Goal: Task Accomplishment & Management: Use online tool/utility

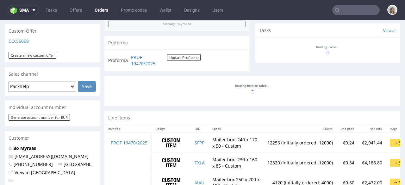
scroll to position [225, 0]
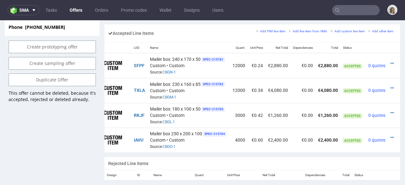
scroll to position [0, 26]
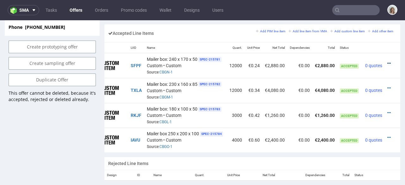
click at [387, 61] on icon at bounding box center [388, 63] width 3 height 4
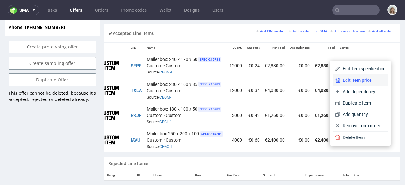
click at [361, 79] on span "Edit item price" at bounding box center [363, 80] width 46 height 6
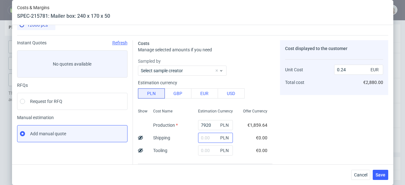
scroll to position [10, 0]
click at [203, 137] on input "text" at bounding box center [215, 137] width 35 height 10
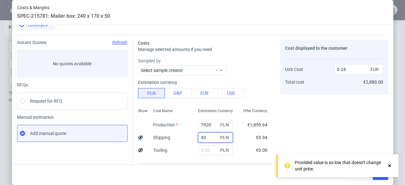
type input "431"
type input "0.25"
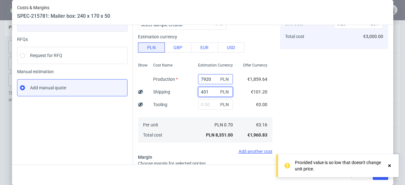
scroll to position [140, 0]
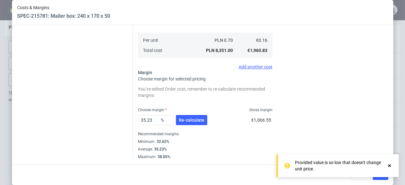
type input "431"
click at [391, 162] on div at bounding box center [390, 165] width 6 height 13
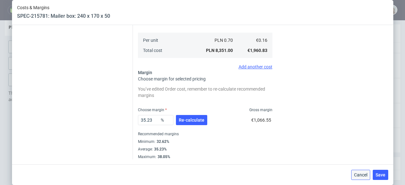
click at [363, 178] on button "Cancel" at bounding box center [360, 175] width 19 height 10
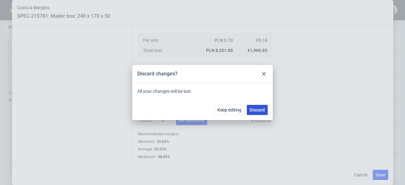
drag, startPoint x: 256, startPoint y: 112, endPoint x: 271, endPoint y: 149, distance: 40.0
click at [256, 112] on span "Discard" at bounding box center [257, 110] width 15 height 4
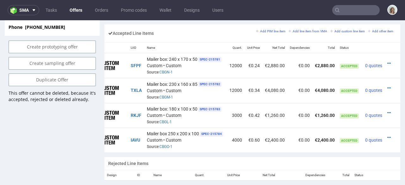
scroll to position [128, 0]
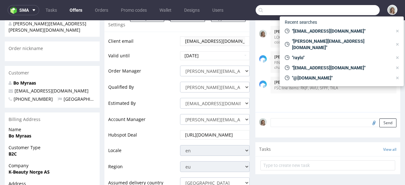
click at [343, 9] on input "text" at bounding box center [318, 10] width 124 height 10
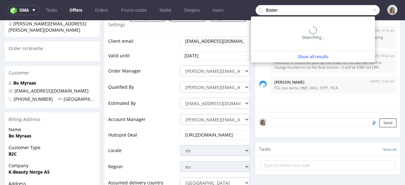
type input "ibister"
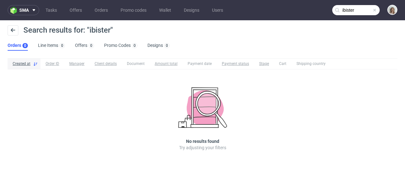
click at [376, 9] on span at bounding box center [374, 10] width 5 height 5
click at [368, 9] on input "text" at bounding box center [355, 10] width 47 height 10
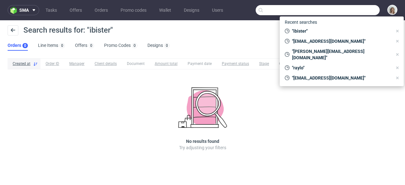
paste input "[PERSON_NAME][EMAIL_ADDRESS][DOMAIN_NAME]"
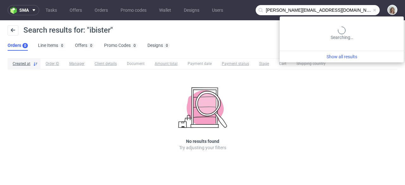
type input "[PERSON_NAME][EMAIL_ADDRESS][DOMAIN_NAME]"
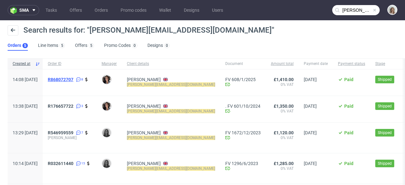
click at [73, 77] on span "R868072707" at bounding box center [61, 79] width 26 height 5
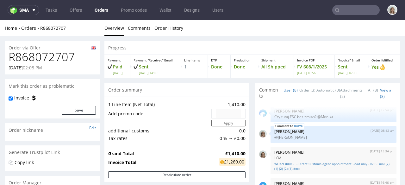
scroll to position [83, 0]
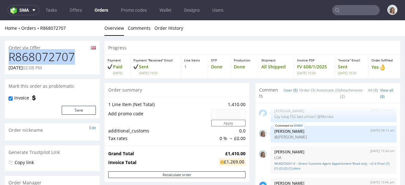
drag, startPoint x: 79, startPoint y: 59, endPoint x: 8, endPoint y: 63, distance: 71.6
click at [8, 63] on div "R868072707 12.12.2024 02:08 PM" at bounding box center [52, 63] width 95 height 24
copy h1 "R868072707"
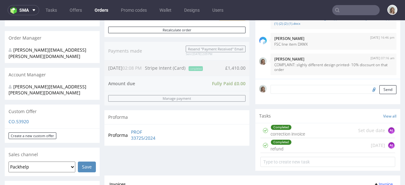
scroll to position [305, 0]
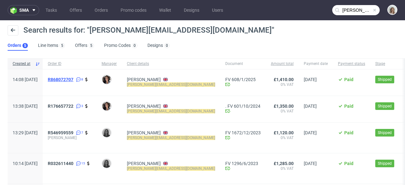
click at [73, 80] on span "R868072707" at bounding box center [61, 79] width 26 height 5
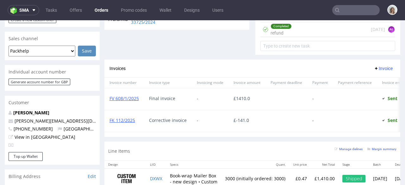
scroll to position [391, 0]
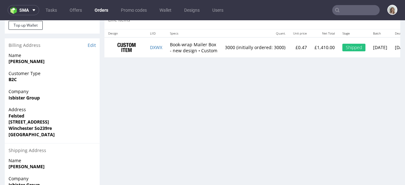
click at [353, 11] on input "text" at bounding box center [355, 10] width 47 height 10
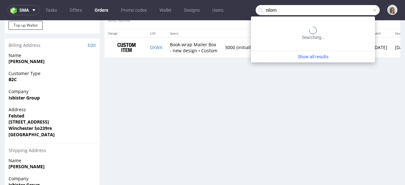
type input "nilorn"
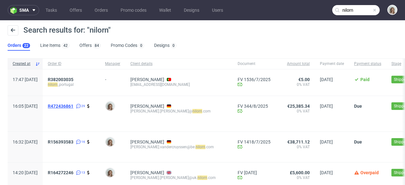
click at [73, 103] on span "R472436861" at bounding box center [61, 105] width 26 height 5
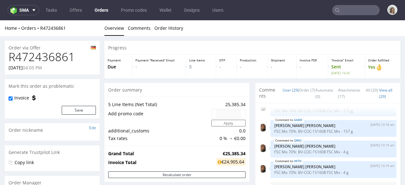
type input "nilorn"
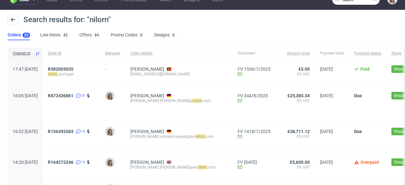
scroll to position [46, 0]
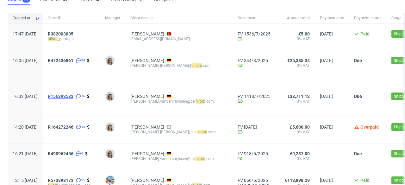
click at [73, 95] on span "R156393583" at bounding box center [61, 96] width 26 height 5
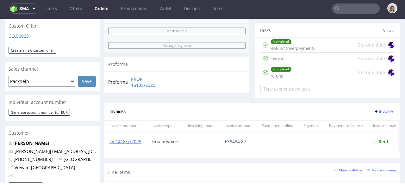
scroll to position [284, 0]
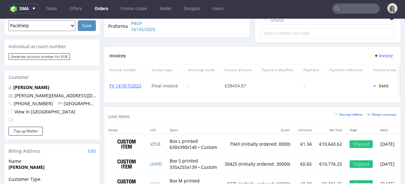
type input "nilorn"
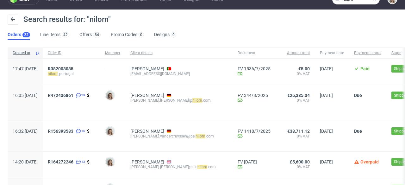
scroll to position [72, 0]
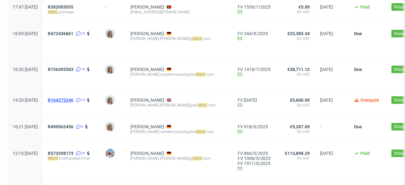
click at [73, 101] on span "R164272246" at bounding box center [61, 99] width 26 height 5
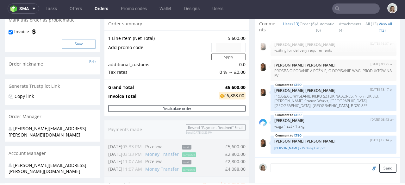
scroll to position [300, 0]
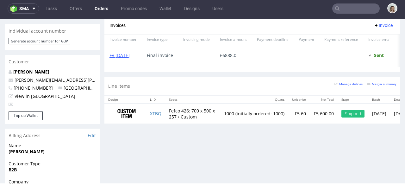
type input "nilorn"
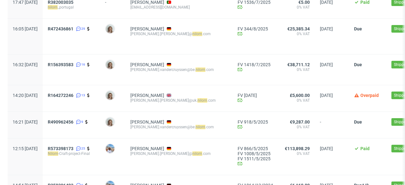
scroll to position [87, 0]
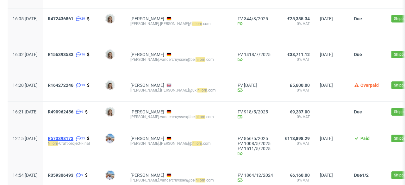
click at [73, 139] on span "R573398173" at bounding box center [61, 138] width 26 height 5
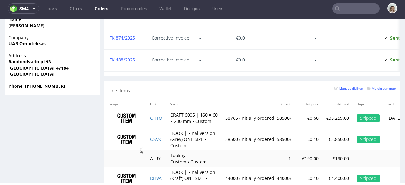
scroll to position [548, 0]
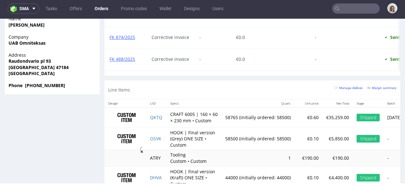
type input "nilorn"
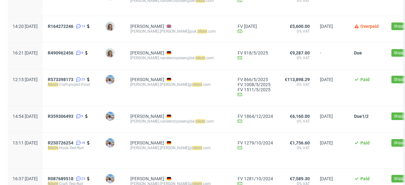
scroll to position [149, 0]
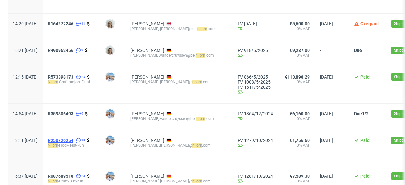
click at [73, 139] on span "R250726254" at bounding box center [61, 140] width 26 height 5
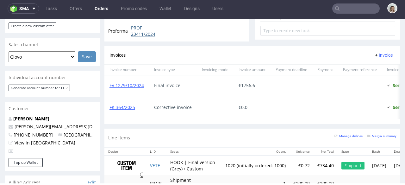
scroll to position [259, 0]
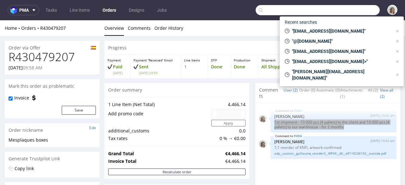
click at [346, 12] on input "text" at bounding box center [318, 10] width 124 height 10
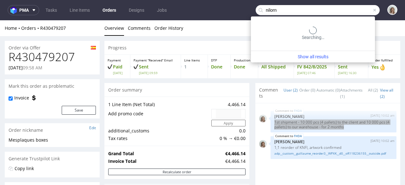
type input "nilorn"
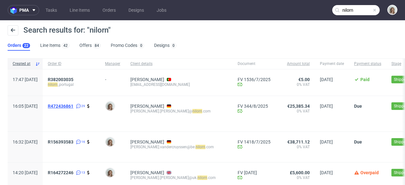
click at [73, 104] on span "R472436861" at bounding box center [61, 105] width 26 height 5
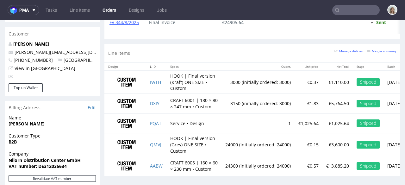
scroll to position [339, 0]
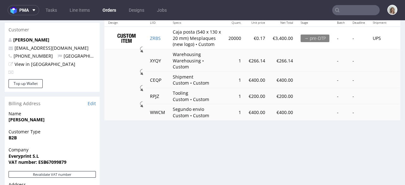
scroll to position [229, 0]
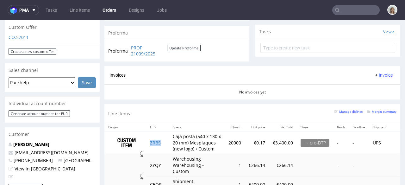
click at [165, 142] on td "ZRBS" at bounding box center [157, 142] width 23 height 23
click at [356, 9] on input "text" at bounding box center [355, 10] width 47 height 10
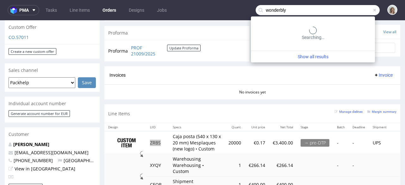
type input "wonderbly"
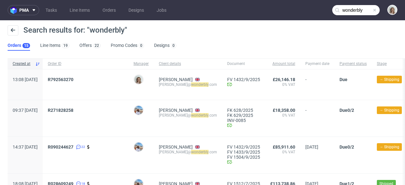
click at [74, 113] on span "R271828258" at bounding box center [86, 118] width 76 height 21
click at [73, 111] on span "R271828258" at bounding box center [61, 110] width 26 height 5
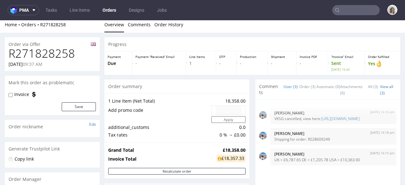
scroll to position [3, 0]
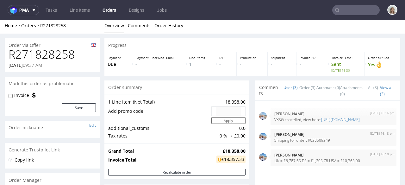
type input "wonderbly"
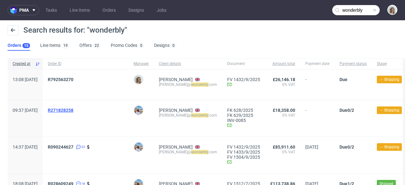
click at [73, 112] on span "R271828258" at bounding box center [61, 110] width 26 height 5
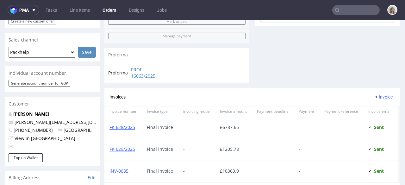
scroll to position [375, 0]
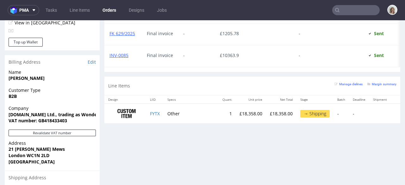
type input "wonderbly"
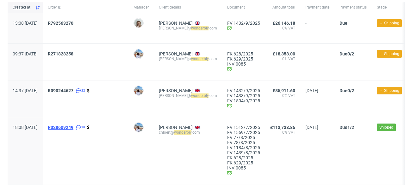
click at [73, 125] on span "R028609249" at bounding box center [61, 127] width 26 height 5
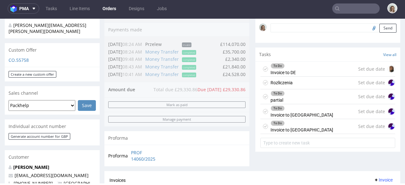
scroll to position [323, 0]
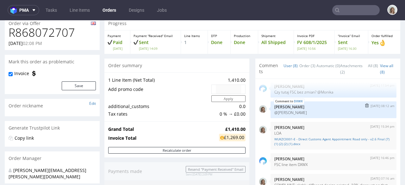
scroll to position [125, 0]
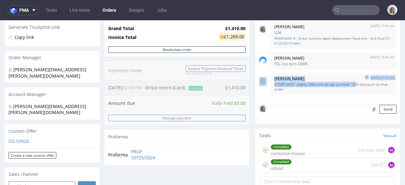
drag, startPoint x: 257, startPoint y: 73, endPoint x: 354, endPoint y: 85, distance: 97.5
click at [354, 85] on div "14th Feb 25 | 07:16 am Monika Poźniak COMPLAINT: slighly different design print…" at bounding box center [327, 84] width 137 height 22
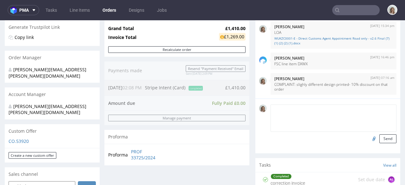
click at [342, 106] on textarea at bounding box center [333, 117] width 126 height 27
click at [352, 9] on input "text" at bounding box center [355, 10] width 47 height 10
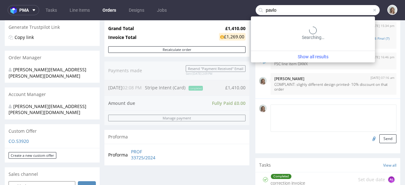
type input "pavlo"
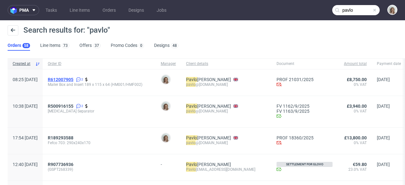
click at [73, 79] on span "R612007905" at bounding box center [61, 79] width 26 height 5
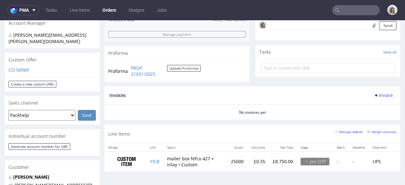
scroll to position [90, 0]
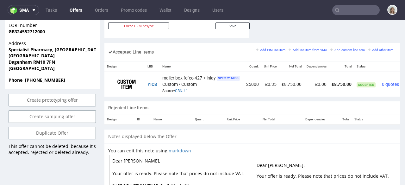
scroll to position [0, 27]
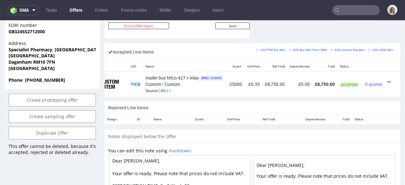
click at [387, 80] on icon at bounding box center [388, 82] width 3 height 4
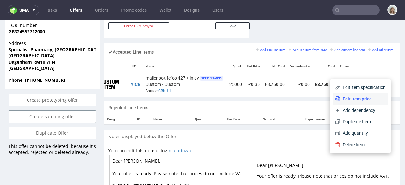
click at [368, 97] on span "Edit item price" at bounding box center [363, 99] width 46 height 6
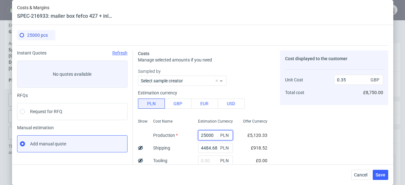
drag, startPoint x: 198, startPoint y: 134, endPoint x: 193, endPoint y: 134, distance: 5.1
click at [198, 134] on input "25000" at bounding box center [215, 135] width 35 height 10
paste input "4500"
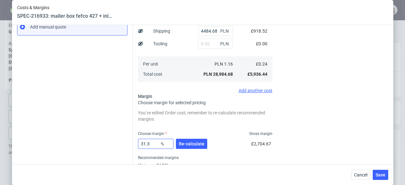
type input "24500"
drag, startPoint x: 151, startPoint y: 145, endPoint x: 133, endPoint y: 145, distance: 18.7
click at [133, 145] on div "Costs Manage selected amounts if you need Sampled by Select sample creator Esti…" at bounding box center [260, 56] width 255 height 254
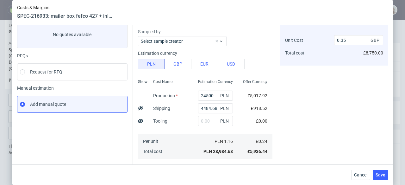
scroll to position [134, 0]
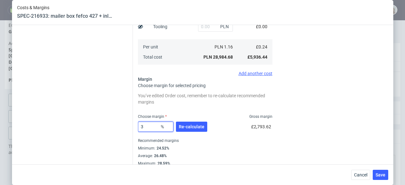
type input "33"
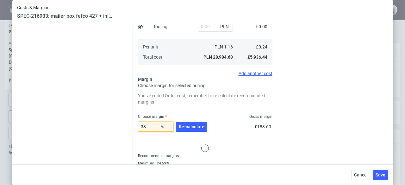
type input "0.36"
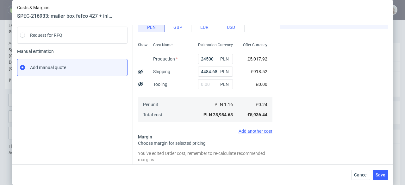
scroll to position [140, 0]
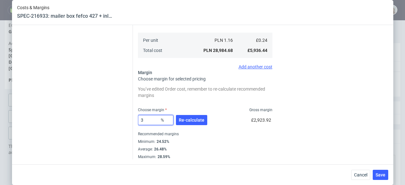
type input "32"
type input "0.35"
type input "32.5"
type input "0.36"
type input "32"
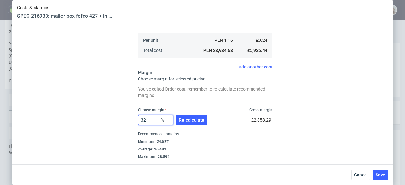
type input "0.35"
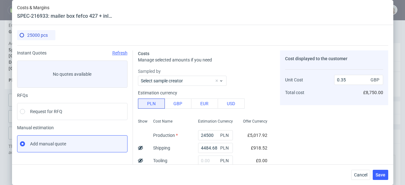
scroll to position [120, 0]
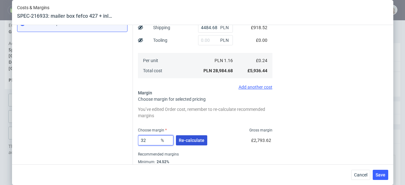
type input "32"
click at [192, 143] on button "Re-calculate" at bounding box center [191, 140] width 31 height 10
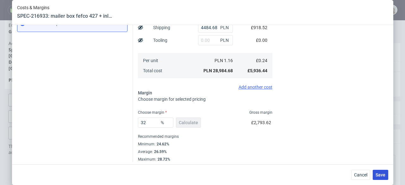
click at [383, 176] on span "Save" at bounding box center [380, 174] width 10 height 4
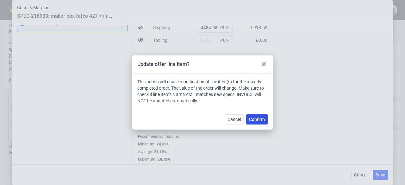
click at [253, 124] on button "Confirm" at bounding box center [257, 119] width 22 height 10
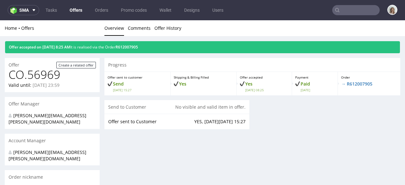
scroll to position [0, 0]
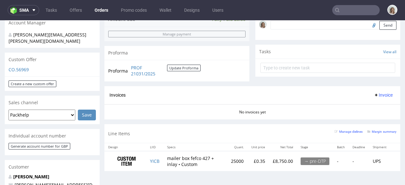
scroll to position [211, 0]
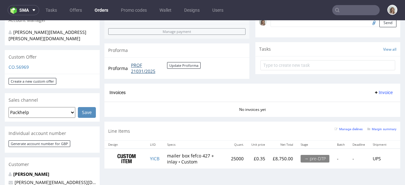
click at [150, 69] on link "PROF 21031/2025" at bounding box center [149, 68] width 36 height 12
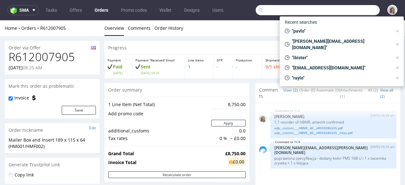
scroll to position [211, 0]
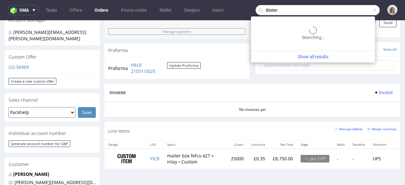
type input "ibister"
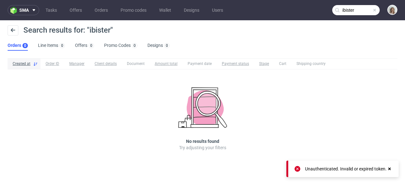
click at [359, 10] on input "ibister" at bounding box center [355, 10] width 47 height 10
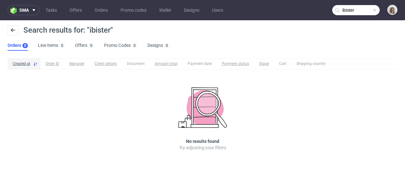
click at [374, 10] on span at bounding box center [374, 10] width 5 height 5
click at [370, 10] on input "text" at bounding box center [355, 10] width 47 height 10
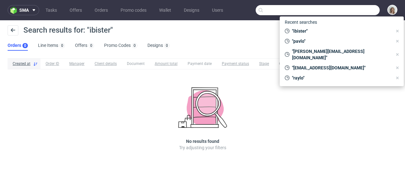
paste input "[PERSON_NAME][EMAIL_ADDRESS][DOMAIN_NAME]"
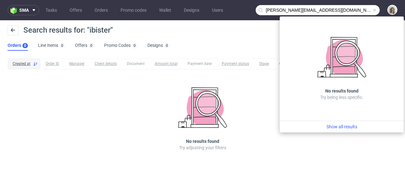
type input "[PERSON_NAME][EMAIL_ADDRESS][DOMAIN_NAME]"
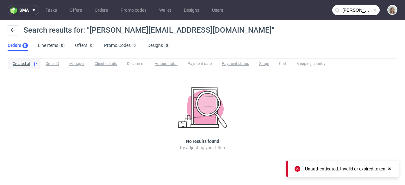
click at [353, 10] on input "[PERSON_NAME][EMAIL_ADDRESS][DOMAIN_NAME]" at bounding box center [355, 10] width 47 height 10
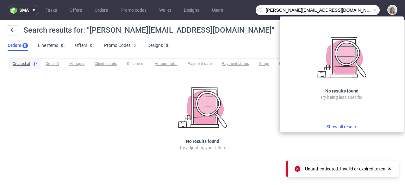
click at [353, 10] on input "[PERSON_NAME][EMAIL_ADDRESS][DOMAIN_NAME]" at bounding box center [318, 10] width 124 height 10
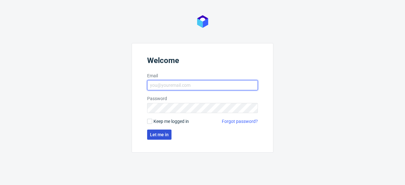
type input "[PERSON_NAME][EMAIL_ADDRESS][PERSON_NAME][DOMAIN_NAME]"
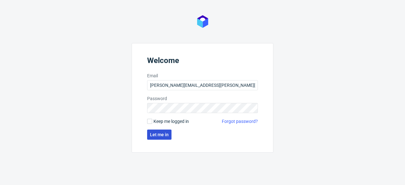
click at [154, 135] on span "Let me in" at bounding box center [159, 134] width 19 height 4
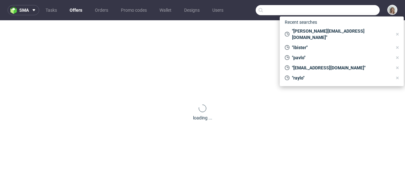
click at [353, 5] on input "text" at bounding box center [318, 10] width 124 height 10
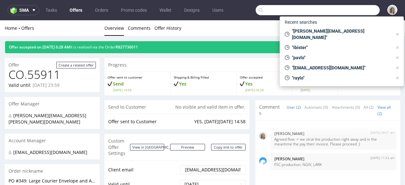
paste input "george@isbistergroup.com"
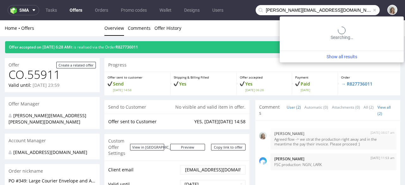
type input "george@isbistergroup.com"
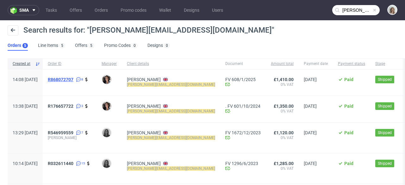
click at [73, 79] on span "R868072707" at bounding box center [61, 79] width 26 height 5
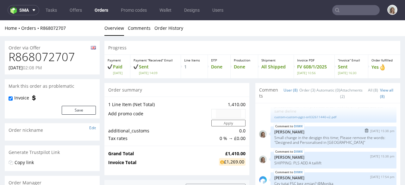
scroll to position [3, 0]
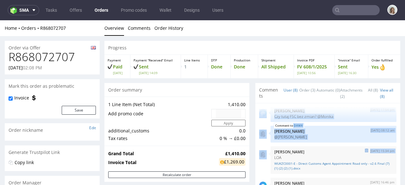
drag, startPoint x: 362, startPoint y: 154, endPoint x: 270, endPoint y: 151, distance: 91.8
click at [270, 151] on div "DXWX 12th Dec 24 | 15:21 pm Klaudia Wiśniewska production file from previous or…" at bounding box center [329, 165] width 141 height 116
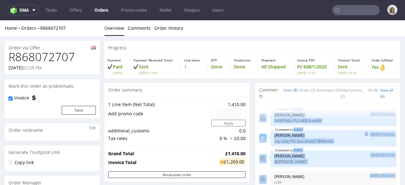
scroll to position [48, 0]
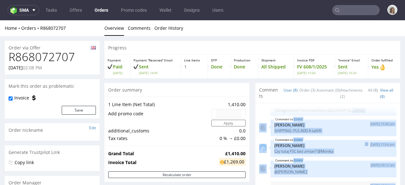
click at [259, 147] on img at bounding box center [263, 148] width 8 height 8
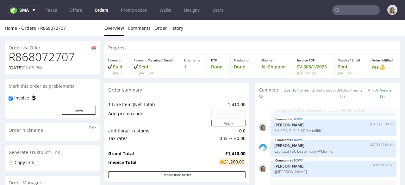
click at [322, 137] on div "DXWX 12th Dec 24 | 15:21 pm Klaudia Wiśniewska production file from previous or…" at bounding box center [329, 165] width 141 height 116
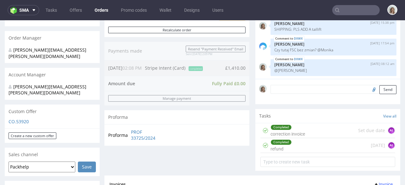
scroll to position [303, 0]
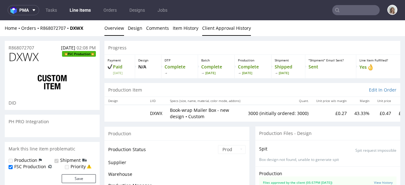
scroll to position [83, 0]
click at [221, 25] on link "Client Approval History" at bounding box center [226, 27] width 49 height 15
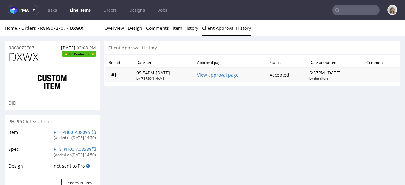
click at [216, 78] on td "View approval page" at bounding box center [229, 74] width 72 height 15
click at [215, 77] on td "View approval page" at bounding box center [229, 74] width 72 height 15
click at [216, 76] on link "View approval page" at bounding box center [217, 75] width 41 height 6
click at [113, 32] on link "Overview" at bounding box center [114, 27] width 20 height 15
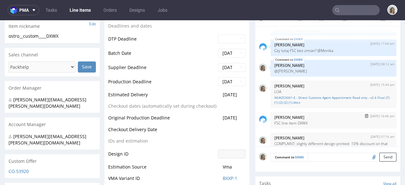
scroll to position [19, 0]
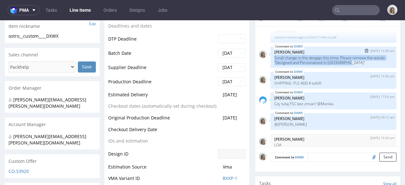
drag, startPoint x: 350, startPoint y: 62, endPoint x: 268, endPoint y: 58, distance: 82.7
click at [270, 58] on div "DXWX 12th Dec 24 | 15:38 pm Monika Poźniak Small change in the desgign this tim…" at bounding box center [333, 57] width 126 height 22
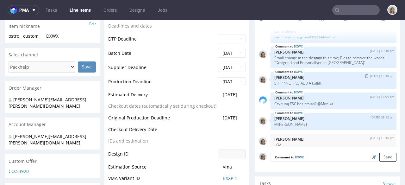
click at [300, 87] on div "DXWX 12th Dec 24 | 15:38 pm Monika Poźniak SHIPPING: PLS ADD A taillift" at bounding box center [333, 80] width 126 height 17
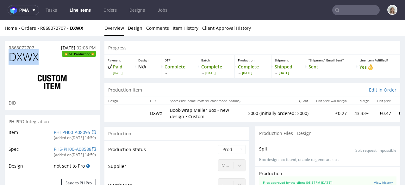
drag, startPoint x: 45, startPoint y: 59, endPoint x: 0, endPoint y: 56, distance: 45.3
copy span "DXWX"
click at [341, 9] on input "text" at bounding box center [355, 10] width 47 height 10
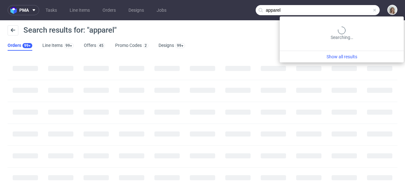
click at [362, 9] on input "apparel" at bounding box center [318, 10] width 124 height 10
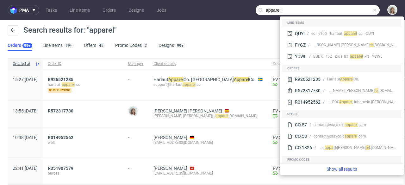
type input "apparell"
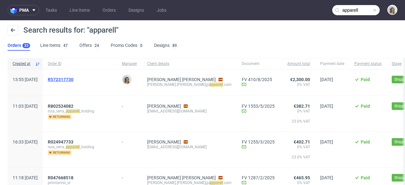
click at [73, 80] on span "R572317730" at bounding box center [61, 79] width 26 height 5
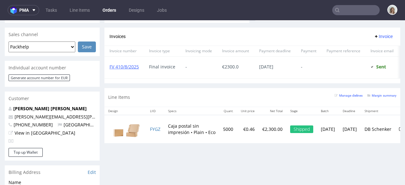
scroll to position [279, 0]
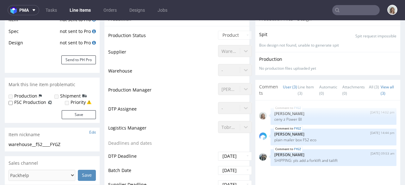
scroll to position [133, 0]
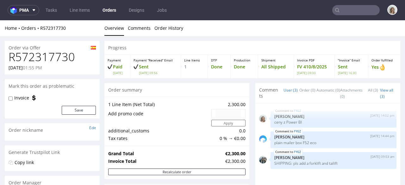
type input "apparell"
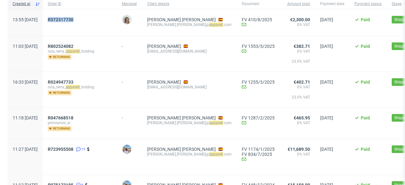
scroll to position [60, 0]
click at [73, 147] on span "R723955508" at bounding box center [61, 148] width 26 height 5
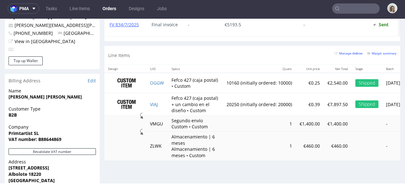
scroll to position [396, 0]
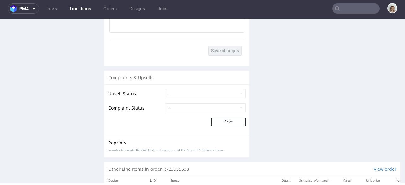
scroll to position [1198, 0]
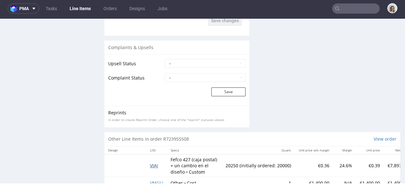
click at [157, 167] on span "VIAJ" at bounding box center [154, 165] width 8 height 6
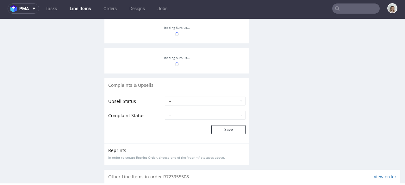
scroll to position [541, 0]
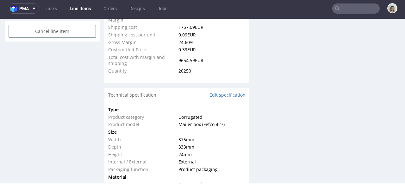
select select "in_progress"
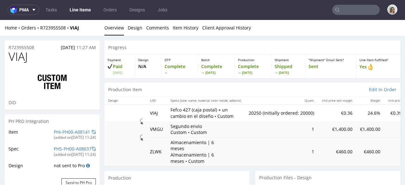
scroll to position [0, 0]
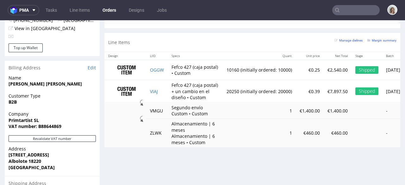
scroll to position [415, 0]
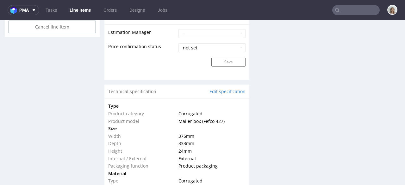
scroll to position [663, 0]
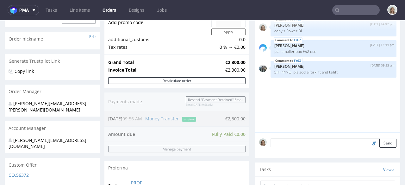
scroll to position [300, 0]
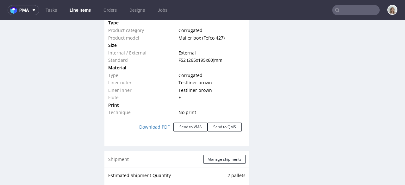
scroll to position [618, 0]
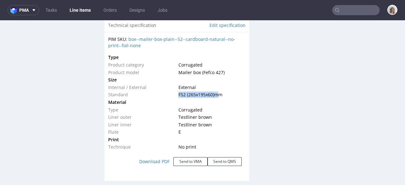
drag, startPoint x: 202, startPoint y: 94, endPoint x: 181, endPoint y: 93, distance: 20.9
click at [177, 93] on td "F52 (265x195x60) mm" at bounding box center [211, 95] width 69 height 8
copy tr "F52 (265x195x60)"
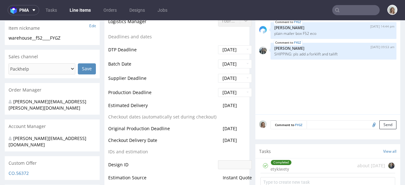
scroll to position [0, 0]
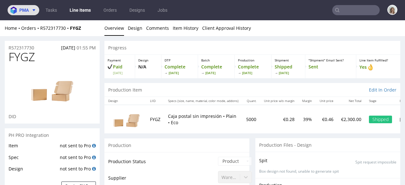
click at [21, 12] on span "pma" at bounding box center [23, 10] width 9 height 4
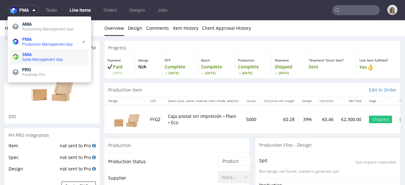
click at [24, 58] on span "Sales Management App" at bounding box center [42, 59] width 41 height 4
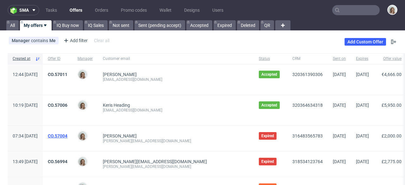
click at [67, 135] on link "CO.57004" at bounding box center [58, 135] width 20 height 5
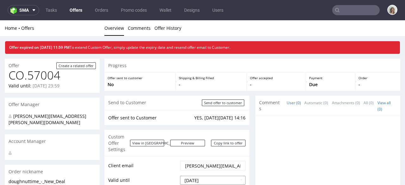
click at [215, 176] on input "2025-09-30" at bounding box center [212, 180] width 65 height 9
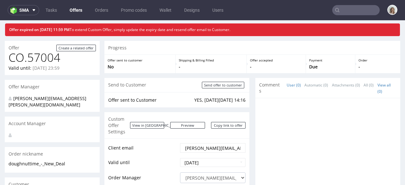
scroll to position [47, 0]
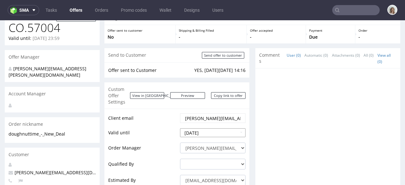
click at [199, 128] on input "2025-09-30" at bounding box center [212, 132] width 65 height 9
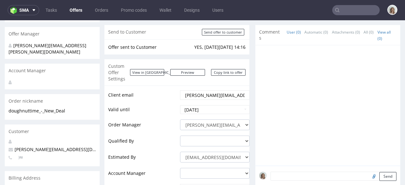
scroll to position [259, 0]
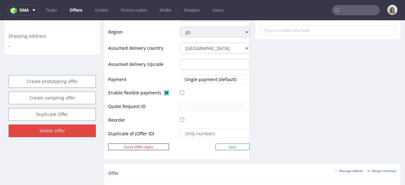
type input "2025-10-30"
click at [238, 143] on input "Save" at bounding box center [232, 146] width 34 height 7
type input "In progress..."
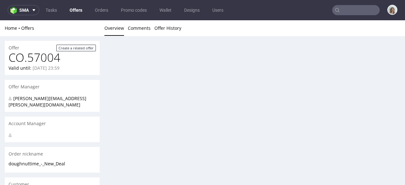
scroll to position [0, 0]
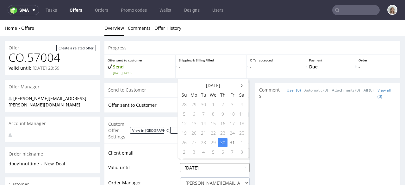
click at [216, 163] on input "2025-10-30" at bounding box center [215, 167] width 70 height 9
click at [242, 86] on th at bounding box center [241, 85] width 9 height 9
click at [183, 88] on th at bounding box center [183, 85] width 9 height 9
click at [234, 141] on td "31" at bounding box center [231, 142] width 9 height 9
type input "[DATE]"
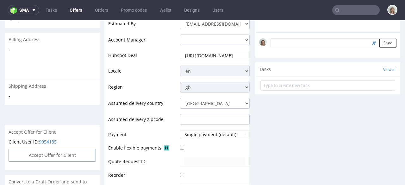
scroll to position [303, 0]
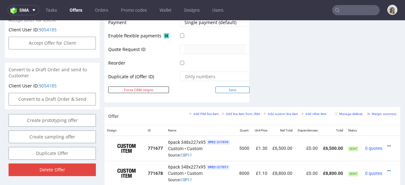
click at [229, 86] on input "Save" at bounding box center [232, 89] width 34 height 7
type input "In progress..."
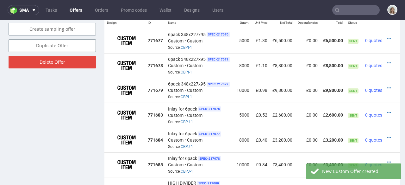
scroll to position [411, 0]
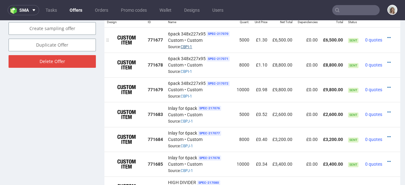
click at [188, 45] on link "CBPI-1" at bounding box center [186, 47] width 11 height 4
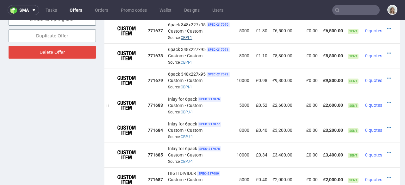
scroll to position [365, 0]
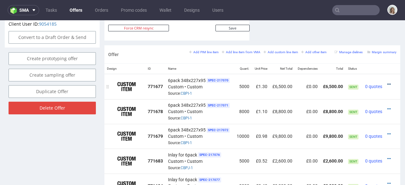
click at [387, 82] on icon at bounding box center [388, 84] width 3 height 4
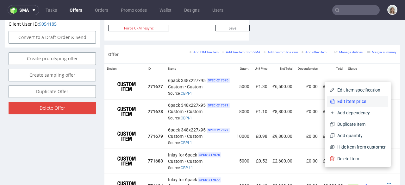
click at [359, 100] on span "Edit item price" at bounding box center [360, 101] width 51 height 6
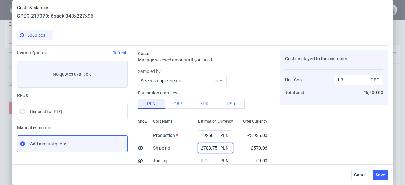
drag, startPoint x: 210, startPoint y: 148, endPoint x: 194, endPoint y: 148, distance: 16.8
click at [198, 148] on input "2788.75" at bounding box center [215, 148] width 35 height 10
paste input "171,88"
type input "2171.88"
type input "1.26"
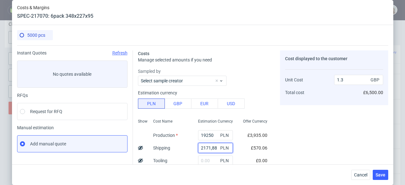
type input "2171.88"
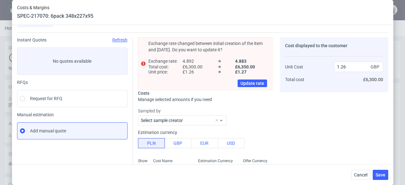
scroll to position [46, 0]
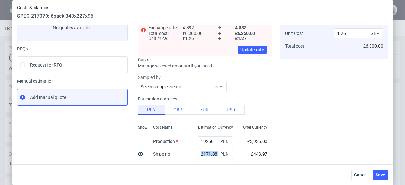
drag, startPoint x: 200, startPoint y: 153, endPoint x: 188, endPoint y: 154, distance: 12.4
click at [193, 154] on div "2171.88 PLN" at bounding box center [215, 153] width 45 height 13
click at [361, 172] on span "Cancel" at bounding box center [360, 174] width 13 height 4
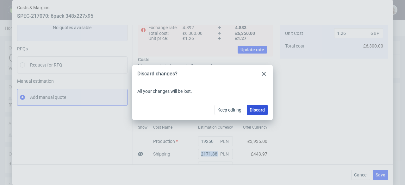
click at [263, 110] on span "Discard" at bounding box center [257, 110] width 15 height 4
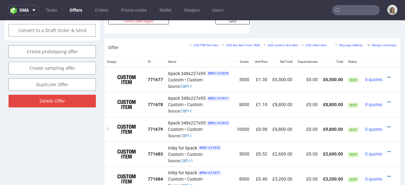
scroll to position [345, 0]
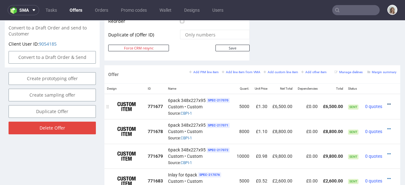
click at [387, 102] on icon at bounding box center [388, 104] width 3 height 4
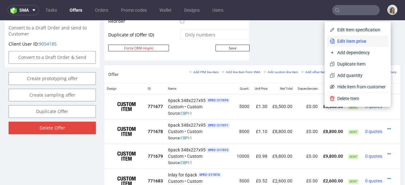
click at [336, 37] on li "Edit item price" at bounding box center [357, 40] width 61 height 11
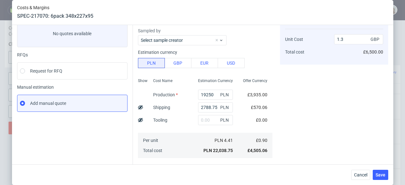
scroll to position [41, 0]
drag, startPoint x: 210, startPoint y: 106, endPoint x: 188, endPoint y: 108, distance: 22.8
click at [193, 108] on div "2788.75 PLN" at bounding box center [215, 106] width 45 height 13
paste input "171,88"
type input "2171.88"
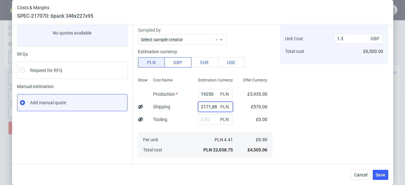
type input "1.26"
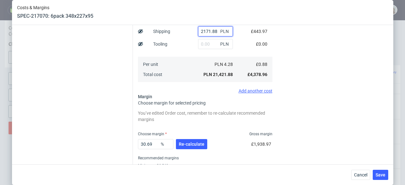
scroll to position [170, 0]
type input "2171.88"
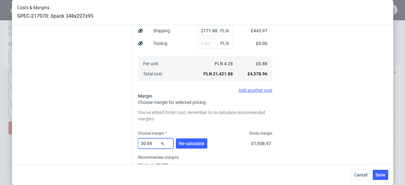
drag, startPoint x: 150, startPoint y: 143, endPoint x: 135, endPoint y: 142, distance: 15.2
click at [135, 142] on div "Exchange rate changed between initial creation of the item and today. Do you wa…" at bounding box center [260, 29] width 255 height 307
type input "35"
type input "1.35"
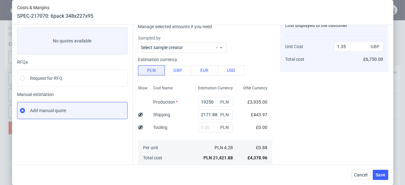
scroll to position [140, 0]
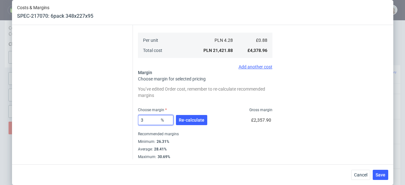
type input "33"
type input "1.31"
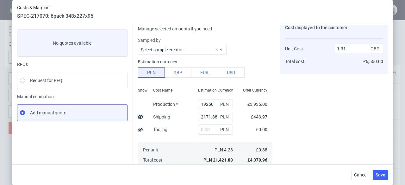
scroll to position [112, 0]
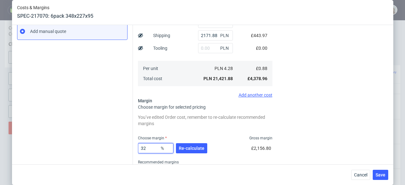
type input "325"
type input "-0.39"
type input "32"
type input "1.29"
type input "325"
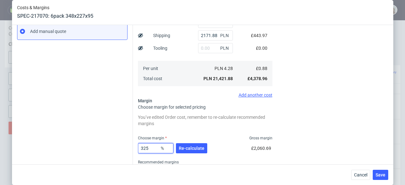
type input "-0.39"
type input "32"
type input "1.29"
type input "32.5"
type input "1.3"
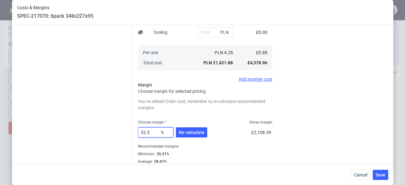
scroll to position [140, 0]
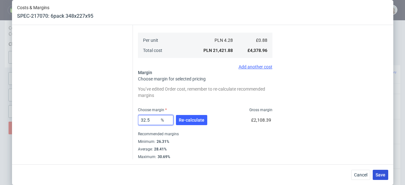
type input "32.5"
click at [382, 176] on span "Save" at bounding box center [380, 174] width 10 height 4
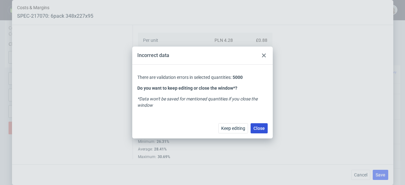
click at [261, 130] on span "Close" at bounding box center [258, 128] width 11 height 4
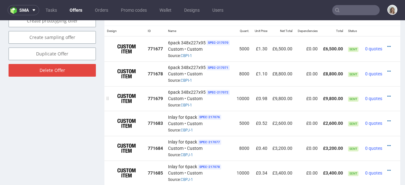
scroll to position [391, 0]
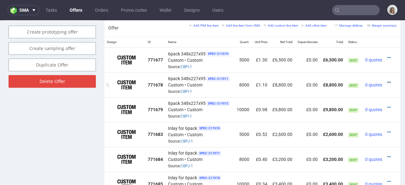
click at [387, 80] on icon at bounding box center [388, 82] width 3 height 4
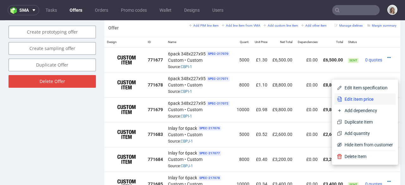
click at [360, 97] on span "Edit item price" at bounding box center [367, 99] width 51 height 6
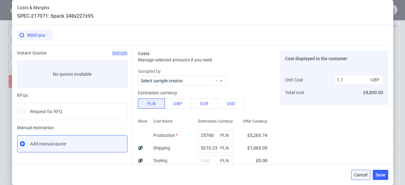
click at [365, 173] on span "Cancel" at bounding box center [360, 174] width 13 height 4
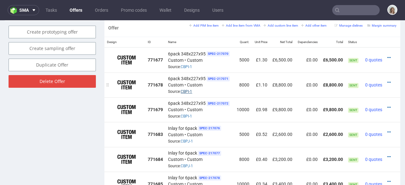
click at [189, 89] on link "CBPI-1" at bounding box center [186, 91] width 11 height 4
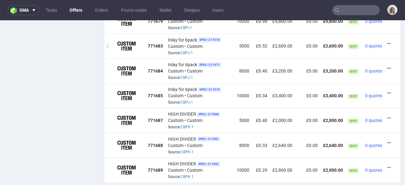
scroll to position [523, 0]
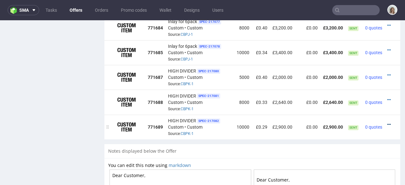
click at [387, 122] on icon at bounding box center [388, 124] width 3 height 4
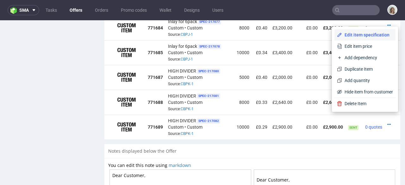
click at [345, 35] on span "Edit item specification" at bounding box center [367, 35] width 51 height 6
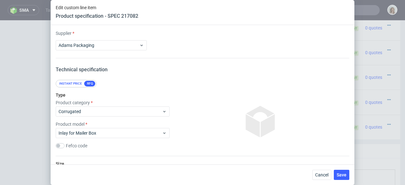
scroll to position [135, 0]
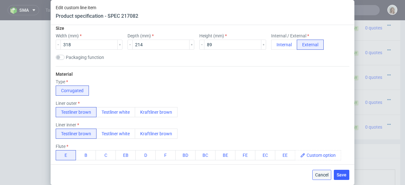
click at [319, 176] on span "Cancel" at bounding box center [321, 174] width 13 height 4
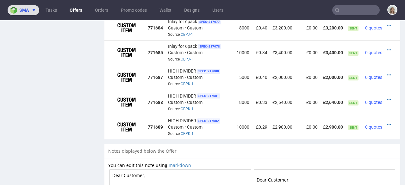
click at [29, 9] on span at bounding box center [33, 10] width 8 height 5
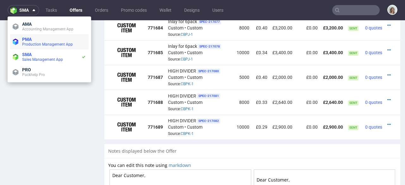
click at [40, 42] on span "Production Management App" at bounding box center [47, 44] width 51 height 4
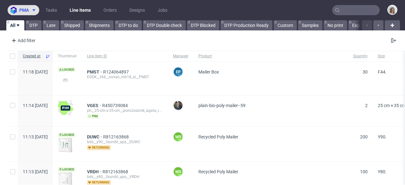
click at [32, 12] on icon at bounding box center [33, 10] width 5 height 5
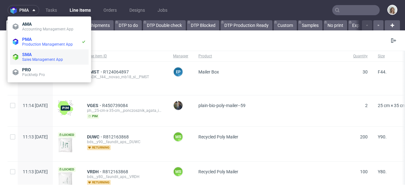
click at [42, 58] on span "Sales Management App" at bounding box center [42, 59] width 41 height 4
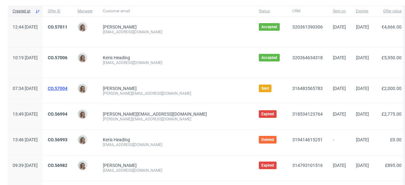
scroll to position [49, 0]
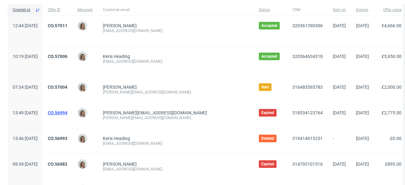
click at [67, 113] on link "CO.56994" at bounding box center [58, 112] width 20 height 5
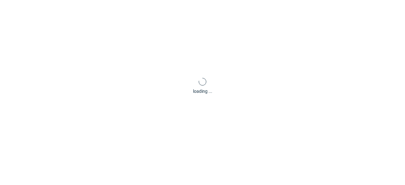
scroll to position [2, 0]
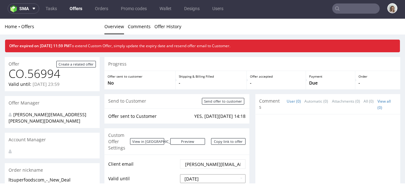
click at [215, 174] on input "[DATE]" at bounding box center [212, 178] width 65 height 9
click at [198, 174] on input "[DATE]" at bounding box center [212, 178] width 65 height 9
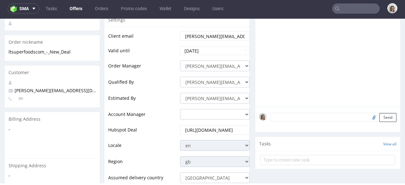
scroll to position [249, 0]
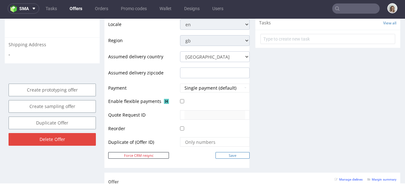
type input "[DATE]"
click at [230, 152] on input "Save" at bounding box center [232, 155] width 34 height 7
type input "In progress..."
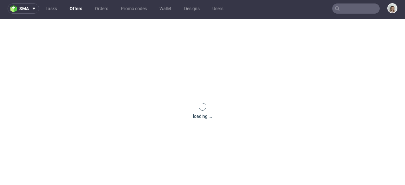
scroll to position [0, 0]
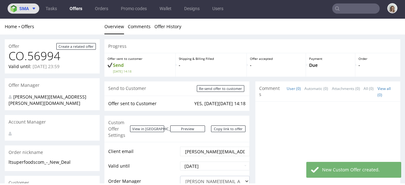
click at [16, 8] on img at bounding box center [14, 8] width 9 height 7
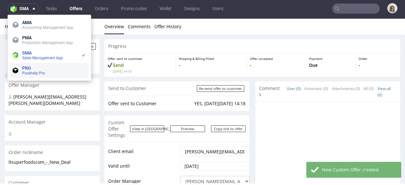
click at [22, 73] on span "Packhelp Pro" at bounding box center [33, 73] width 23 height 4
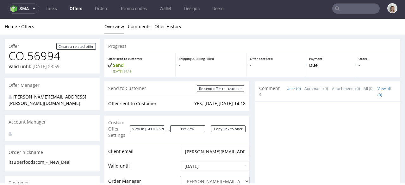
click at [33, 3] on nav "sma Tasks Offers Orders Promo codes Wallet Designs Users" at bounding box center [202, 8] width 405 height 20
click at [32, 6] on icon at bounding box center [33, 8] width 5 height 5
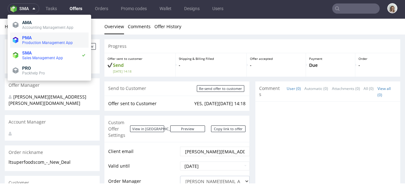
click at [32, 40] on span "Production Management App" at bounding box center [54, 42] width 64 height 5
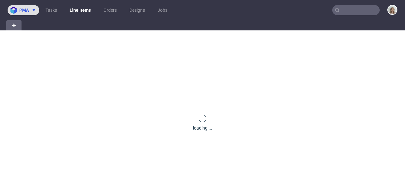
click at [27, 10] on span "pma" at bounding box center [23, 10] width 9 height 4
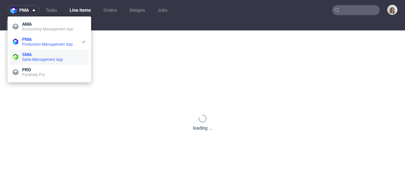
click at [31, 53] on span "SMA" at bounding box center [26, 54] width 9 height 5
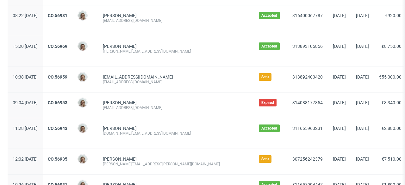
scroll to position [230, 0]
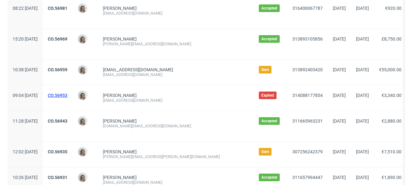
click at [67, 94] on link "CO.56953" at bounding box center [58, 95] width 20 height 5
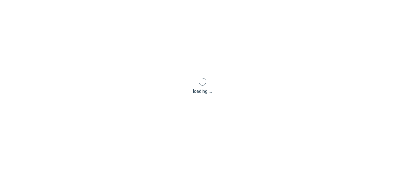
scroll to position [2, 0]
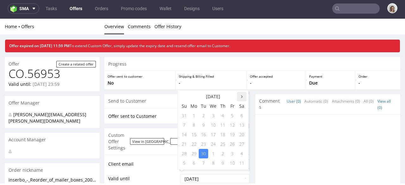
click at [240, 98] on th at bounding box center [241, 96] width 9 height 9
click at [233, 156] on td "31" at bounding box center [231, 153] width 9 height 9
type input "[DATE]"
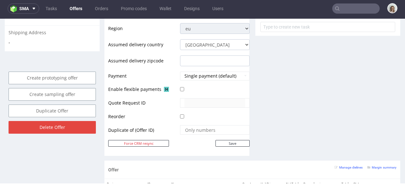
scroll to position [318, 0]
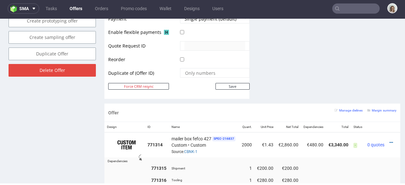
click at [229, 83] on input "Save" at bounding box center [232, 86] width 34 height 7
type input "In progress..."
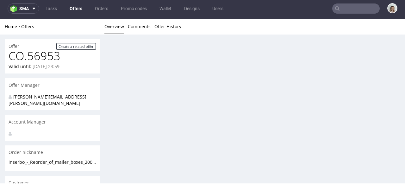
scroll to position [0, 0]
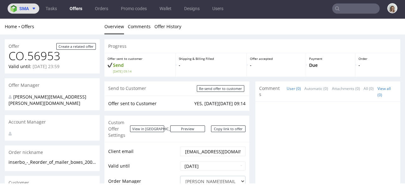
click at [20, 8] on span "sma" at bounding box center [23, 8] width 9 height 4
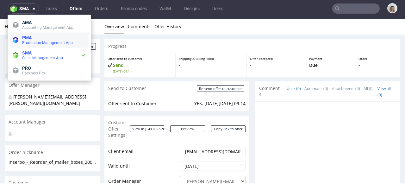
click at [35, 37] on span "PMA" at bounding box center [54, 37] width 64 height 5
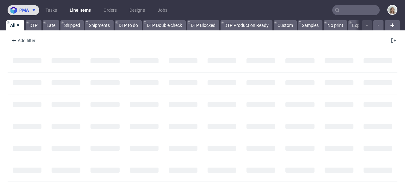
click at [28, 9] on span "pma" at bounding box center [23, 10] width 9 height 4
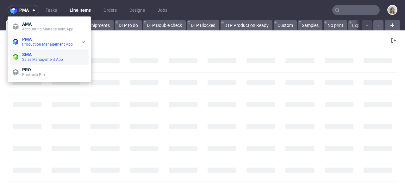
click at [40, 57] on span "Sales Management App" at bounding box center [42, 59] width 41 height 4
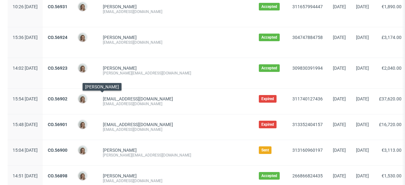
scroll to position [402, 0]
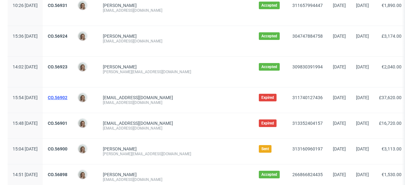
click at [67, 97] on link "CO.56902" at bounding box center [58, 97] width 20 height 5
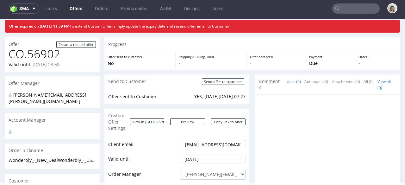
scroll to position [48, 0]
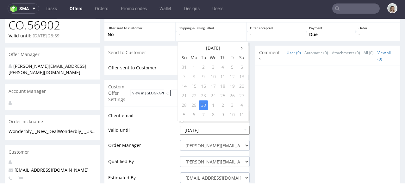
click at [220, 126] on input "[DATE]" at bounding box center [215, 130] width 70 height 9
click at [240, 49] on th at bounding box center [241, 47] width 9 height 9
click at [214, 85] on td "15" at bounding box center [213, 85] width 10 height 9
type input "[DATE]"
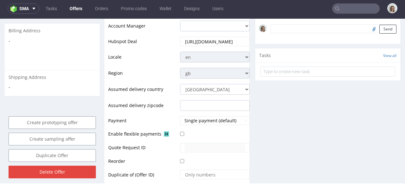
scroll to position [266, 0]
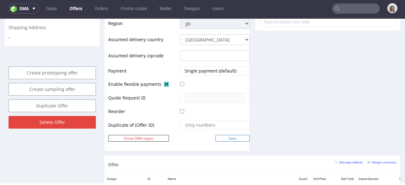
click at [232, 135] on input "Save" at bounding box center [232, 138] width 34 height 7
type input "In progress..."
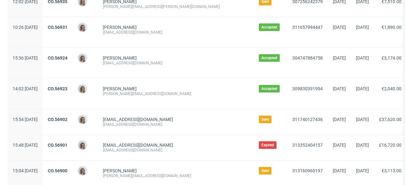
scroll to position [464, 0]
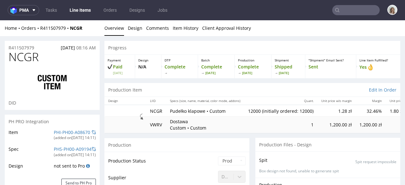
type input "12000"
select select "in_progress"
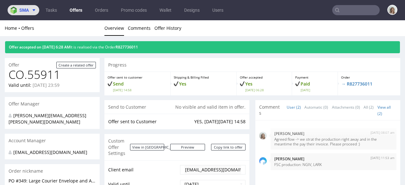
click at [19, 12] on img at bounding box center [14, 10] width 9 height 7
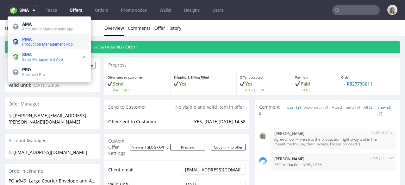
click at [26, 40] on span "PMA" at bounding box center [26, 39] width 9 height 5
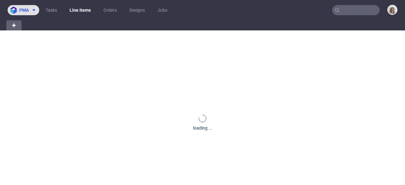
click at [23, 13] on button "pma" at bounding box center [24, 10] width 32 height 10
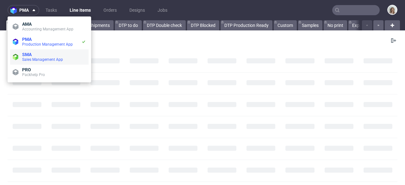
click at [33, 55] on span "SMA" at bounding box center [54, 54] width 64 height 5
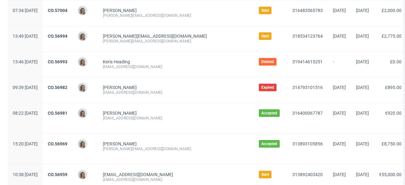
scroll to position [129, 0]
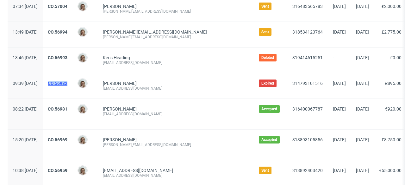
click at [67, 84] on link "CO.56982" at bounding box center [58, 83] width 20 height 5
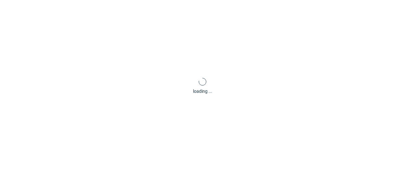
scroll to position [2, 0]
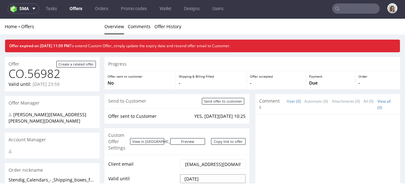
click at [209, 174] on input "[DATE]" at bounding box center [212, 178] width 65 height 9
click at [199, 174] on input "[DATE]" at bounding box center [212, 178] width 65 height 9
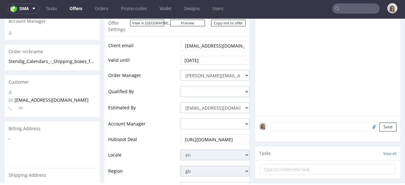
scroll to position [223, 0]
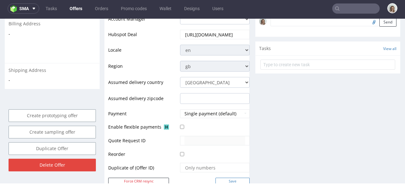
type input "[DATE]"
click at [232, 177] on input "Save" at bounding box center [232, 180] width 34 height 7
type input "In progress..."
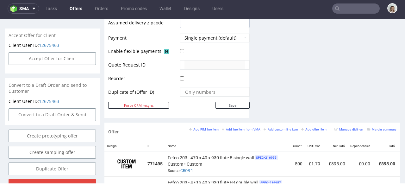
scroll to position [299, 0]
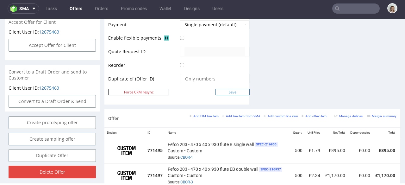
click at [223, 89] on input "Save" at bounding box center [232, 92] width 34 height 7
type input "In progress..."
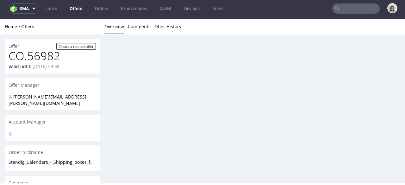
scroll to position [0, 0]
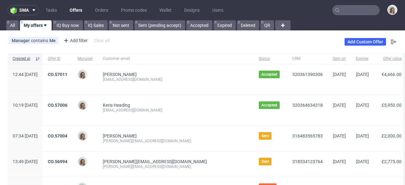
scroll to position [464, 0]
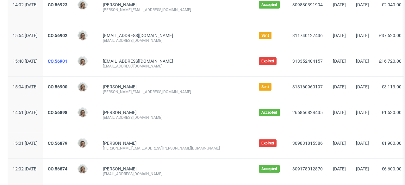
click at [67, 61] on link "CO.56901" at bounding box center [58, 61] width 20 height 5
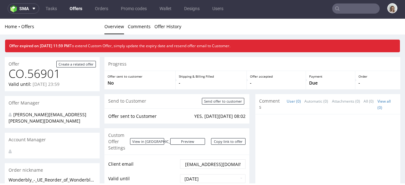
scroll to position [128, 0]
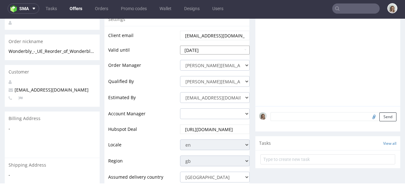
click at [211, 46] on input "[DATE]" at bounding box center [215, 50] width 70 height 9
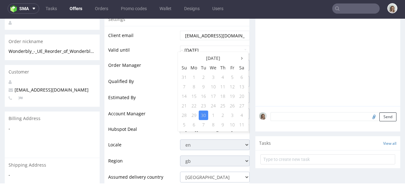
drag, startPoint x: 241, startPoint y: 59, endPoint x: 235, endPoint y: 69, distance: 11.9
click at [241, 59] on icon at bounding box center [242, 58] width 2 height 4
click at [213, 95] on td "15" at bounding box center [213, 95] width 10 height 9
type input "[DATE]"
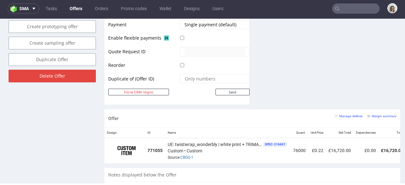
scroll to position [303, 0]
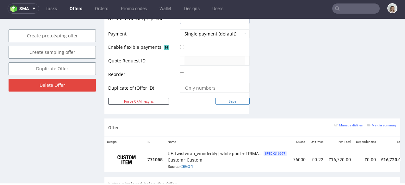
click at [229, 98] on input "Save" at bounding box center [232, 101] width 34 height 7
type input "In progress..."
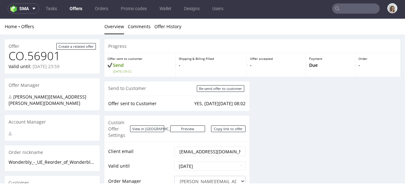
scroll to position [0, 0]
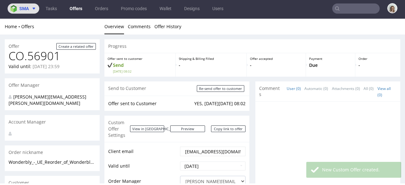
click at [20, 8] on span "sma" at bounding box center [23, 8] width 9 height 4
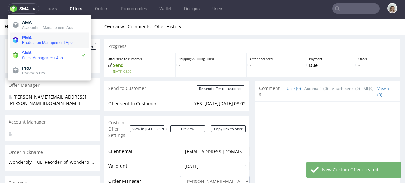
click at [29, 37] on span "PMA" at bounding box center [26, 37] width 9 height 5
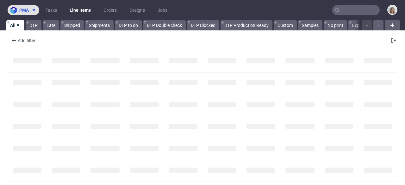
click at [24, 10] on span "pma" at bounding box center [23, 10] width 9 height 4
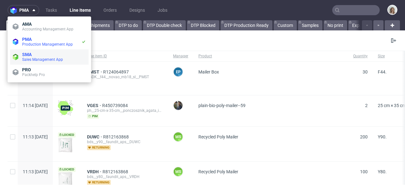
click at [37, 60] on span "Sales Management App" at bounding box center [42, 59] width 41 height 4
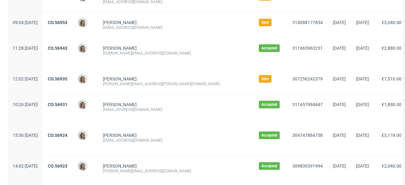
scroll to position [505, 0]
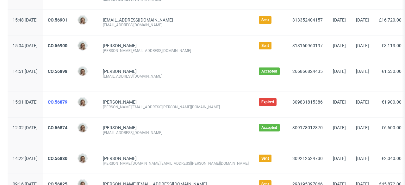
click at [67, 102] on link "CO.56879" at bounding box center [58, 101] width 20 height 5
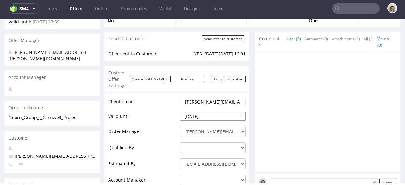
scroll to position [62, 0]
click at [216, 112] on input "[DATE]" at bounding box center [212, 116] width 65 height 9
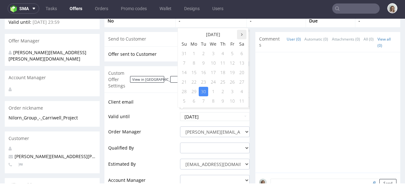
click at [241, 35] on icon at bounding box center [242, 34] width 2 height 4
click at [231, 90] on td "31" at bounding box center [231, 91] width 9 height 9
type input "[DATE]"
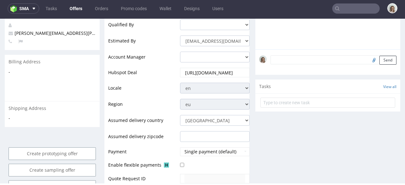
scroll to position [234, 0]
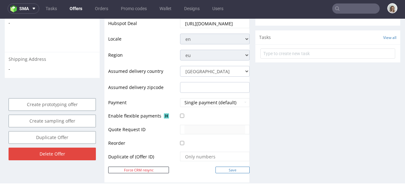
click at [234, 166] on input "Save" at bounding box center [232, 169] width 34 height 7
type input "In progress..."
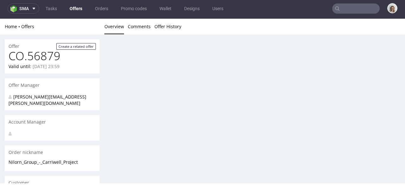
scroll to position [0, 0]
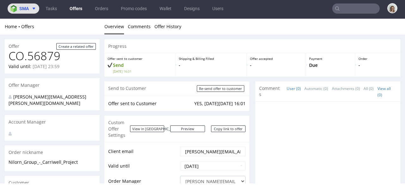
click at [22, 10] on span "sma" at bounding box center [23, 8] width 9 height 4
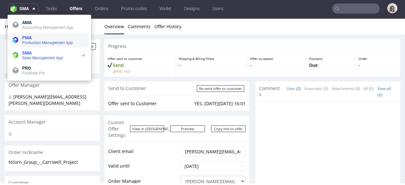
click at [32, 43] on span "Production Management App" at bounding box center [47, 42] width 51 height 4
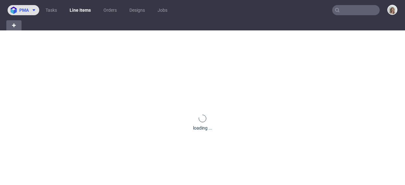
click at [14, 10] on img at bounding box center [14, 10] width 9 height 7
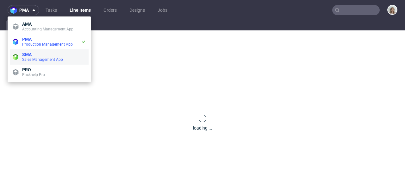
click at [42, 60] on span "Sales Management App" at bounding box center [42, 59] width 41 height 4
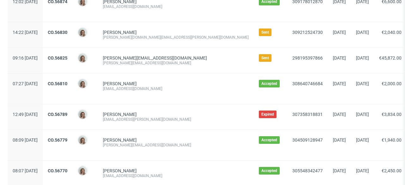
scroll to position [634, 0]
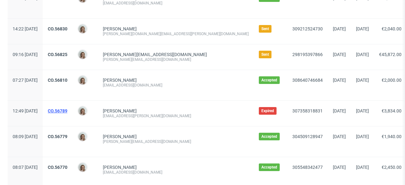
click at [67, 108] on link "CO.56789" at bounding box center [58, 110] width 20 height 5
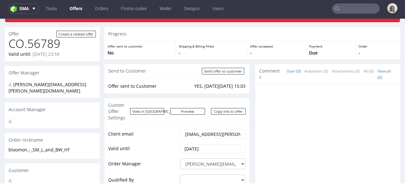
scroll to position [46, 0]
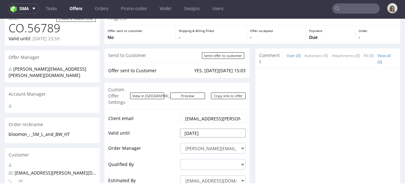
click at [211, 128] on input "[DATE]" at bounding box center [212, 132] width 65 height 9
click at [210, 128] on input "[DATE]" at bounding box center [212, 132] width 65 height 9
click at [215, 128] on input "[DATE]" at bounding box center [212, 132] width 65 height 9
click at [211, 128] on input "[DATE]" at bounding box center [215, 132] width 70 height 9
click at [212, 128] on input "[DATE]" at bounding box center [215, 132] width 70 height 9
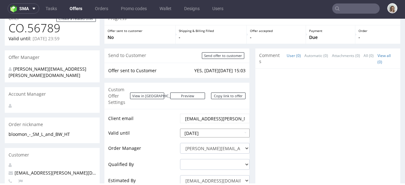
click at [201, 128] on input "[DATE]" at bounding box center [215, 132] width 70 height 9
click at [208, 128] on input "[DATE]" at bounding box center [215, 132] width 70 height 9
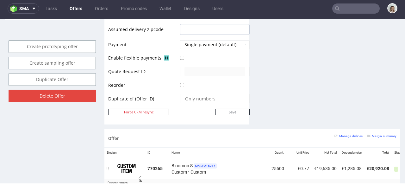
scroll to position [241, 0]
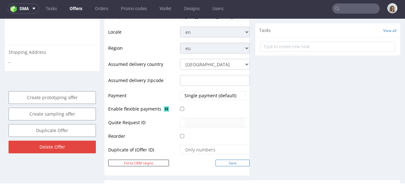
type input "[DATE]"
click at [227, 159] on input "Save" at bounding box center [232, 162] width 34 height 7
type input "In progress..."
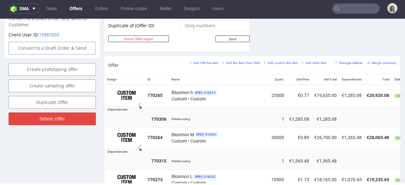
scroll to position [441, 0]
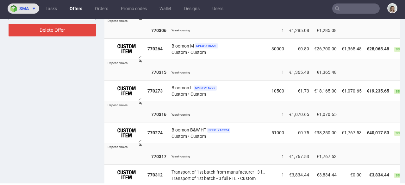
click at [16, 5] on img at bounding box center [14, 8] width 9 height 7
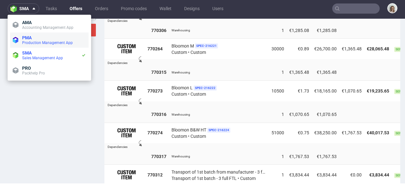
click at [27, 36] on span "PMA" at bounding box center [26, 37] width 9 height 5
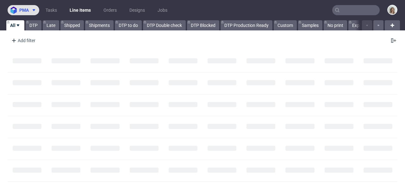
click at [22, 12] on span "pma" at bounding box center [23, 10] width 9 height 4
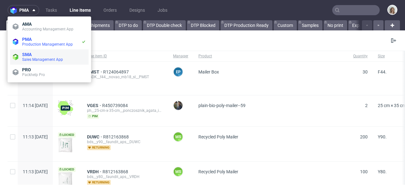
click at [37, 56] on span "SMA" at bounding box center [54, 54] width 64 height 5
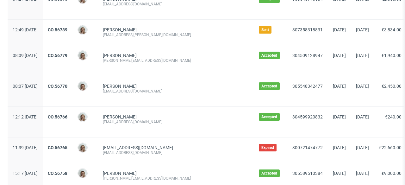
scroll to position [727, 0]
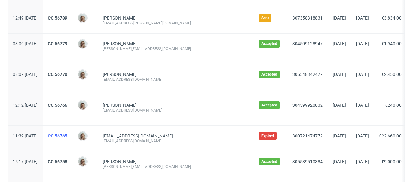
click at [67, 137] on link "CO.56765" at bounding box center [58, 135] width 20 height 5
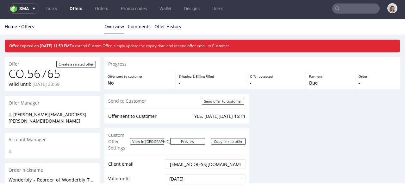
scroll to position [2, 0]
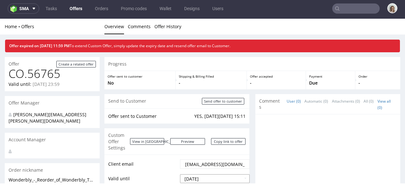
click at [215, 174] on input "2025-09-30" at bounding box center [215, 178] width 70 height 9
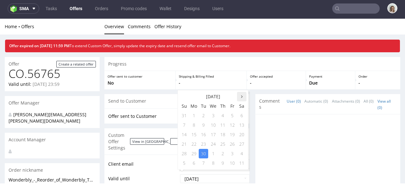
click at [239, 96] on th at bounding box center [241, 96] width 9 height 9
click at [214, 135] on td "15" at bounding box center [213, 134] width 10 height 9
type input "[DATE]"
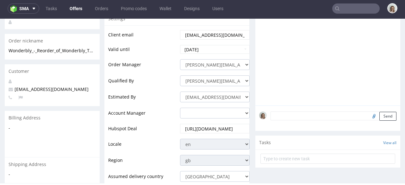
scroll to position [264, 0]
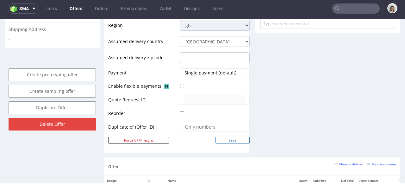
click at [224, 137] on input "Save" at bounding box center [232, 140] width 34 height 7
type input "In progress..."
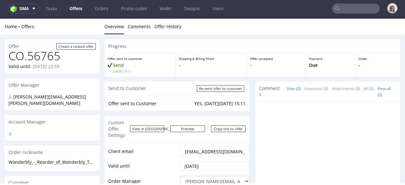
scroll to position [0, 0]
click at [29, 9] on span at bounding box center [33, 8] width 8 height 5
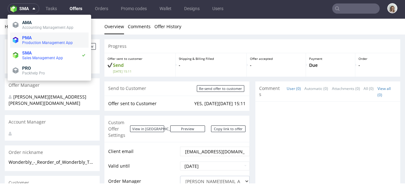
click at [26, 43] on span "Production Management App" at bounding box center [47, 42] width 51 height 4
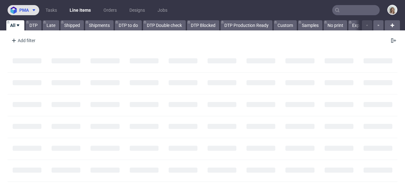
click at [27, 13] on button "pma" at bounding box center [24, 10] width 32 height 10
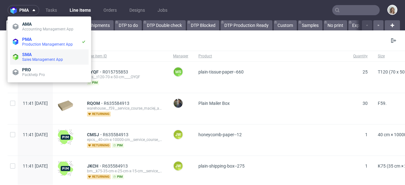
click at [37, 57] on span "Sales Management App" at bounding box center [42, 59] width 41 height 4
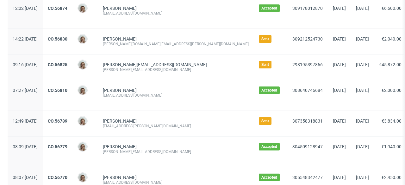
scroll to position [749, 0]
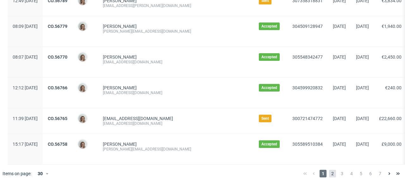
click at [329, 173] on span "2" at bounding box center [332, 174] width 7 height 8
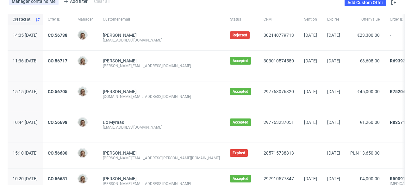
scroll to position [124, 0]
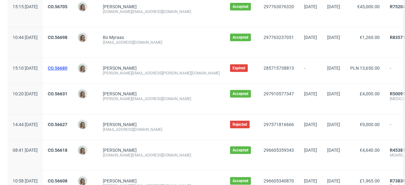
click at [67, 66] on link "CO.56680" at bounding box center [58, 67] width 20 height 5
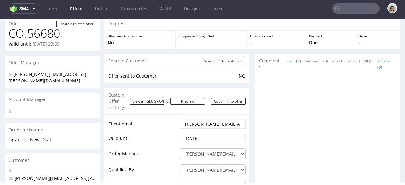
scroll to position [56, 0]
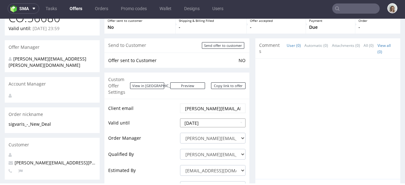
click at [215, 118] on input "2025-09-30" at bounding box center [212, 122] width 65 height 9
click at [199, 118] on input "2025-09-30" at bounding box center [212, 122] width 65 height 9
click at [195, 119] on input "2025-01-30" at bounding box center [215, 122] width 70 height 9
click at [192, 118] on input "2025-01-30" at bounding box center [215, 122] width 70 height 9
click at [220, 118] on input "2026-01-30" at bounding box center [215, 122] width 70 height 9
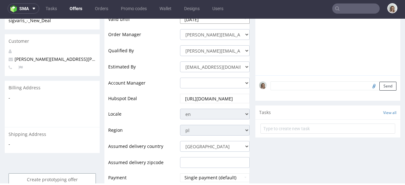
scroll to position [245, 0]
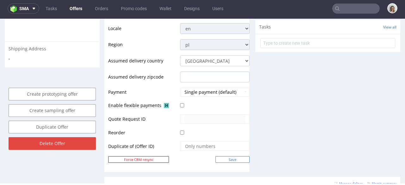
type input "2026-01-30"
click at [237, 156] on input "Save" at bounding box center [232, 159] width 34 height 7
type input "In progress..."
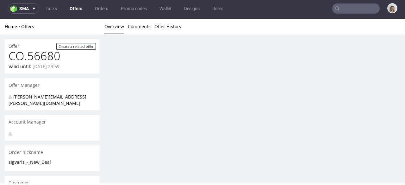
scroll to position [0, 0]
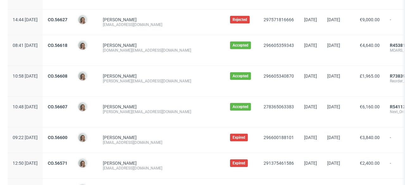
scroll to position [231, 0]
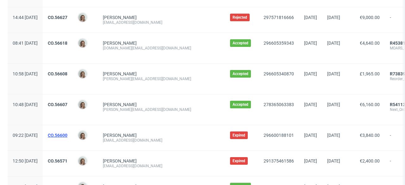
click at [67, 135] on link "CO.56600" at bounding box center [58, 135] width 20 height 5
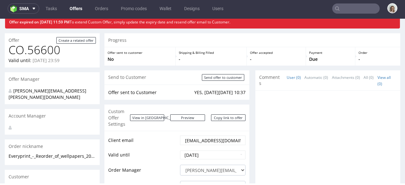
scroll to position [35, 0]
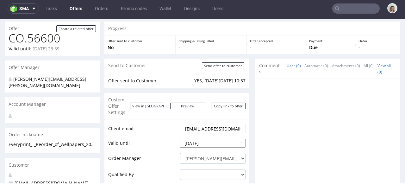
click at [212, 139] on input "[DATE]" at bounding box center [212, 143] width 65 height 9
click at [194, 139] on input "[DATE]" at bounding box center [212, 143] width 65 height 9
click at [195, 139] on input "[DATE]" at bounding box center [212, 143] width 65 height 9
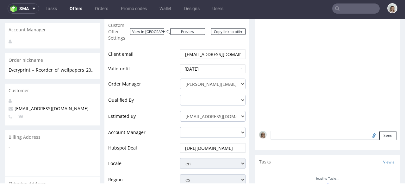
scroll to position [220, 0]
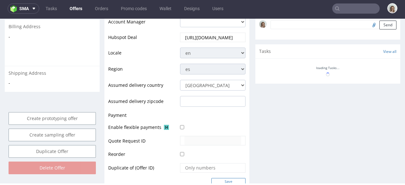
type input "[DATE]"
click at [229, 178] on input "Save" at bounding box center [228, 181] width 34 height 7
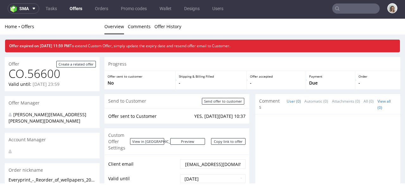
scroll to position [216, 0]
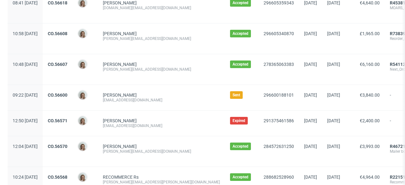
scroll to position [288, 0]
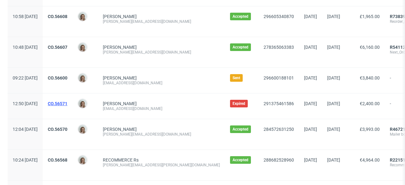
click at [67, 104] on link "CO.56571" at bounding box center [58, 103] width 20 height 5
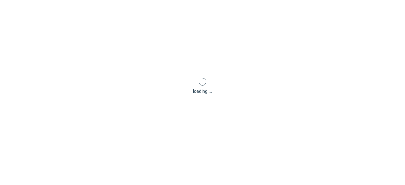
scroll to position [2, 0]
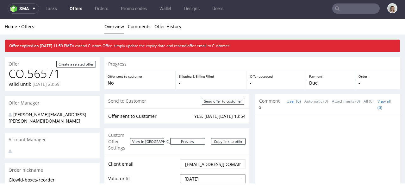
click at [194, 174] on input "[DATE]" at bounding box center [212, 178] width 65 height 9
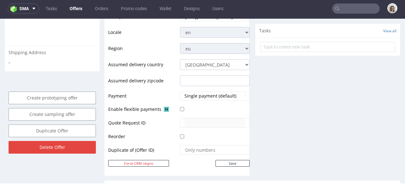
scroll to position [298, 0]
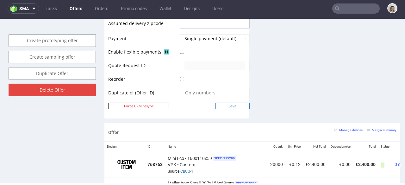
type input "[DATE]"
click at [228, 102] on input "Save" at bounding box center [232, 105] width 34 height 7
type input "In progress..."
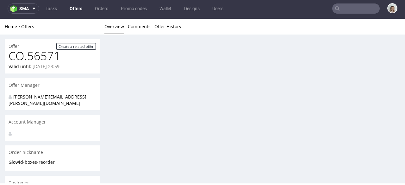
scroll to position [0, 0]
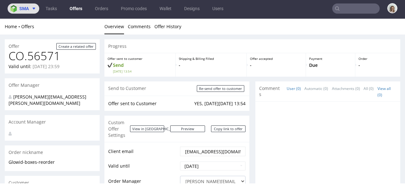
click at [27, 8] on span "sma" at bounding box center [23, 8] width 9 height 4
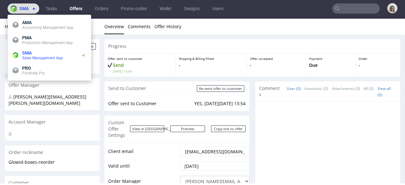
click at [35, 8] on icon at bounding box center [33, 8] width 5 height 5
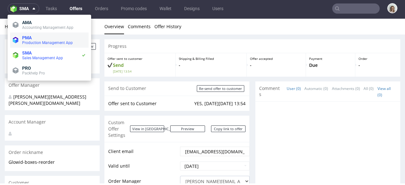
click at [37, 38] on span "PMA" at bounding box center [54, 37] width 64 height 5
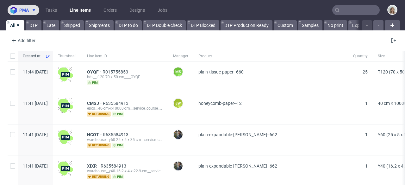
click at [30, 11] on span at bounding box center [33, 10] width 8 height 5
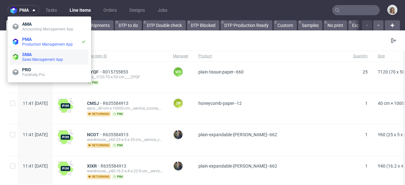
click at [36, 56] on span "SMA" at bounding box center [54, 54] width 64 height 5
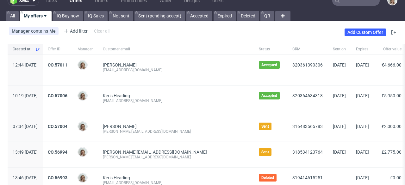
scroll to position [21, 0]
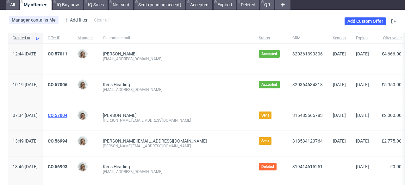
click at [67, 115] on link "CO.57004" at bounding box center [58, 115] width 20 height 5
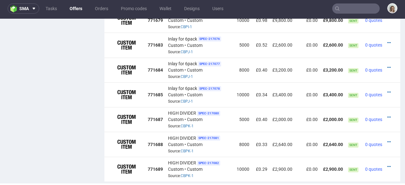
scroll to position [0, 7]
click at [387, 115] on icon at bounding box center [388, 117] width 3 height 4
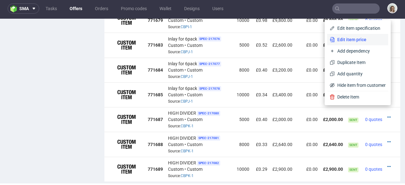
click at [344, 39] on span "Edit item price" at bounding box center [360, 39] width 51 height 6
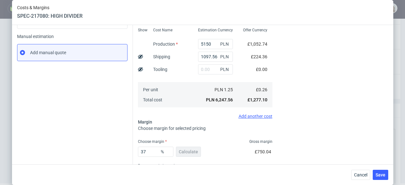
scroll to position [123, 0]
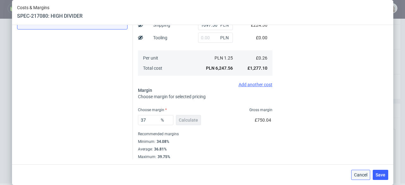
click at [362, 174] on span "Cancel" at bounding box center [360, 174] width 13 height 4
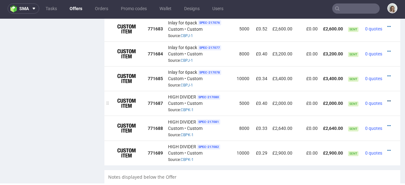
scroll to position [461, 0]
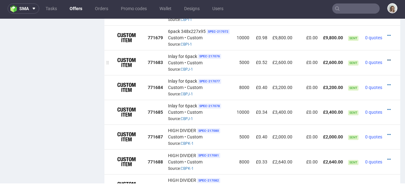
click at [387, 58] on icon at bounding box center [388, 60] width 3 height 4
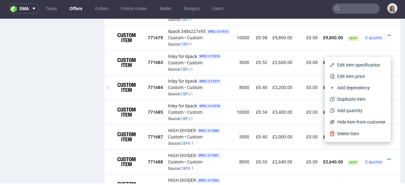
drag, startPoint x: 352, startPoint y: 75, endPoint x: 348, endPoint y: 75, distance: 4.1
click at [352, 75] on span "Edit item price" at bounding box center [360, 76] width 51 height 6
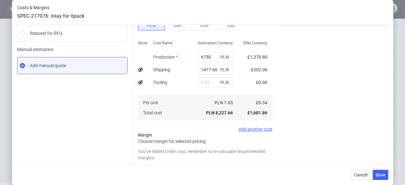
scroll to position [140, 0]
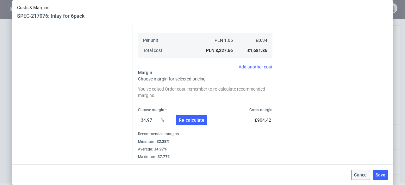
click at [365, 174] on span "Cancel" at bounding box center [360, 174] width 13 height 4
click at [365, 184] on span "0 quotes" at bounding box center [373, 186] width 17 height 5
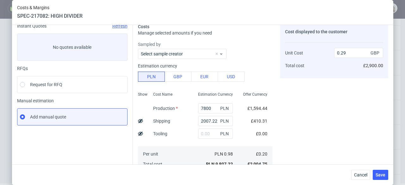
scroll to position [123, 0]
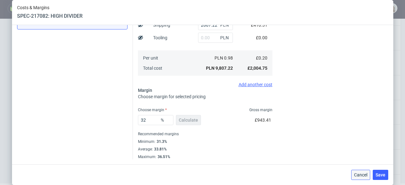
drag, startPoint x: 367, startPoint y: 176, endPoint x: 359, endPoint y: 147, distance: 30.8
click at [367, 176] on span "Cancel" at bounding box center [360, 174] width 13 height 4
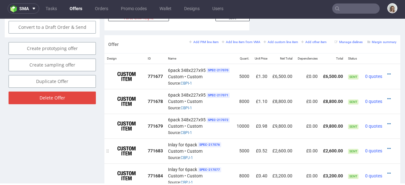
scroll to position [368, 0]
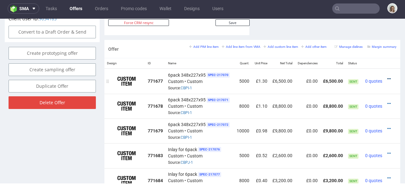
click at [387, 77] on icon at bounding box center [388, 79] width 3 height 4
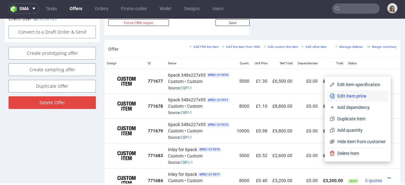
click at [366, 96] on span "Edit item price" at bounding box center [360, 96] width 51 height 6
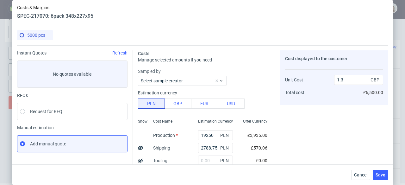
scroll to position [94, 0]
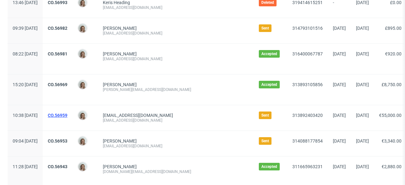
scroll to position [193, 0]
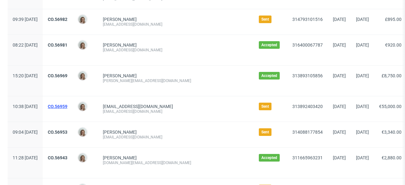
click at [67, 104] on link "CO.56959" at bounding box center [58, 106] width 20 height 5
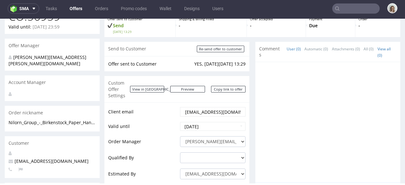
scroll to position [43, 0]
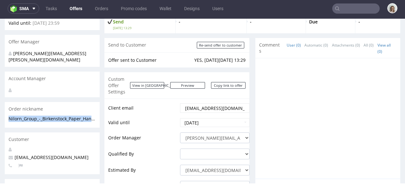
drag, startPoint x: 9, startPoint y: 112, endPoint x: 95, endPoint y: 115, distance: 86.1
click at [95, 115] on p "Nilorn_Group_-_Birkenstock_Paper_Hanger" at bounding box center [52, 118] width 87 height 6
copy p "Nilorn_Group_-_Birkenstock_Paper_Hang"
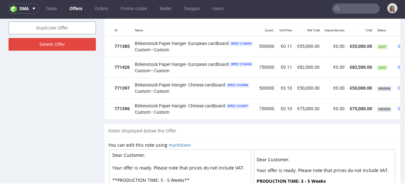
scroll to position [0, 74]
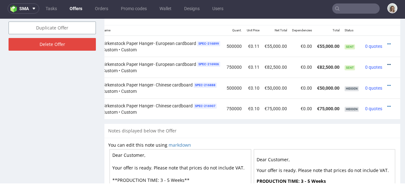
click at [387, 62] on icon at bounding box center [388, 64] width 3 height 4
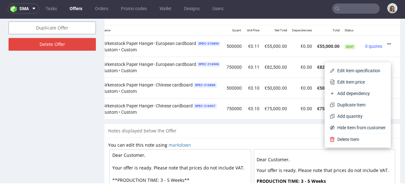
click at [387, 42] on icon at bounding box center [388, 44] width 3 height 4
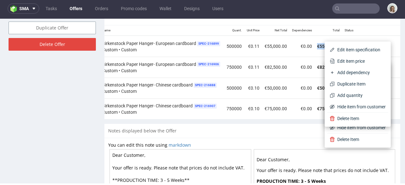
drag, startPoint x: 306, startPoint y: 39, endPoint x: 330, endPoint y: 40, distance: 24.4
click at [330, 40] on td "€55,000.00" at bounding box center [328, 46] width 28 height 21
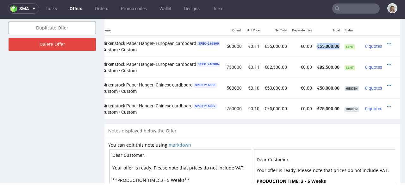
copy td "€55,000.00"
click at [387, 42] on icon at bounding box center [388, 44] width 3 height 4
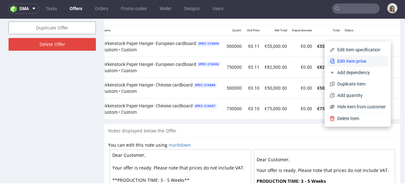
click at [359, 60] on span "Edit item price" at bounding box center [360, 61] width 51 height 6
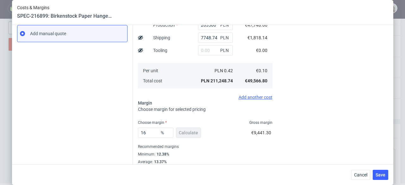
scroll to position [123, 0]
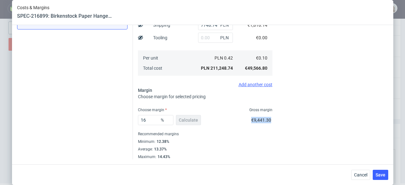
drag, startPoint x: 245, startPoint y: 119, endPoint x: 266, endPoint y: 120, distance: 20.9
click at [266, 120] on div "Costs Manage selected amounts if you need Sampled by Select sample creator Esti…" at bounding box center [205, 44] width 134 height 232
copy span "€9,441.30"
click at [362, 176] on span "Cancel" at bounding box center [360, 174] width 13 height 4
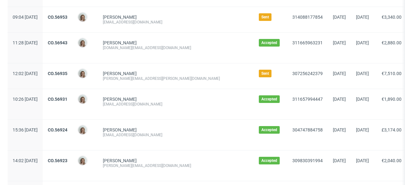
scroll to position [314, 0]
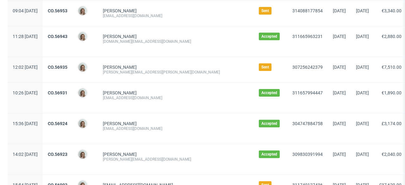
click at [67, 70] on span "CO.56935" at bounding box center [58, 70] width 20 height 10
click at [67, 67] on link "CO.56935" at bounding box center [58, 67] width 20 height 5
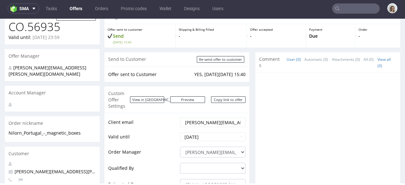
scroll to position [30, 0]
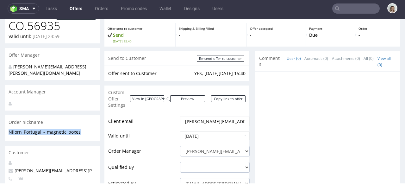
drag, startPoint x: 87, startPoint y: 127, endPoint x: 2, endPoint y: 128, distance: 85.1
copy p "Nilorn_Portugal_-_magnetic_boxes"
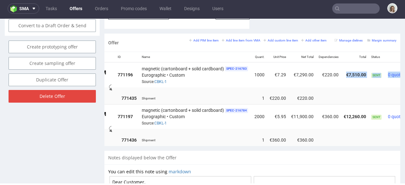
scroll to position [0, 49]
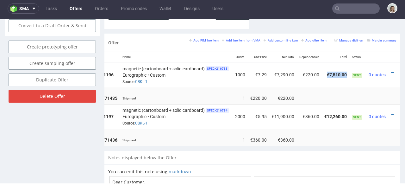
drag, startPoint x: 373, startPoint y: 68, endPoint x: 349, endPoint y: 69, distance: 24.7
click at [349, 69] on tr "771196 magnetic (cartonboard + solid cardboard) SPEC- 216783 Eurographic • Cust…" at bounding box center [229, 74] width 348 height 25
copy td "€7,510.00"
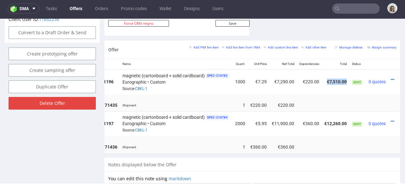
scroll to position [0, 60]
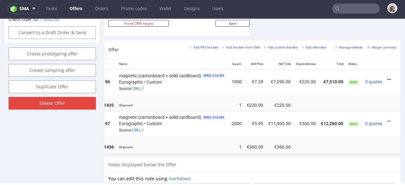
click at [387, 77] on icon at bounding box center [388, 79] width 3 height 4
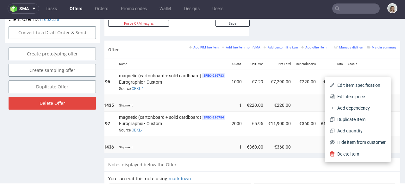
drag, startPoint x: 345, startPoint y: 94, endPoint x: 326, endPoint y: 98, distance: 19.1
click at [344, 94] on span "Edit item price" at bounding box center [360, 96] width 51 height 6
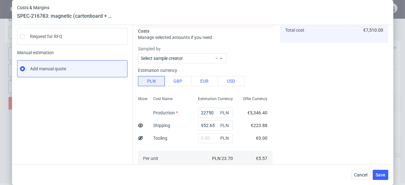
scroll to position [175, 0]
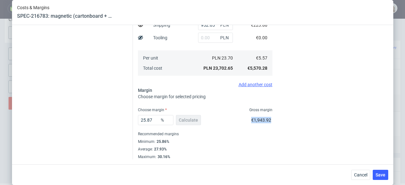
drag, startPoint x: 245, startPoint y: 119, endPoint x: 265, endPoint y: 122, distance: 19.9
click at [265, 122] on div "€1,943.92" at bounding box center [261, 121] width 21 height 18
copy span "€1,943.92"
drag, startPoint x: 358, startPoint y: 176, endPoint x: 118, endPoint y: 55, distance: 268.6
click at [358, 176] on span "Cancel" at bounding box center [360, 174] width 13 height 4
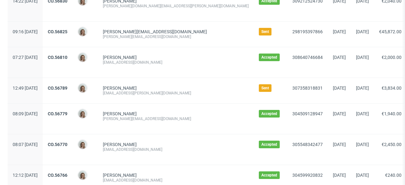
scroll to position [719, 0]
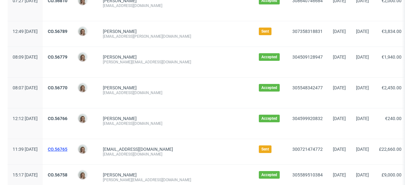
click at [67, 148] on link "CO.56765" at bounding box center [58, 148] width 20 height 5
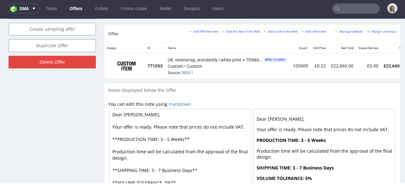
scroll to position [0, 72]
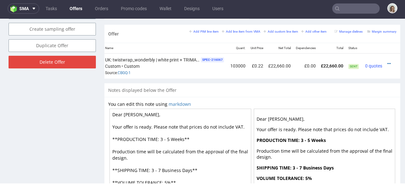
click at [387, 60] on div at bounding box center [390, 63] width 7 height 6
click at [387, 61] on icon at bounding box center [388, 63] width 3 height 4
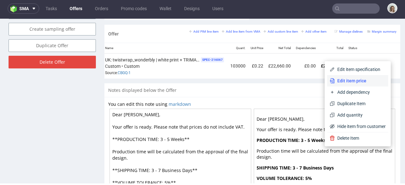
click at [356, 78] on span "Edit item price" at bounding box center [360, 80] width 51 height 6
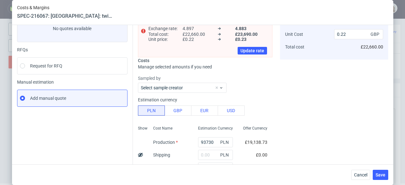
scroll to position [165, 0]
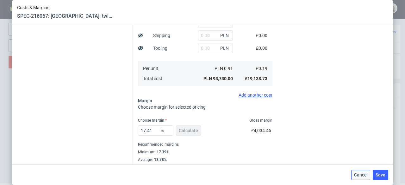
drag, startPoint x: 367, startPoint y: 171, endPoint x: 282, endPoint y: 116, distance: 100.6
click at [367, 171] on button "Cancel" at bounding box center [360, 175] width 19 height 10
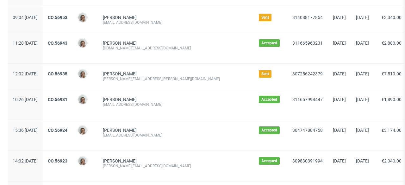
scroll to position [375, 0]
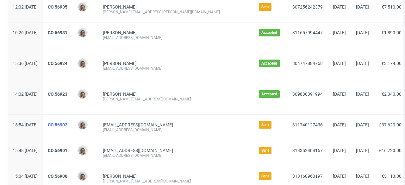
click at [67, 123] on link "CO.56902" at bounding box center [58, 124] width 20 height 5
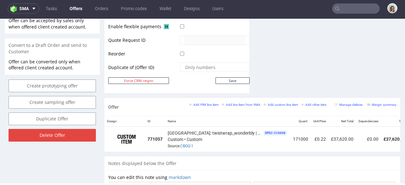
scroll to position [0, 72]
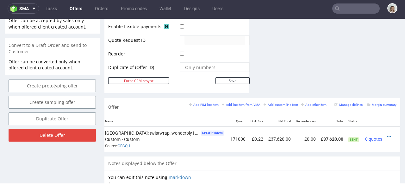
drag, startPoint x: 319, startPoint y: 149, endPoint x: 402, endPoint y: 160, distance: 83.8
click at [385, 130] on td at bounding box center [392, 139] width 15 height 25
click at [387, 134] on icon at bounding box center [388, 136] width 3 height 4
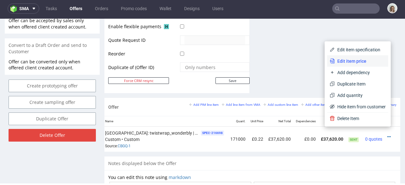
click at [335, 63] on span "Edit item price" at bounding box center [360, 61] width 51 height 6
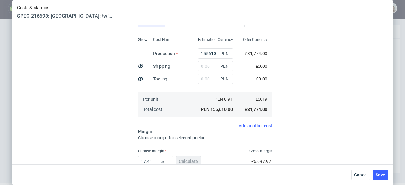
scroll to position [175, 0]
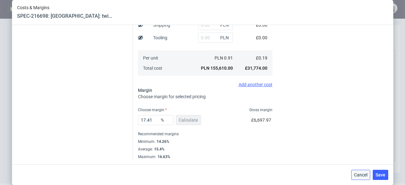
click at [364, 174] on span "Cancel" at bounding box center [360, 174] width 13 height 4
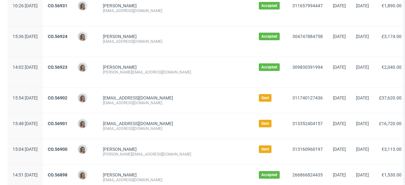
scroll to position [402, 0]
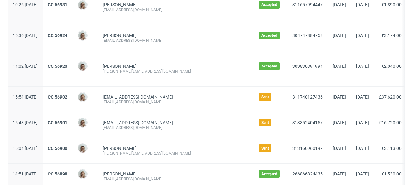
click at [72, 118] on div "CO.56901" at bounding box center [58, 124] width 30 height 25
click at [67, 121] on link "CO.56901" at bounding box center [58, 122] width 20 height 5
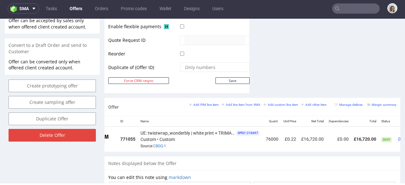
scroll to position [0, 70]
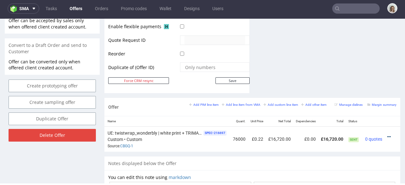
click at [387, 134] on icon at bounding box center [388, 136] width 3 height 4
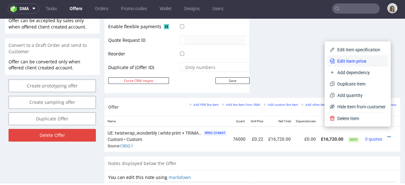
click at [347, 61] on span "Edit item price" at bounding box center [360, 61] width 51 height 6
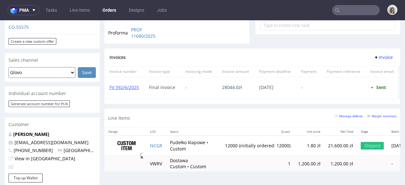
scroll to position [336, 0]
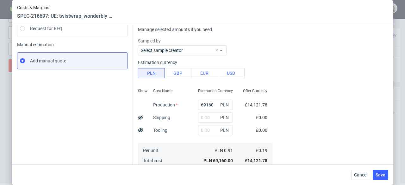
scroll to position [200, 0]
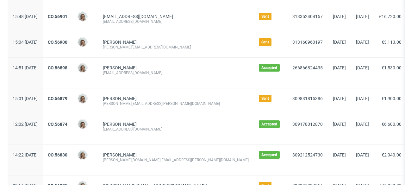
scroll to position [513, 0]
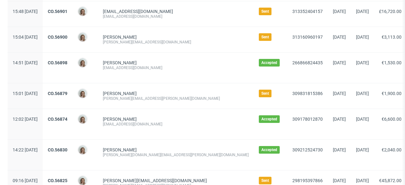
click at [72, 90] on div "CO.56879" at bounding box center [58, 95] width 30 height 25
click at [67, 91] on link "CO.56879" at bounding box center [58, 93] width 20 height 5
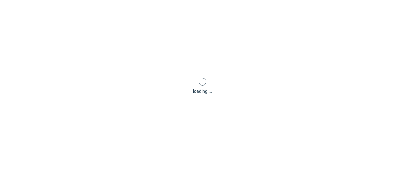
scroll to position [2, 0]
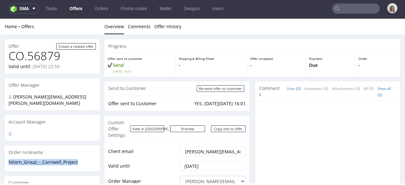
drag, startPoint x: 78, startPoint y: 157, endPoint x: 2, endPoint y: 157, distance: 75.9
copy p "Nilorn_Group_-_Carriwell_Project"
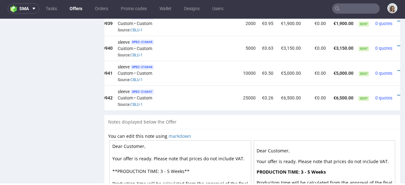
scroll to position [0, 70]
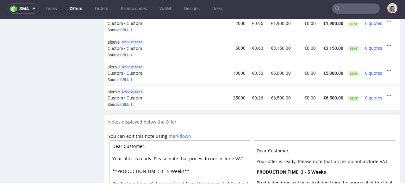
click at [387, 44] on icon at bounding box center [388, 46] width 3 height 4
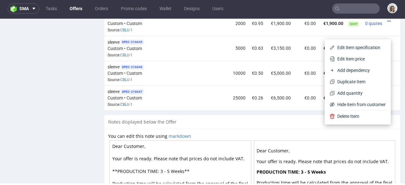
drag, startPoint x: 360, startPoint y: 55, endPoint x: 352, endPoint y: 65, distance: 13.2
click at [360, 55] on li "Edit item price" at bounding box center [357, 58] width 61 height 11
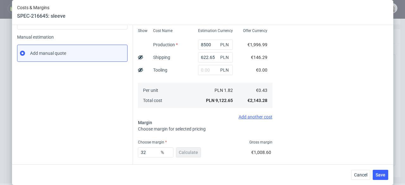
scroll to position [123, 0]
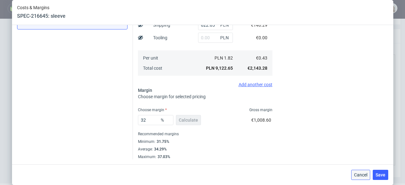
click at [362, 172] on span "Cancel" at bounding box center [360, 174] width 13 height 4
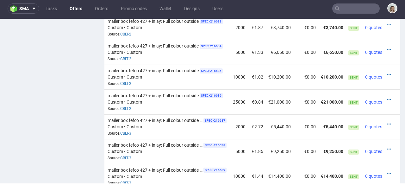
scroll to position [494, 0]
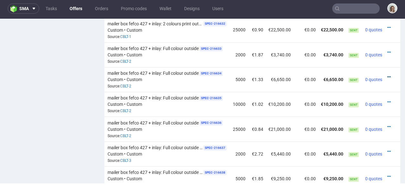
click at [387, 75] on icon at bounding box center [388, 77] width 3 height 4
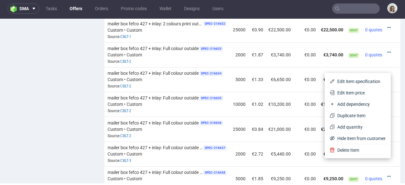
click at [353, 91] on span "Edit item price" at bounding box center [360, 93] width 51 height 6
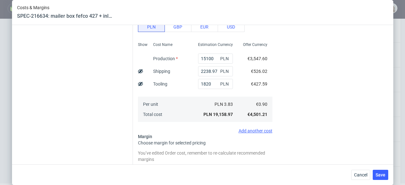
scroll to position [193, 0]
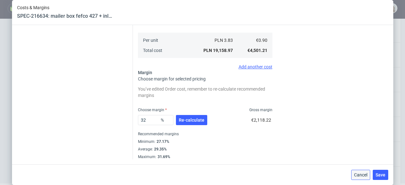
click at [361, 175] on span "Cancel" at bounding box center [360, 174] width 13 height 4
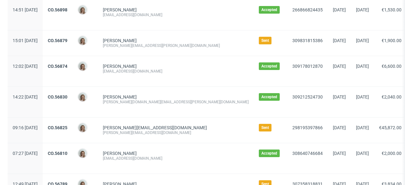
scroll to position [572, 0]
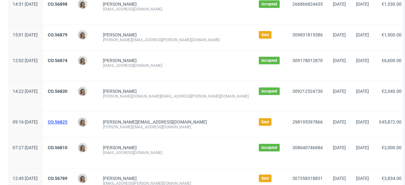
click at [67, 121] on link "CO.56825" at bounding box center [58, 121] width 20 height 5
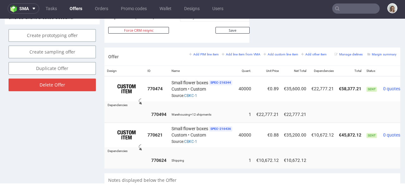
scroll to position [0, 26]
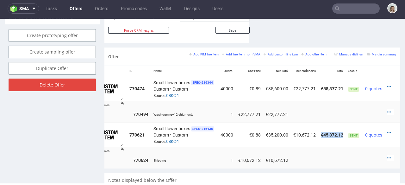
drag, startPoint x: 310, startPoint y: 128, endPoint x: 333, endPoint y: 129, distance: 22.5
click at [333, 129] on td "€45,872.12" at bounding box center [332, 134] width 28 height 25
copy td "€45,872.12"
click at [387, 130] on icon at bounding box center [388, 132] width 3 height 4
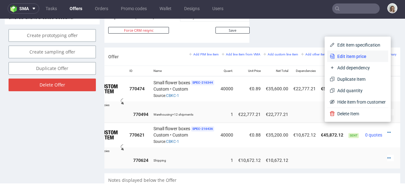
click at [349, 55] on span "Edit item price" at bounding box center [360, 56] width 51 height 6
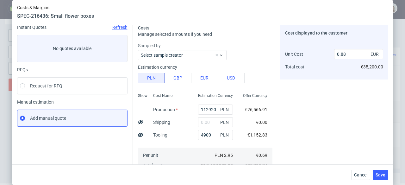
scroll to position [100, 0]
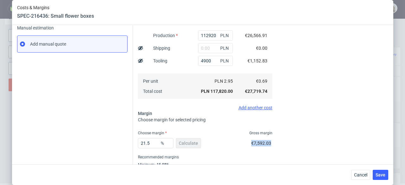
drag, startPoint x: 242, startPoint y: 144, endPoint x: 264, endPoint y: 144, distance: 22.2
click at [264, 144] on div "21.5 % Calculate €7,592.03" at bounding box center [205, 144] width 134 height 18
copy span "€7,592.03"
click at [365, 175] on span "Cancel" at bounding box center [360, 174] width 13 height 4
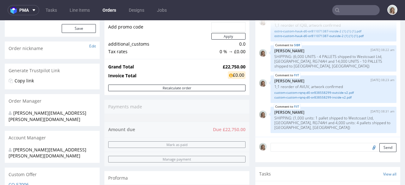
scroll to position [208, 0]
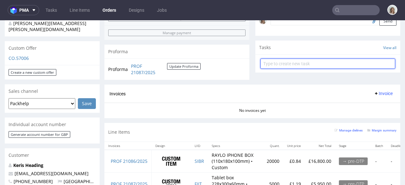
click at [282, 62] on input "text" at bounding box center [327, 64] width 135 height 10
type input "payment links"
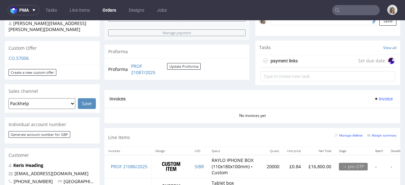
click at [332, 59] on div "payment links Set due date" at bounding box center [327, 61] width 135 height 13
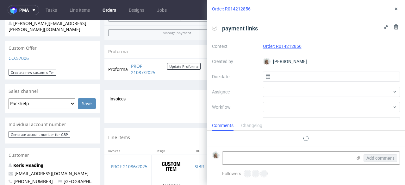
scroll to position [5, 0]
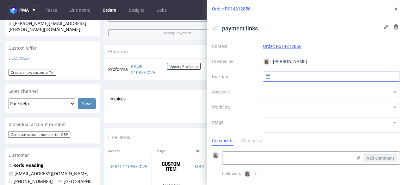
click at [299, 77] on input "text" at bounding box center [331, 76] width 137 height 10
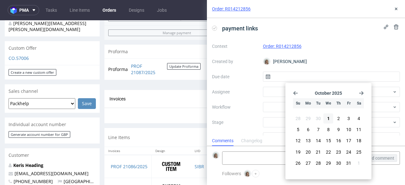
drag, startPoint x: 326, startPoint y: 117, endPoint x: 314, endPoint y: 97, distance: 23.0
click at [326, 116] on button "1" at bounding box center [328, 118] width 10 height 10
type input "[DATE]"
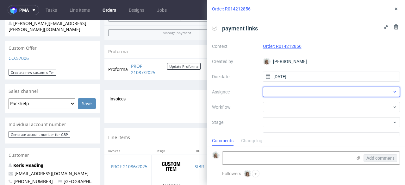
click at [313, 95] on div at bounding box center [331, 92] width 137 height 10
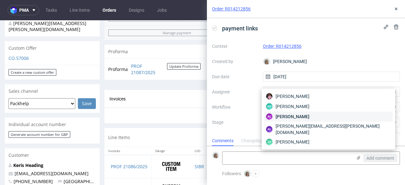
type input "alek"
click at [309, 115] on span "[PERSON_NAME]" at bounding box center [293, 116] width 34 height 6
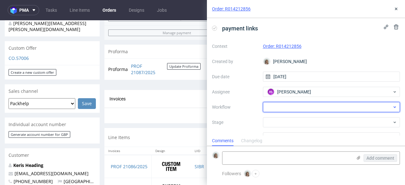
click at [308, 105] on div at bounding box center [331, 107] width 137 height 10
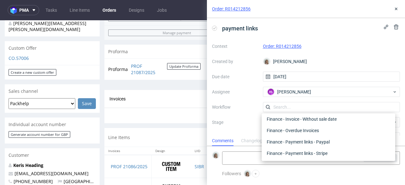
scroll to position [162, 0]
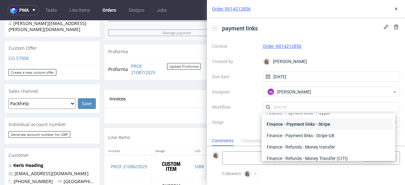
click at [306, 127] on div "Finance - Payment links - Stripe" at bounding box center [328, 123] width 128 height 11
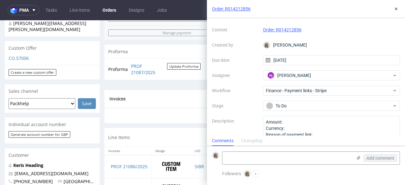
scroll to position [32, 0]
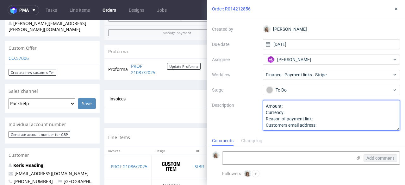
click at [293, 107] on textarea "Amount: Currency: Reason of payment link: Customers email address: Other:" at bounding box center [331, 115] width 137 height 30
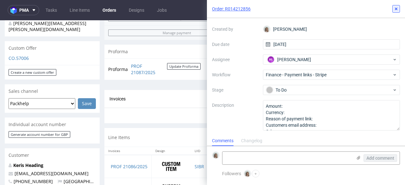
click at [395, 9] on icon at bounding box center [395, 8] width 5 height 5
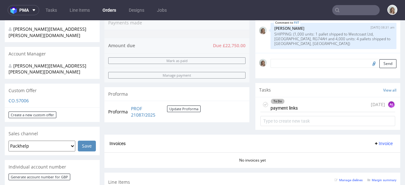
scroll to position [87, 0]
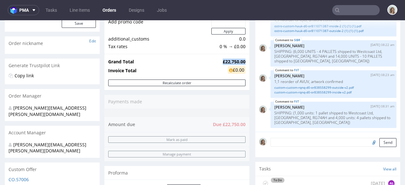
drag, startPoint x: 216, startPoint y: 61, endPoint x: 240, endPoint y: 59, distance: 24.4
click at [240, 59] on strong "£22,750.00" at bounding box center [234, 62] width 23 height 6
copy strong "£22,750.00"
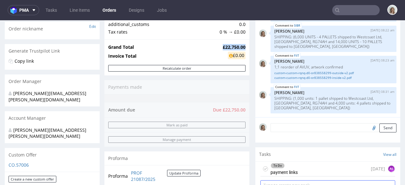
scroll to position [135, 0]
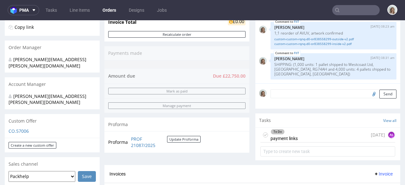
click at [295, 134] on div "To Do payment links [DATE] AŁ" at bounding box center [327, 134] width 135 height 15
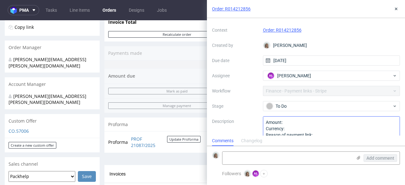
scroll to position [32, 0]
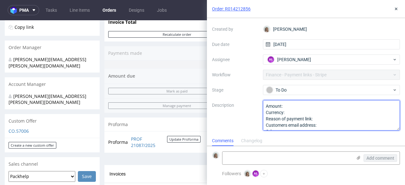
click at [294, 103] on textarea "Amount: Currency: Reason of payment link: Customers email address: Other:" at bounding box center [331, 115] width 137 height 30
paste textarea "£22,750.00"
type textarea "Amount: £22,750.00 Currency: Reason of payment link: Customers email address: O…"
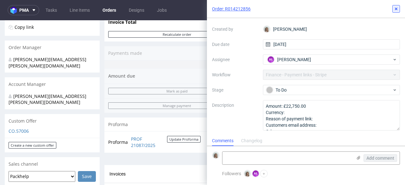
click at [395, 9] on use at bounding box center [396, 9] width 3 height 3
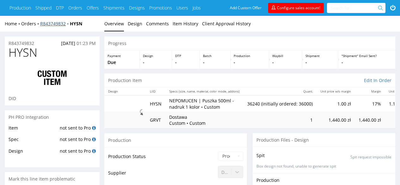
click at [63, 22] on link "R843749832" at bounding box center [55, 24] width 30 height 6
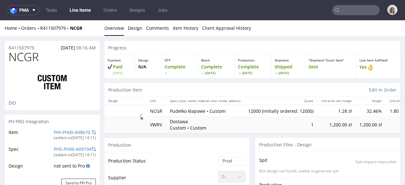
select select "in_progress"
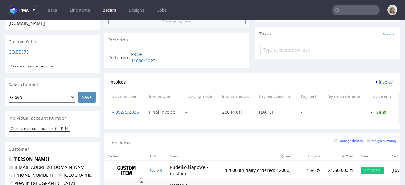
scroll to position [228, 0]
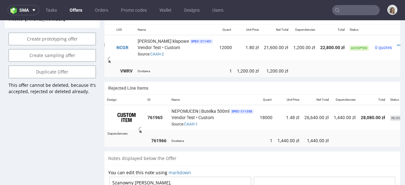
scroll to position [299, 0]
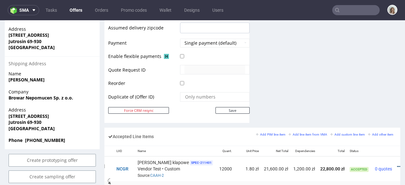
click at [397, 164] on icon at bounding box center [398, 166] width 3 height 4
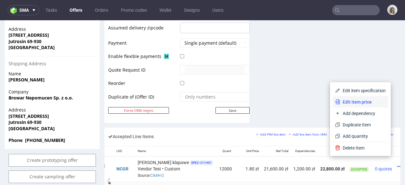
click at [350, 101] on span "Edit item price" at bounding box center [363, 102] width 46 height 6
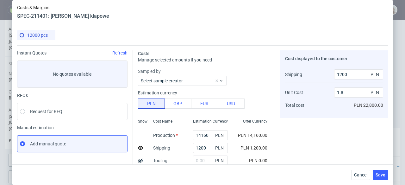
scroll to position [123, 0]
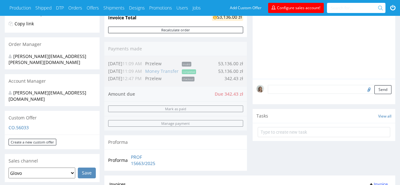
scroll to position [216, 0]
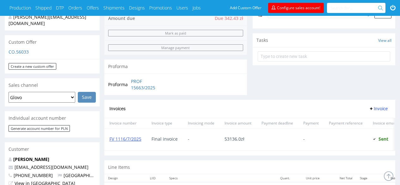
click at [18, 49] on div "CO.56033" at bounding box center [52, 54] width 95 height 10
click at [18, 49] on link "CO.56033" at bounding box center [19, 52] width 20 height 6
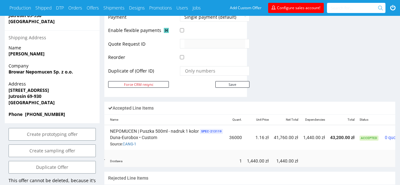
scroll to position [0, 77]
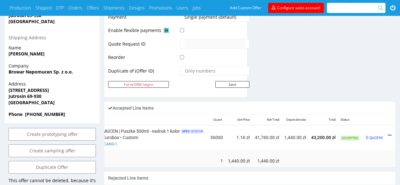
click at [388, 133] on icon at bounding box center [389, 135] width 3 height 4
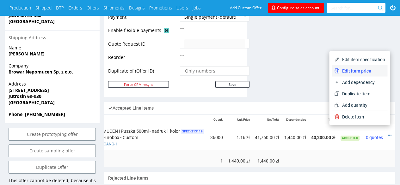
click at [354, 70] on span "Edit item price" at bounding box center [363, 71] width 46 height 6
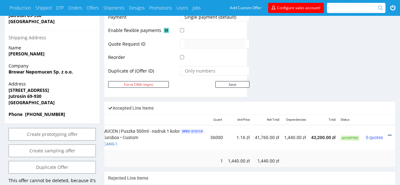
click at [388, 133] on icon at bounding box center [389, 135] width 3 height 4
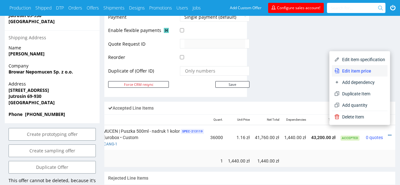
click at [348, 68] on span "Edit item price" at bounding box center [363, 71] width 46 height 6
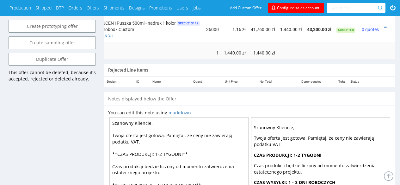
scroll to position [302, 0]
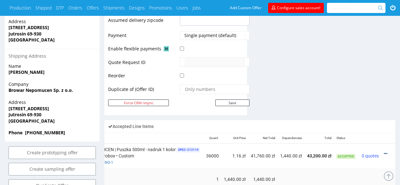
click at [385, 151] on icon at bounding box center [385, 153] width 3 height 4
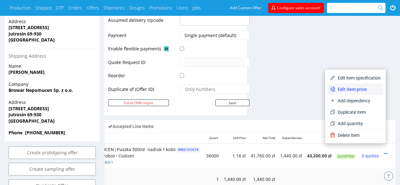
click at [346, 86] on span "Edit item price" at bounding box center [358, 89] width 46 height 6
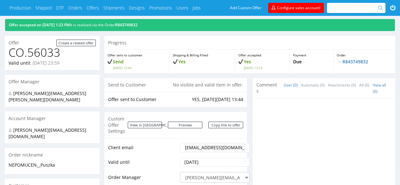
scroll to position [0, 0]
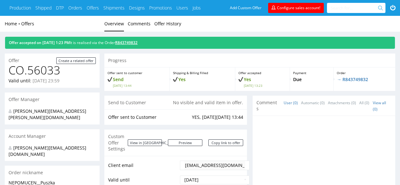
click at [138, 44] on link "R843749832" at bounding box center [126, 42] width 22 height 5
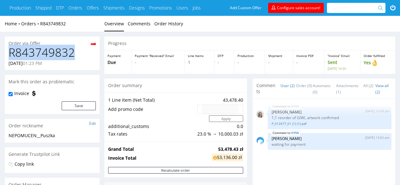
drag, startPoint x: 80, startPoint y: 53, endPoint x: 10, endPoint y: 53, distance: 70.2
click at [10, 53] on h1 "R843749832" at bounding box center [52, 52] width 87 height 13
copy h1 "R843749832"
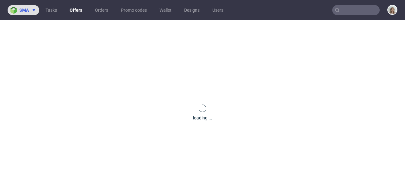
click at [21, 9] on span "sma" at bounding box center [23, 10] width 9 height 4
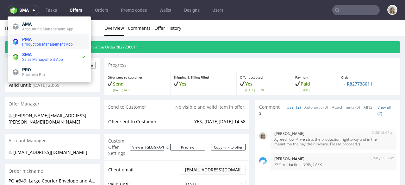
click at [33, 45] on span "Production Management App" at bounding box center [47, 44] width 51 height 4
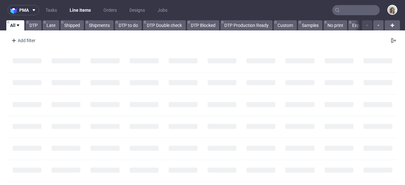
click at [349, 8] on input "text" at bounding box center [355, 10] width 47 height 10
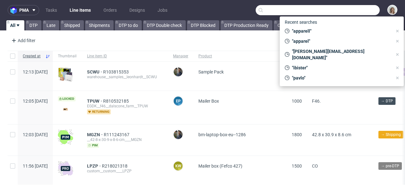
paste input "R843749832"
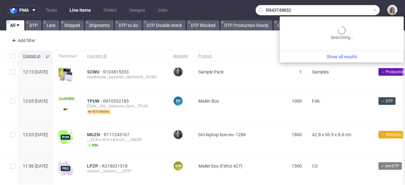
type input "R843749832"
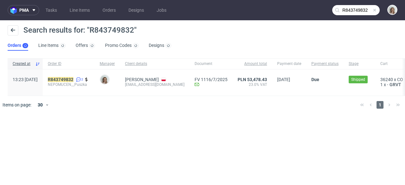
click at [72, 75] on div "R843749832 2 NEPOMUCEN__Puszka" at bounding box center [69, 82] width 52 height 26
click at [71, 78] on mark "R843749832" at bounding box center [61, 79] width 26 height 5
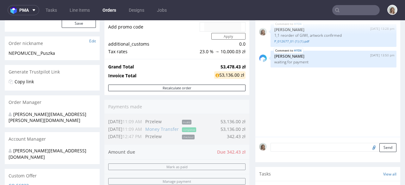
scroll to position [214, 0]
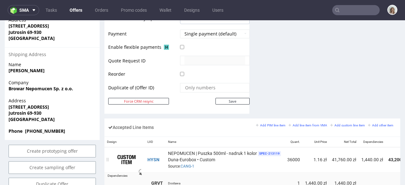
scroll to position [358, 0]
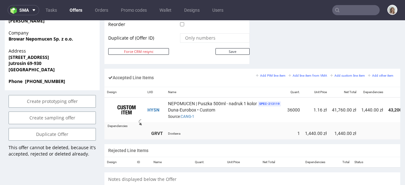
click at [283, 137] on div "Accepted Line Items Add PIM line item Add line item from VMA Add custom line it…" at bounding box center [252, 106] width 296 height 75
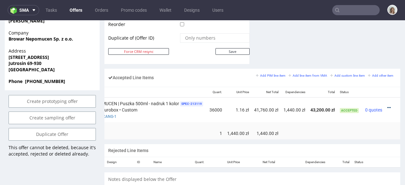
click at [387, 105] on icon at bounding box center [388, 107] width 3 height 4
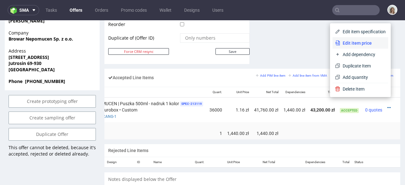
click at [354, 46] on span "Edit item price" at bounding box center [363, 43] width 46 height 6
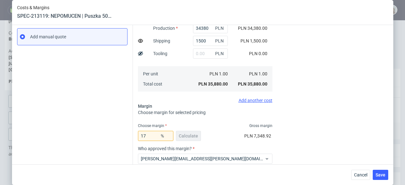
scroll to position [168, 0]
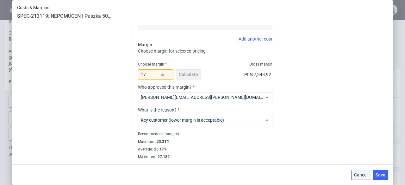
click at [359, 172] on span "Cancel" at bounding box center [360, 174] width 13 height 4
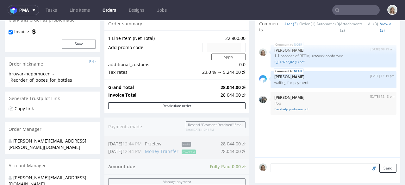
scroll to position [187, 0]
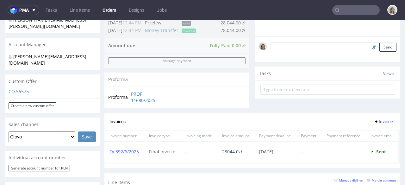
click at [16, 88] on p "CO.55575" at bounding box center [52, 91] width 87 height 6
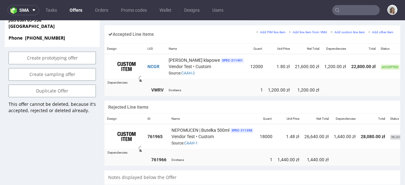
scroll to position [0, 31]
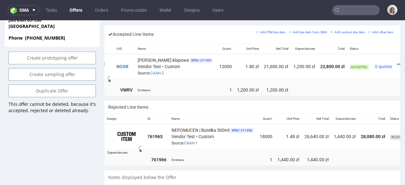
click at [397, 62] on icon at bounding box center [398, 64] width 3 height 4
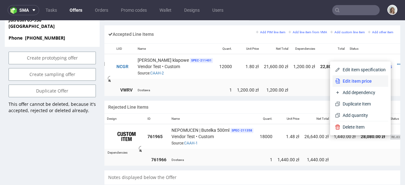
click at [366, 79] on span "Edit item price" at bounding box center [363, 81] width 46 height 6
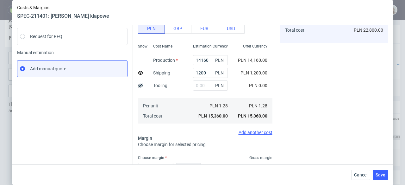
scroll to position [123, 0]
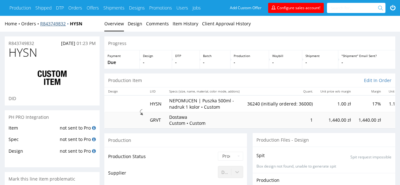
click at [64, 23] on link "R843749832" at bounding box center [55, 24] width 30 height 6
type input "36240"
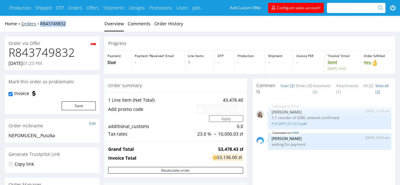
drag, startPoint x: 71, startPoint y: 23, endPoint x: 40, endPoint y: 23, distance: 31.0
click at [40, 23] on div "Home Orders R843749832" at bounding box center [52, 24] width 95 height 6
copy link "R843749832"
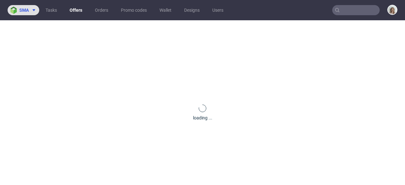
click at [11, 9] on img at bounding box center [14, 10] width 9 height 7
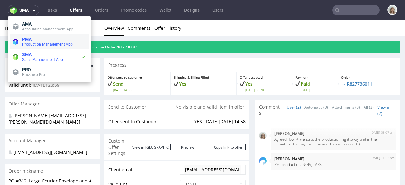
click at [32, 41] on span "PMA" at bounding box center [54, 39] width 64 height 5
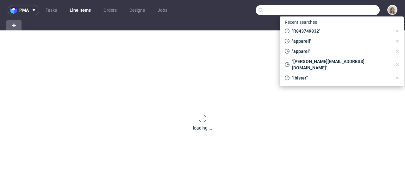
click at [356, 10] on input "text" at bounding box center [318, 10] width 124 height 10
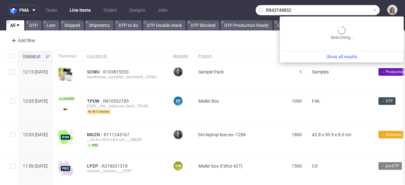
type input "R843749832"
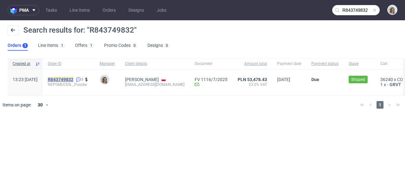
click at [73, 80] on mark "R843749832" at bounding box center [61, 79] width 26 height 5
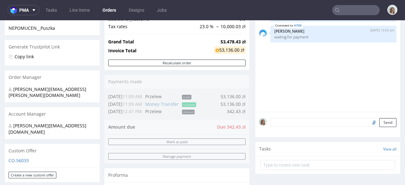
scroll to position [113, 0]
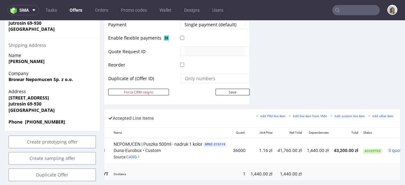
scroll to position [0, 86]
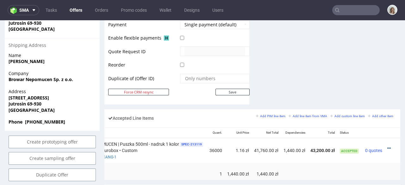
click at [387, 146] on icon at bounding box center [388, 148] width 3 height 4
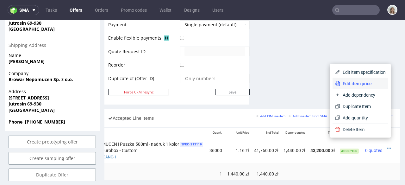
click at [355, 84] on span "Edit item price" at bounding box center [363, 83] width 46 height 6
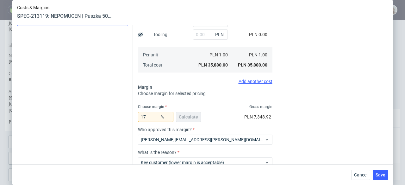
scroll to position [168, 0]
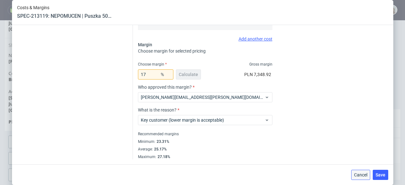
click at [359, 175] on span "Cancel" at bounding box center [360, 174] width 13 height 4
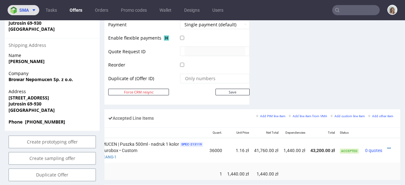
click at [32, 12] on icon at bounding box center [33, 10] width 5 height 5
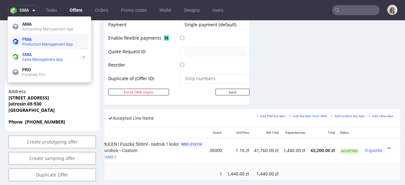
click at [34, 34] on li "PMA Production Management App" at bounding box center [49, 41] width 78 height 15
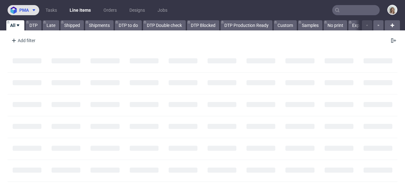
click at [25, 14] on button "pma" at bounding box center [24, 10] width 32 height 10
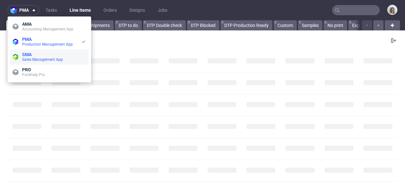
click at [32, 59] on span "Sales Management App" at bounding box center [42, 59] width 41 height 4
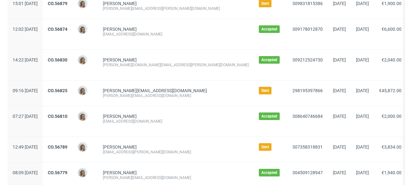
scroll to position [754, 0]
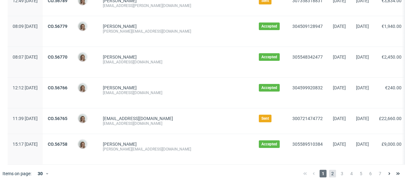
click at [329, 173] on span "2" at bounding box center [332, 174] width 7 height 8
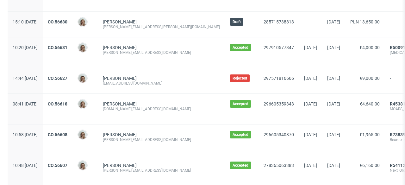
scroll to position [295, 0]
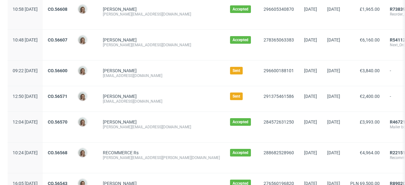
click at [67, 74] on span "CO.56600" at bounding box center [58, 73] width 20 height 10
click at [67, 70] on link "CO.56600" at bounding box center [58, 70] width 20 height 5
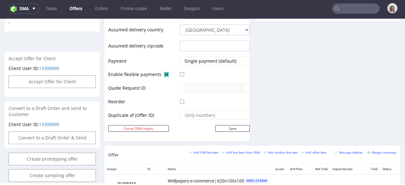
scroll to position [391, 0]
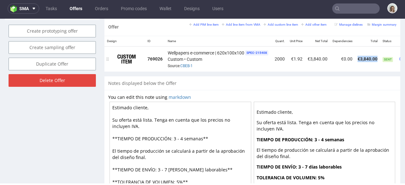
drag, startPoint x: 355, startPoint y: 53, endPoint x: 373, endPoint y: 52, distance: 18.7
click at [380, 56] on tr "769026 Wellpapers e-commerce | 620x100x100 SPEC- 215408 Custom • Custom Source:…" at bounding box center [269, 58] width 330 height 25
copy tr "€0.00 €3,840.00"
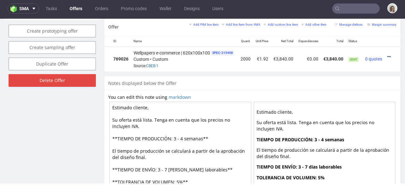
click at [387, 54] on icon at bounding box center [388, 56] width 3 height 4
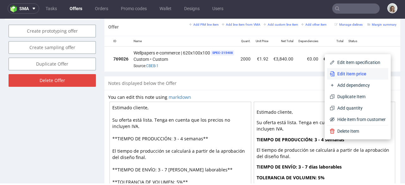
click at [362, 71] on span "Edit item price" at bounding box center [360, 74] width 51 height 6
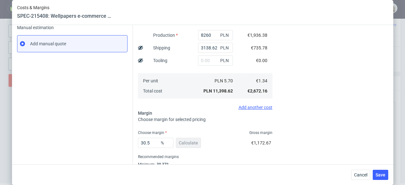
scroll to position [123, 0]
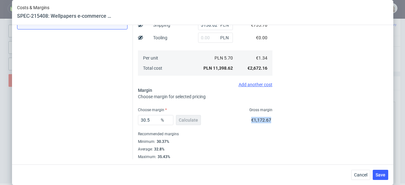
drag, startPoint x: 243, startPoint y: 118, endPoint x: 265, endPoint y: 118, distance: 21.8
click at [265, 118] on div "30.5 % Calculate €1,172.67" at bounding box center [205, 121] width 134 height 18
copy span "€1,172.67"
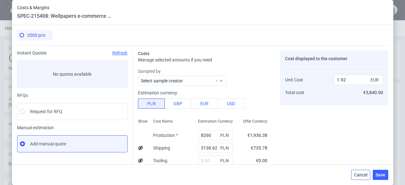
scroll to position [391, 0]
click at [362, 176] on span "Cancel" at bounding box center [360, 174] width 13 height 4
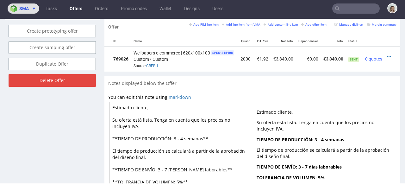
click at [30, 9] on span at bounding box center [33, 8] width 8 height 5
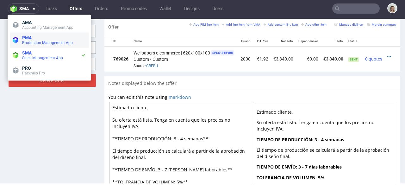
click at [39, 42] on span "Production Management App" at bounding box center [47, 42] width 51 height 4
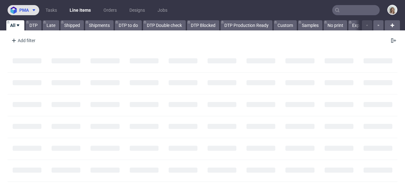
click at [26, 11] on span "pma" at bounding box center [23, 10] width 9 height 4
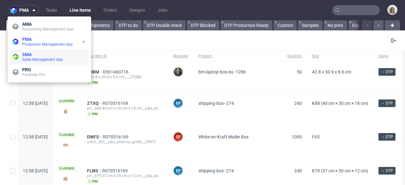
click at [37, 58] on span "Sales Management App" at bounding box center [42, 59] width 41 height 4
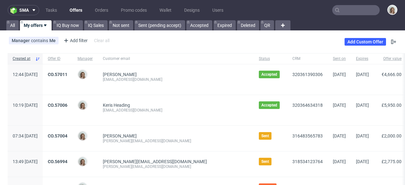
click at [352, 10] on input "text" at bounding box center [355, 10] width 47 height 10
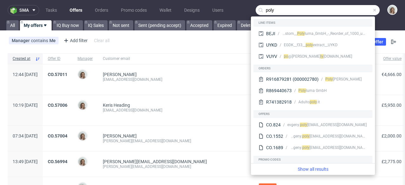
type input "poly"
click at [34, 9] on icon at bounding box center [33, 10] width 5 height 5
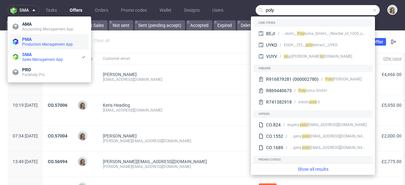
click at [40, 39] on span "PMA" at bounding box center [54, 39] width 64 height 5
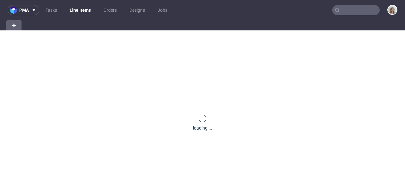
click at [363, 11] on input "text" at bounding box center [355, 10] width 47 height 10
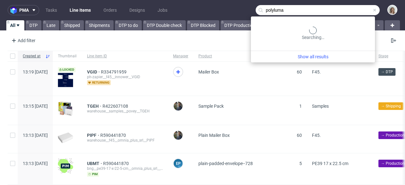
type input "polyluma"
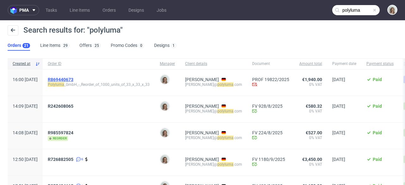
click at [73, 80] on span "R869440673" at bounding box center [61, 79] width 26 height 5
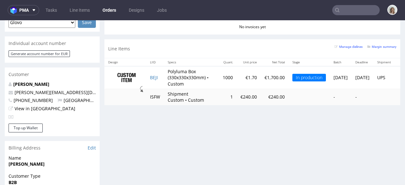
scroll to position [301, 0]
type input "polyluma"
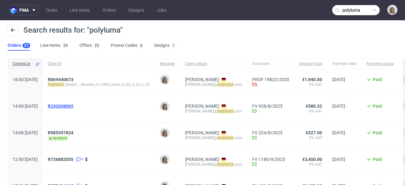
click at [70, 107] on span "R242608065" at bounding box center [61, 105] width 26 height 5
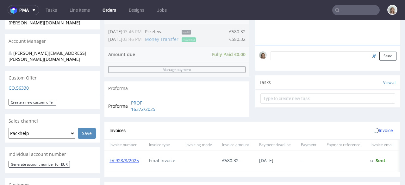
scroll to position [303, 0]
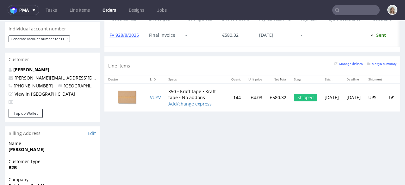
type input "polyluma"
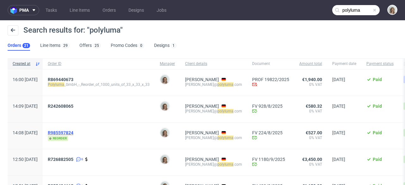
click at [73, 133] on span "R985597824" at bounding box center [61, 132] width 26 height 5
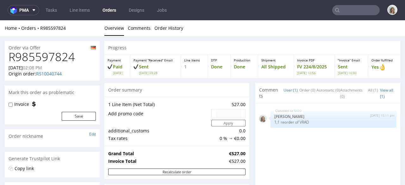
type input "polyluma"
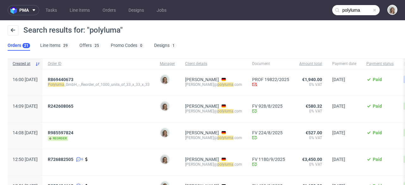
click at [121, 111] on span "R242608065" at bounding box center [99, 108] width 102 height 11
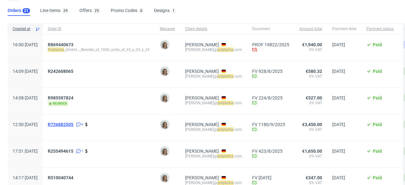
click at [72, 126] on span "R726882505" at bounding box center [61, 124] width 26 height 5
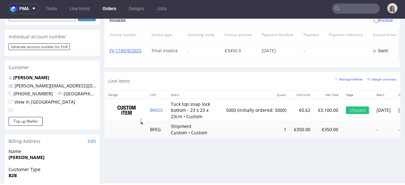
scroll to position [296, 0]
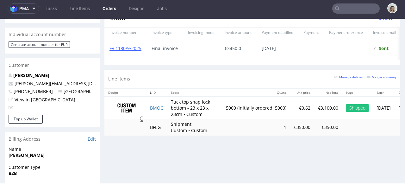
type input "polyluma"
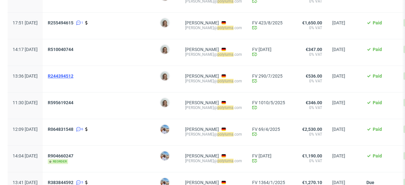
click at [71, 76] on span "R244394512" at bounding box center [61, 75] width 26 height 5
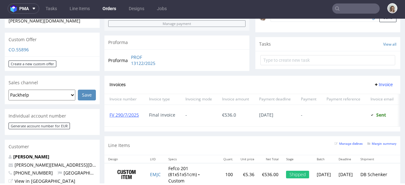
scroll to position [249, 0]
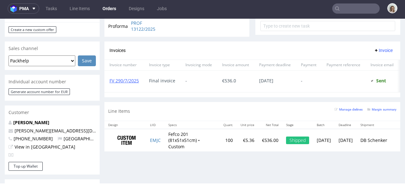
type input "polyluma"
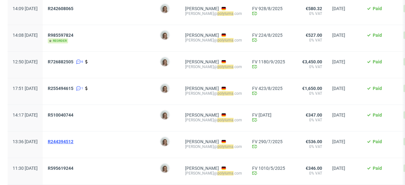
click at [73, 144] on span "R244394512" at bounding box center [61, 141] width 26 height 5
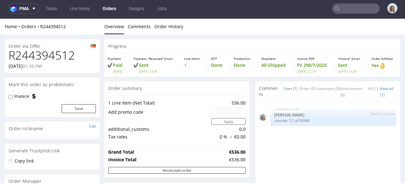
type input "polyluma"
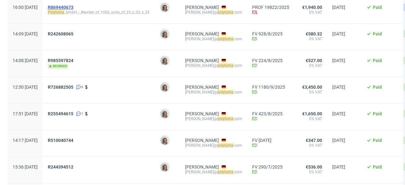
scroll to position [120, 0]
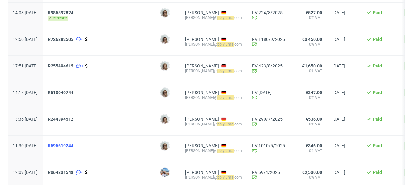
click at [73, 146] on span "R595619244" at bounding box center [61, 145] width 26 height 5
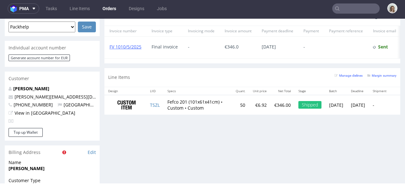
scroll to position [293, 0]
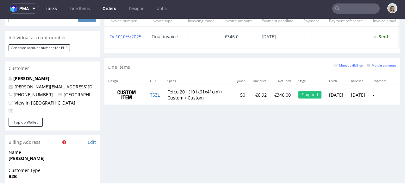
type input "polyluma"
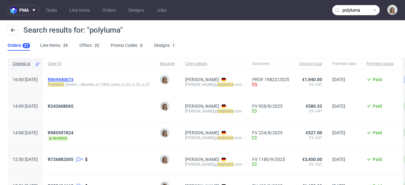
click at [73, 78] on span "R869440673" at bounding box center [61, 79] width 26 height 5
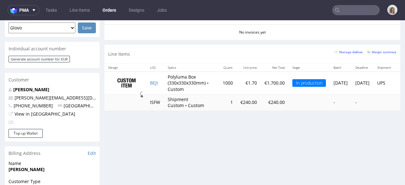
scroll to position [298, 0]
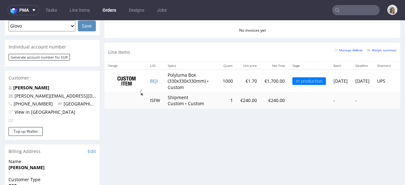
type input "polyluma"
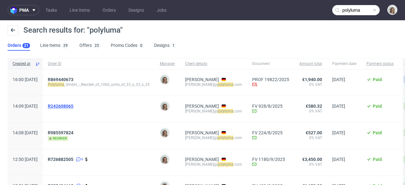
click at [73, 106] on span "R242608065" at bounding box center [61, 105] width 26 height 5
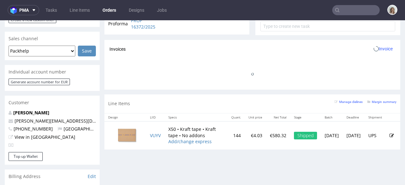
scroll to position [294, 0]
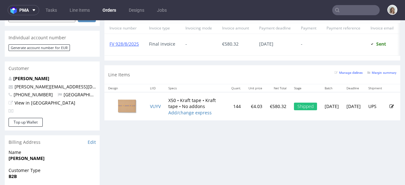
type input "polyluma"
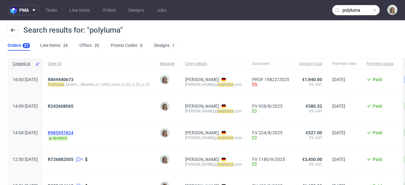
click at [73, 134] on span "R985597824" at bounding box center [61, 132] width 26 height 5
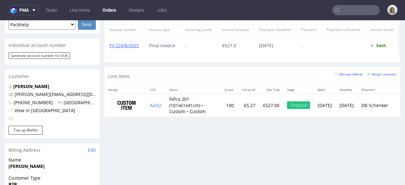
type input "polyluma"
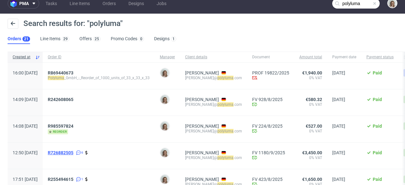
click at [73, 152] on span "R726882505" at bounding box center [61, 152] width 26 height 5
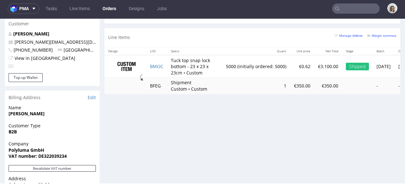
type input "polyluma"
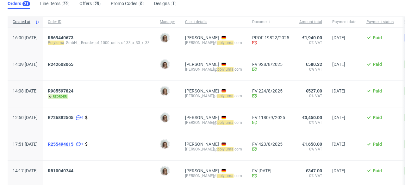
click at [73, 143] on span "R255494615" at bounding box center [61, 143] width 26 height 5
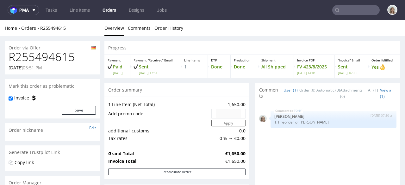
type input "polyluma"
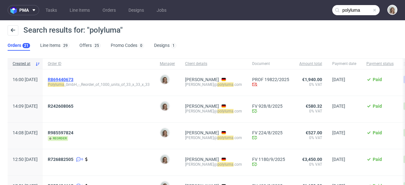
click at [73, 78] on span "R869440673" at bounding box center [61, 79] width 26 height 5
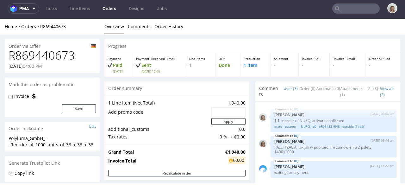
scroll to position [213, 0]
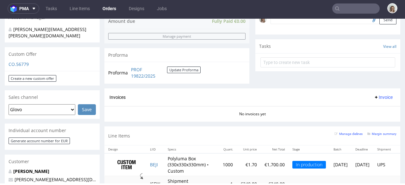
type input "polyluma"
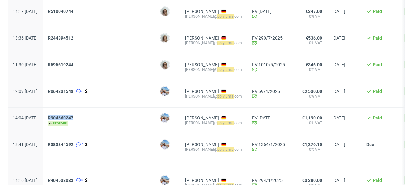
scroll to position [207, 0]
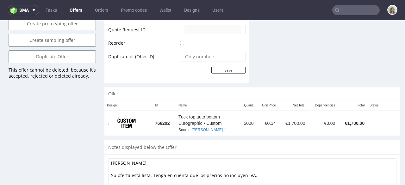
scroll to position [352, 0]
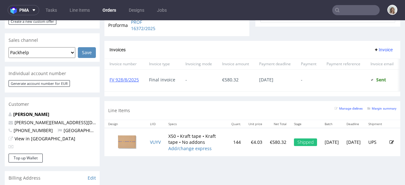
scroll to position [259, 0]
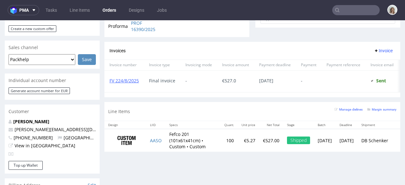
scroll to position [341, 0]
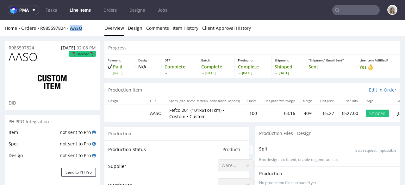
drag, startPoint x: 86, startPoint y: 25, endPoint x: 71, endPoint y: 26, distance: 14.2
click at [71, 26] on div "Home Orders R985597824 AASO" at bounding box center [52, 28] width 95 height 6
copy strong "AASO"
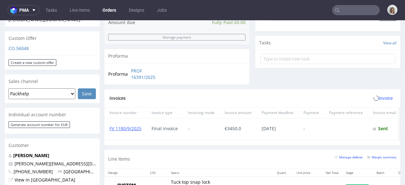
scroll to position [362, 0]
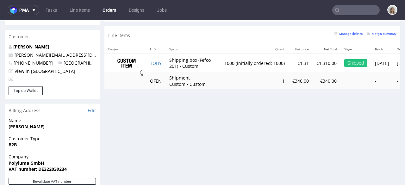
scroll to position [326, 0]
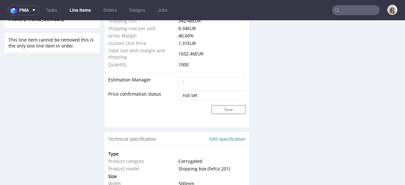
scroll to position [565, 0]
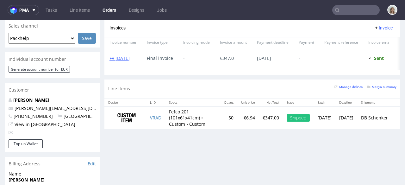
scroll to position [274, 0]
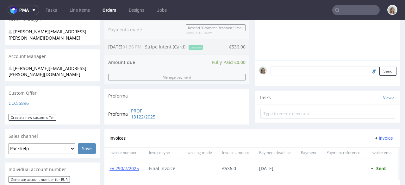
scroll to position [245, 0]
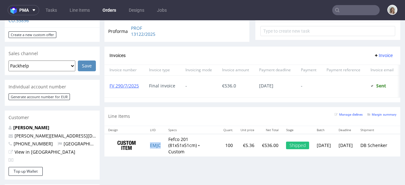
click at [164, 150] on td "EMJC" at bounding box center [155, 145] width 18 height 23
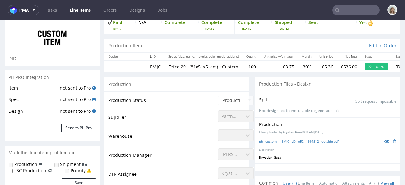
scroll to position [122, 0]
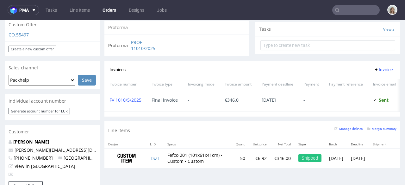
scroll to position [339, 0]
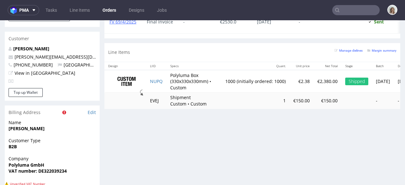
scroll to position [325, 0]
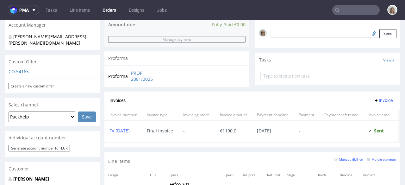
scroll to position [262, 0]
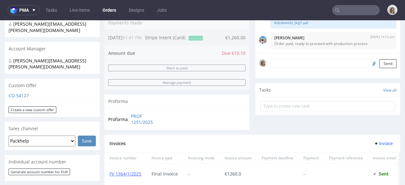
scroll to position [305, 0]
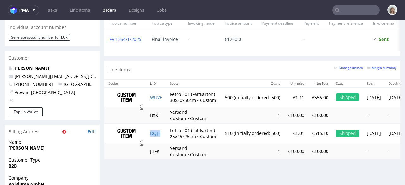
click at [162, 138] on td "DQJT" at bounding box center [156, 133] width 20 height 20
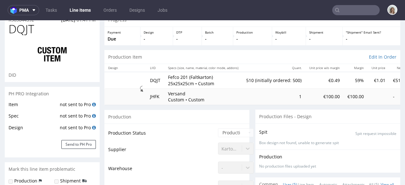
scroll to position [45, 0]
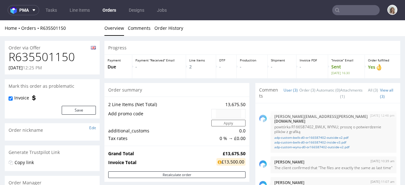
scroll to position [133, 0]
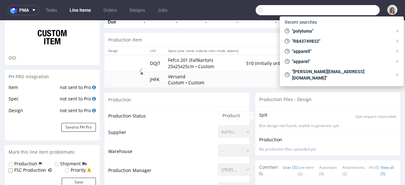
scroll to position [2, 0]
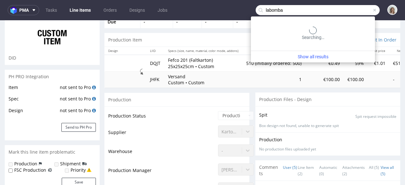
type input "labomba"
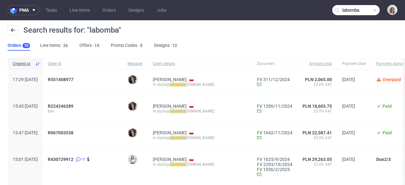
click at [80, 130] on div "R067003538" at bounding box center [83, 135] width 80 height 26
click at [73, 132] on span "R067003538" at bounding box center [61, 132] width 26 height 5
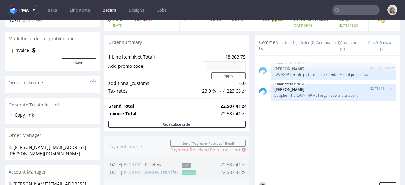
scroll to position [46, 0]
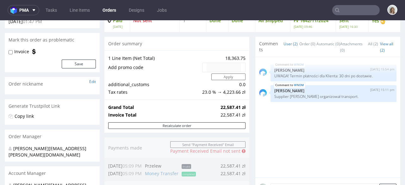
type input "labomba"
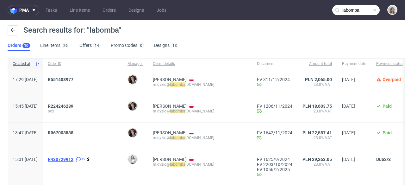
click at [69, 158] on span "R430729912" at bounding box center [61, 159] width 26 height 5
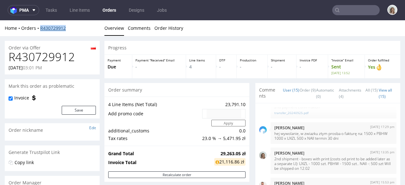
drag, startPoint x: 69, startPoint y: 27, endPoint x: 40, endPoint y: 27, distance: 29.1
click at [40, 27] on div "Home Orders R430729912" at bounding box center [52, 28] width 95 height 6
copy link "R430729912"
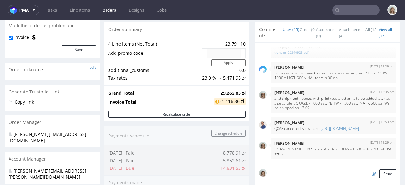
scroll to position [93, 0]
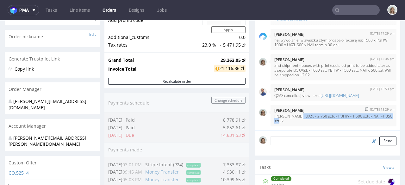
drag, startPoint x: 294, startPoint y: 114, endPoint x: 296, endPoint y: 121, distance: 7.3
click at [296, 121] on p "[PERSON_NAME]: UXZL - 2 750 sztuk PBHW - 1 600 sztuk NAII -1 350 sztuk" at bounding box center [333, 118] width 118 height 9
copy p "UXZL - 2 750 sztuk PBHW - 1 600 sztuk NAII -1 350 sztuk"
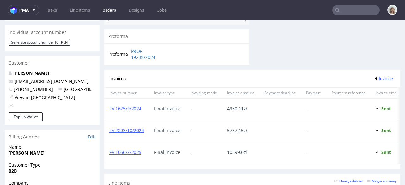
scroll to position [420, 0]
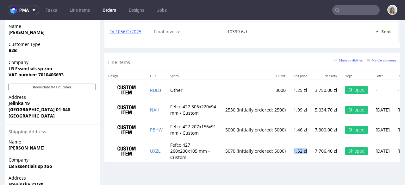
drag, startPoint x: 294, startPoint y: 160, endPoint x: 309, endPoint y: 160, distance: 15.5
click at [309, 160] on td "1.52 zł" at bounding box center [300, 150] width 22 height 22
copy td "1.52 zł"
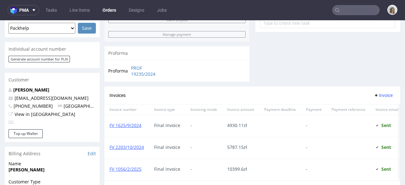
scroll to position [270, 0]
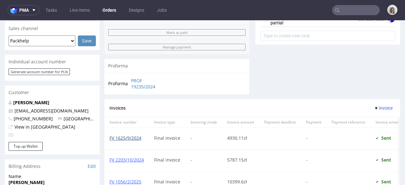
click at [127, 138] on link "FV 1625/9/2024" at bounding box center [125, 138] width 32 height 6
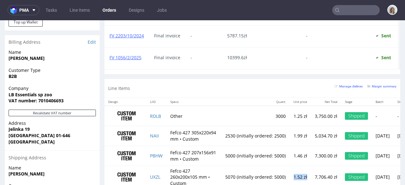
scroll to position [455, 0]
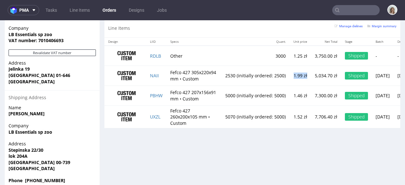
drag, startPoint x: 309, startPoint y: 80, endPoint x: 293, endPoint y: 82, distance: 15.9
click at [293, 82] on td "1.99 zł" at bounding box center [300, 76] width 22 height 20
copy td "1.99 zł"
drag, startPoint x: 294, startPoint y: 103, endPoint x: 310, endPoint y: 104, distance: 16.2
click at [310, 104] on td "1.46 zł" at bounding box center [300, 95] width 22 height 20
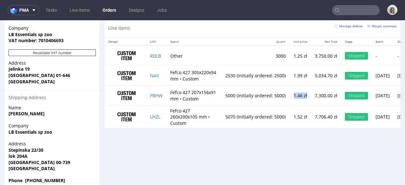
copy td "1.46 zł"
drag, startPoint x: 291, startPoint y: 83, endPoint x: 309, endPoint y: 82, distance: 17.4
click at [309, 82] on td "1.99 zł" at bounding box center [300, 76] width 22 height 20
copy td "1.99 zł"
click at [301, 83] on td "1.99 zł" at bounding box center [300, 76] width 22 height 20
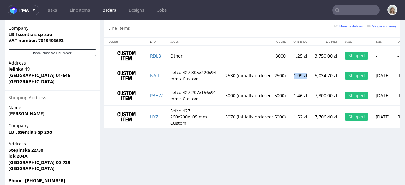
drag, startPoint x: 309, startPoint y: 81, endPoint x: 292, endPoint y: 81, distance: 17.1
click at [292, 81] on td "1.99 zł" at bounding box center [300, 76] width 22 height 20
copy td "1.99 zł"
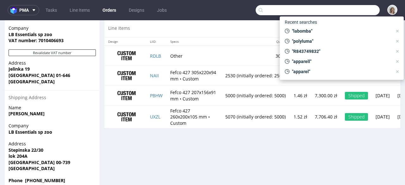
click at [350, 9] on input "text" at bounding box center [318, 10] width 124 height 10
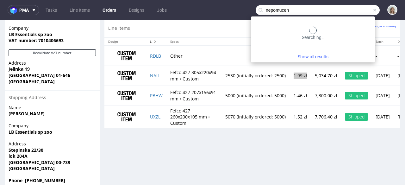
type input "nepomucen"
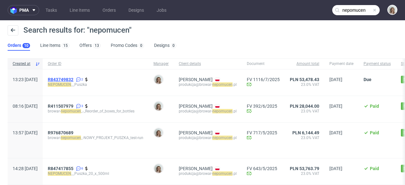
click at [75, 80] on link "R843749832" at bounding box center [61, 79] width 27 height 5
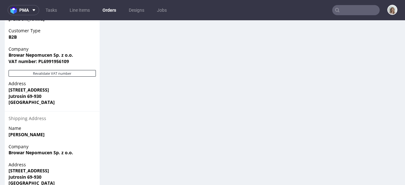
scroll to position [455, 0]
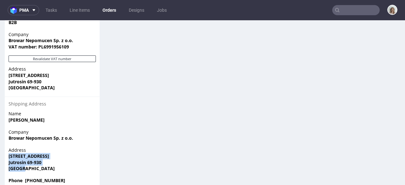
drag, startPoint x: 42, startPoint y: 157, endPoint x: 6, endPoint y: 143, distance: 38.4
click at [6, 147] on div "Address [STREET_ADDRESS]" at bounding box center [52, 162] width 95 height 30
copy p "Szkaradowo 115 Jutrosin 69-930 [GEOGRAPHIC_DATA]"
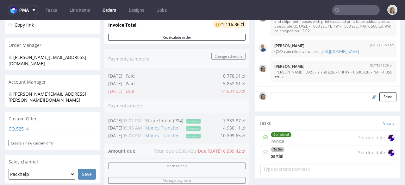
scroll to position [228, 0]
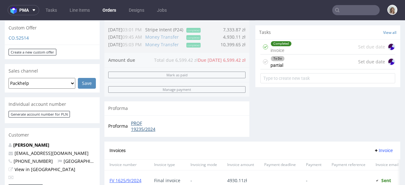
click at [138, 123] on link "PROF 19235/2024" at bounding box center [149, 126] width 36 height 12
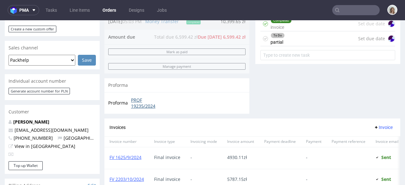
scroll to position [444, 0]
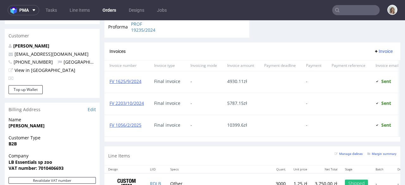
scroll to position [422, 0]
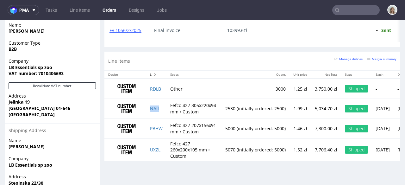
click at [162, 115] on td "NAII" at bounding box center [156, 109] width 20 height 20
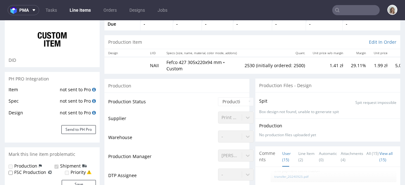
scroll to position [153, 0]
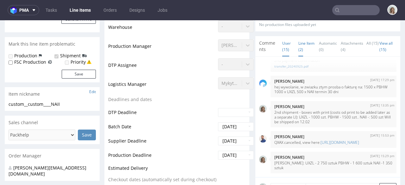
click at [298, 41] on link "Line Item (2)" at bounding box center [306, 46] width 16 height 20
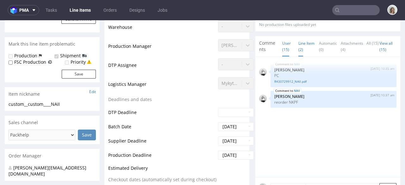
click at [282, 48] on link "User (15)" at bounding box center [286, 46] width 9 height 20
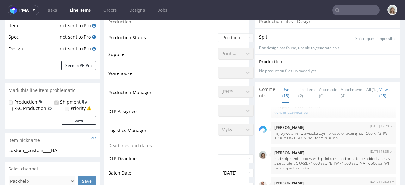
scroll to position [0, 0]
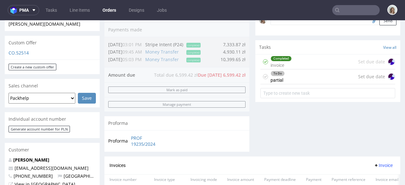
scroll to position [284, 0]
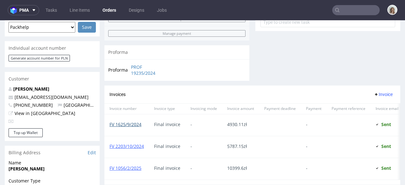
click at [125, 124] on link "FV 1625/9/2024" at bounding box center [125, 124] width 32 height 6
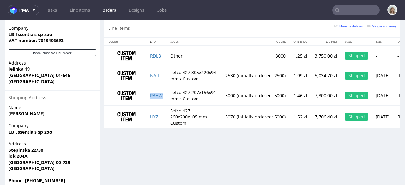
click at [165, 102] on td "PBHW" at bounding box center [156, 95] width 20 height 20
click at [165, 127] on td "UXZL" at bounding box center [156, 116] width 20 height 22
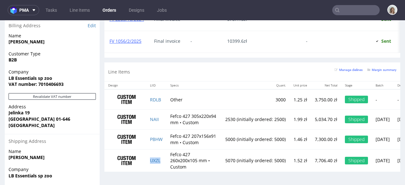
scroll to position [340, 0]
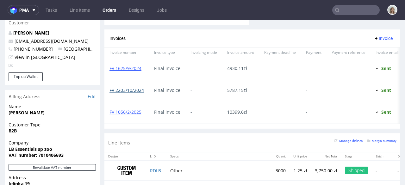
click at [132, 91] on link "FV 2203/10/2024" at bounding box center [126, 90] width 34 height 6
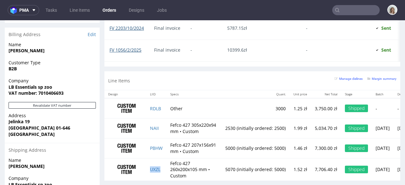
scroll to position [394, 0]
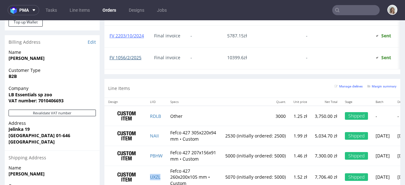
click at [137, 57] on link "FV 1056/2/2025" at bounding box center [125, 57] width 32 height 6
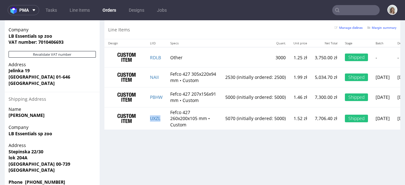
scroll to position [455, 0]
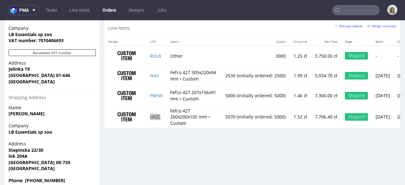
click at [342, 13] on input "text" at bounding box center [355, 10] width 47 height 10
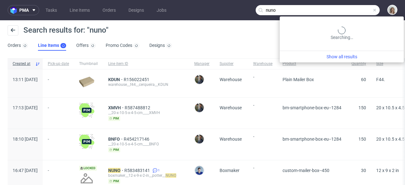
drag, startPoint x: 352, startPoint y: 7, endPoint x: 257, endPoint y: 6, distance: 95.5
click at [257, 6] on input "nuno" at bounding box center [318, 10] width 124 height 10
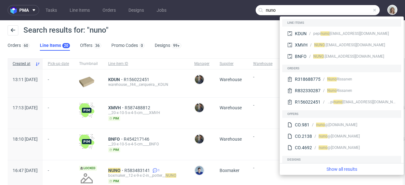
drag, startPoint x: 259, startPoint y: 11, endPoint x: 255, endPoint y: 11, distance: 4.1
click at [256, 11] on div "nuno" at bounding box center [318, 10] width 124 height 10
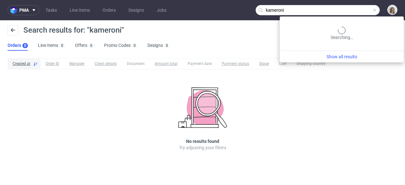
click at [361, 11] on input "kameroni" at bounding box center [318, 10] width 124 height 10
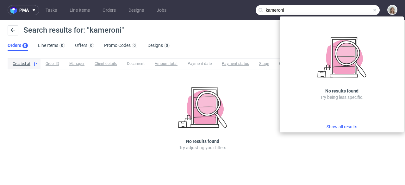
drag, startPoint x: 354, startPoint y: 11, endPoint x: 247, endPoint y: 9, distance: 107.2
click at [247, 9] on nav "pma Tasks Line Items Orders Designs Jobs kameroni" at bounding box center [202, 10] width 405 height 20
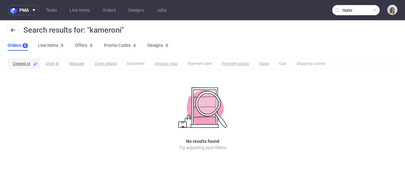
type input "nuno"
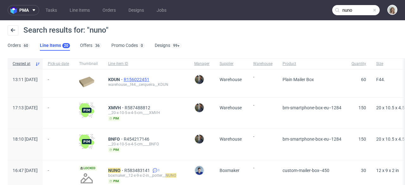
click at [151, 79] on span "R156022451" at bounding box center [137, 79] width 27 height 5
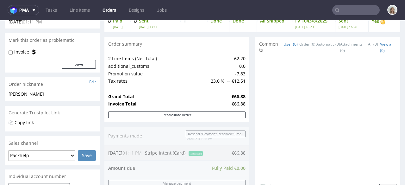
scroll to position [52, 0]
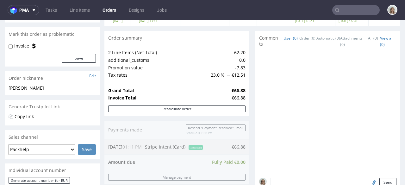
click at [356, 11] on input "text" at bounding box center [355, 10] width 47 height 10
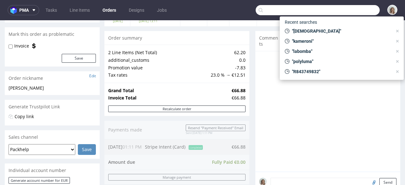
paste input "[EMAIL_ADDRESS][DOMAIN_NAME]"
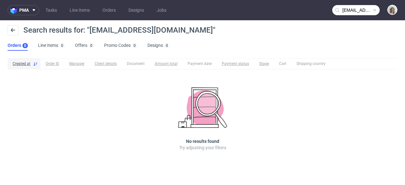
click at [347, 11] on input "[EMAIL_ADDRESS][DOMAIN_NAME]" at bounding box center [355, 10] width 47 height 10
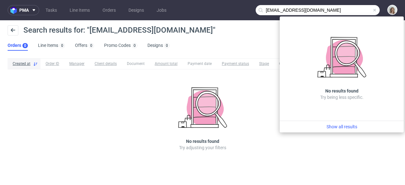
drag, startPoint x: 276, startPoint y: 9, endPoint x: 257, endPoint y: 9, distance: 19.3
click at [257, 9] on input "[EMAIL_ADDRESS][DOMAIN_NAME]" at bounding box center [318, 10] width 124 height 10
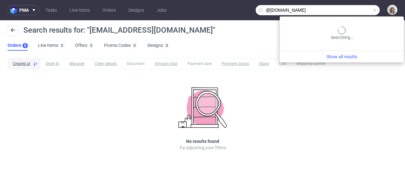
type input "@[DOMAIN_NAME]"
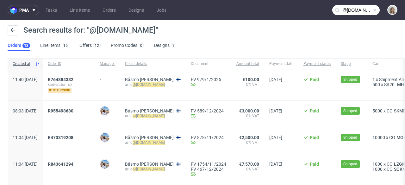
click at [372, 9] on span at bounding box center [374, 10] width 5 height 5
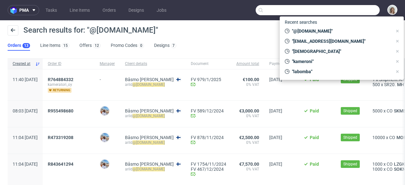
click at [364, 9] on input "text" at bounding box center [318, 10] width 124 height 10
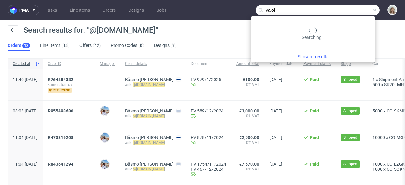
type input "valoi"
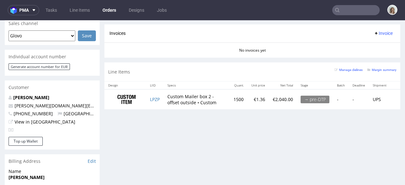
scroll to position [244, 0]
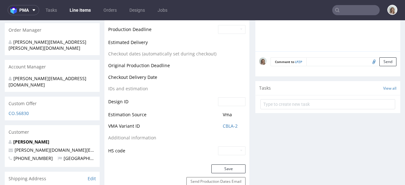
scroll to position [277, 0]
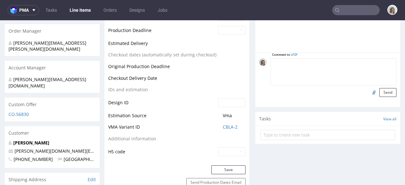
click at [309, 65] on textarea at bounding box center [333, 71] width 126 height 27
paste textarea "CEXD"
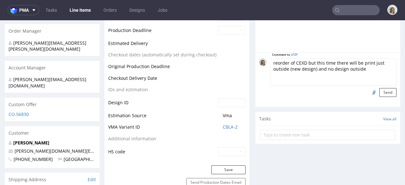
drag, startPoint x: 274, startPoint y: 68, endPoint x: 267, endPoint y: 69, distance: 6.5
click at [270, 69] on textarea "reorder of CEXD but this time there will be print just outside (new design) and…" at bounding box center [333, 71] width 126 height 27
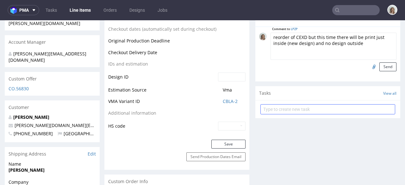
scroll to position [288, 0]
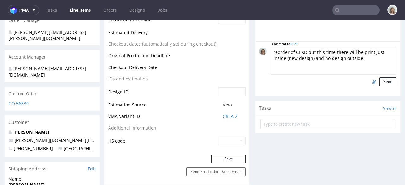
drag, startPoint x: 281, startPoint y: 57, endPoint x: 263, endPoint y: 57, distance: 17.7
click at [263, 57] on div "Comment to LPZP reorder of CEXD but this time there will be print just inside (…" at bounding box center [327, 66] width 137 height 39
drag, startPoint x: 362, startPoint y: 59, endPoint x: 343, endPoint y: 57, distance: 19.0
click at [343, 57] on textarea "reorder of CEXD but this time there will be print just outside (new design) and…" at bounding box center [333, 60] width 126 height 27
click at [309, 57] on textarea "reorder of CEXD but this time there will be print just outside (new design) and…" at bounding box center [333, 60] width 126 height 27
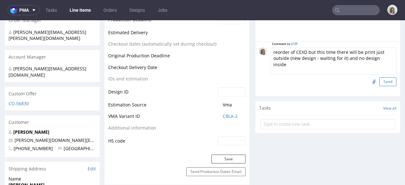
type textarea "reorder of CEXD but this time there will be print just outside (new design - wa…"
click at [384, 81] on button "Send" at bounding box center [387, 81] width 17 height 9
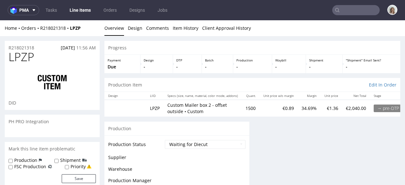
scroll to position [0, 0]
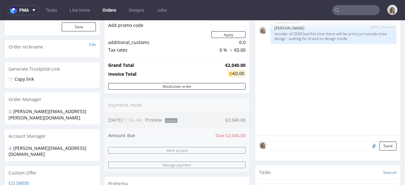
scroll to position [131, 0]
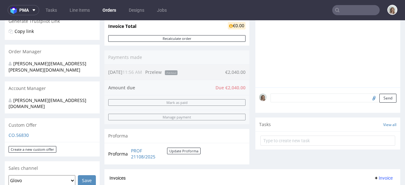
click at [275, 96] on textarea at bounding box center [333, 97] width 126 height 9
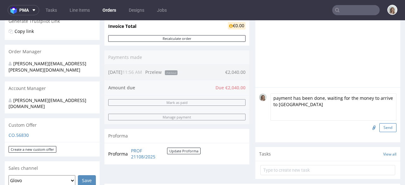
type textarea "payment has been done, waiting for the money to arrive to [GEOGRAPHIC_DATA]"
click at [380, 128] on button "Send" at bounding box center [387, 127] width 17 height 9
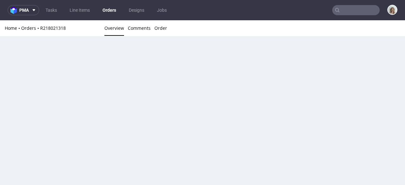
scroll to position [0, 0]
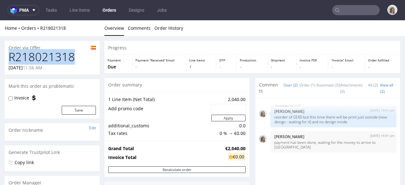
drag, startPoint x: 75, startPoint y: 59, endPoint x: 0, endPoint y: 59, distance: 74.6
copy h1 "R218021318"
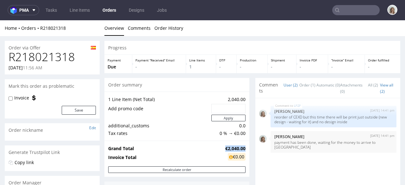
drag, startPoint x: 216, startPoint y: 148, endPoint x: 240, endPoint y: 146, distance: 24.4
click at [240, 146] on td "€2,040.00" at bounding box center [235, 149] width 22 height 8
copy strong "€2,040.00"
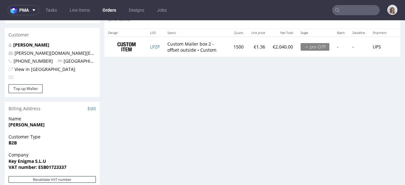
scroll to position [330, 0]
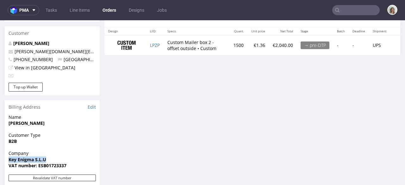
drag, startPoint x: 55, startPoint y: 147, endPoint x: 6, endPoint y: 146, distance: 48.7
click at [6, 150] on div "Company Key Enigma S.L.U VAT number: ESB01723337" at bounding box center [52, 162] width 95 height 24
copy strong "Key Enigma S.L.U"
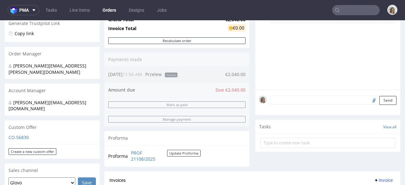
scroll to position [237, 0]
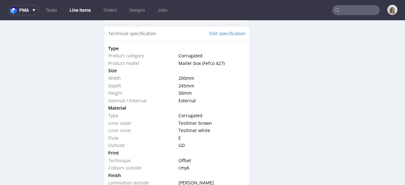
scroll to position [730, 0]
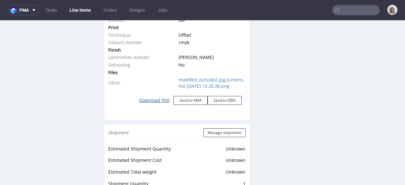
click at [156, 106] on link "Download PDF" at bounding box center [154, 100] width 38 height 14
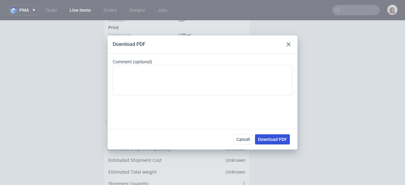
click at [264, 135] on button "Download PDF" at bounding box center [272, 139] width 35 height 10
click at [288, 44] on icon at bounding box center [289, 44] width 4 height 4
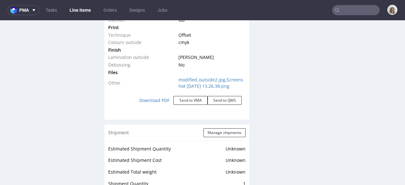
click at [348, 10] on input "text" at bounding box center [355, 10] width 47 height 10
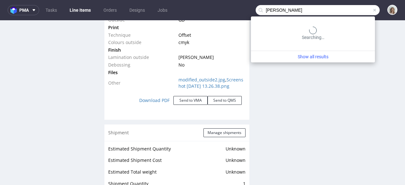
type input "[PERSON_NAME]"
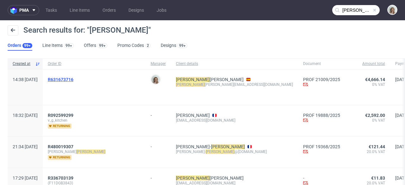
click at [73, 80] on span "R631673716" at bounding box center [61, 79] width 26 height 5
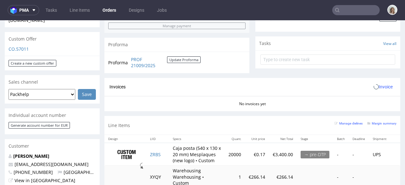
scroll to position [284, 0]
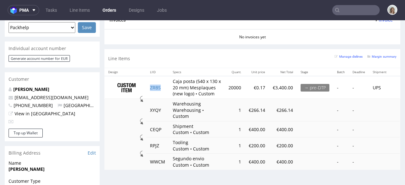
click at [167, 87] on td "ZRBS" at bounding box center [157, 87] width 23 height 23
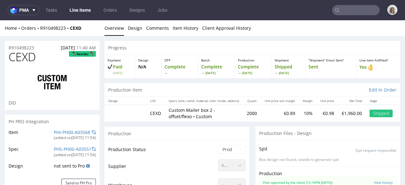
select select "in_progress"
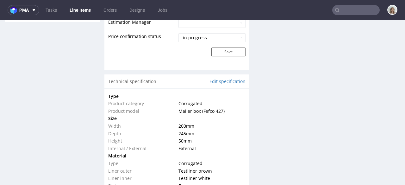
scroll to position [563, 0]
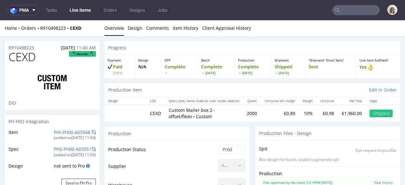
scroll to position [325, 0]
select select "in_progress"
drag, startPoint x: 46, startPoint y: 58, endPoint x: 1, endPoint y: 59, distance: 45.2
copy span "CEXD"
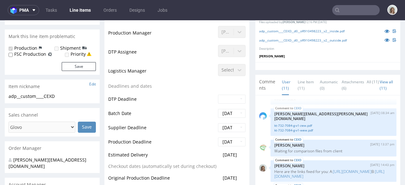
scroll to position [140, 0]
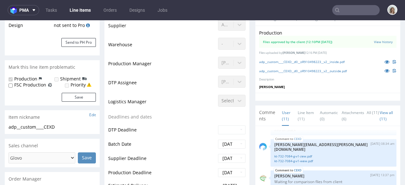
click at [346, 9] on input "text" at bounding box center [355, 10] width 47 height 10
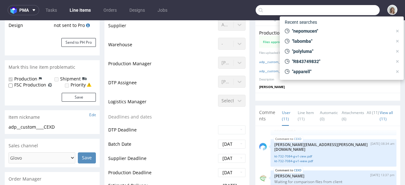
paste input "[PERSON_NAME][EMAIL_ADDRESS][PERSON_NAME][DOMAIN_NAME]"
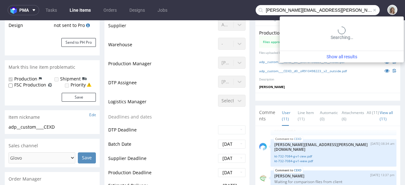
type input "[PERSON_NAME][EMAIL_ADDRESS][PERSON_NAME][DOMAIN_NAME]"
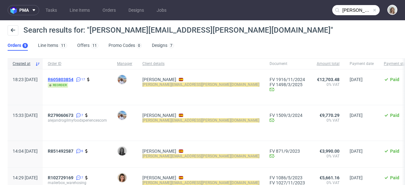
click at [73, 79] on span "R605803854" at bounding box center [61, 79] width 26 height 5
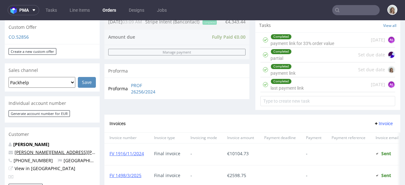
scroll to position [236, 0]
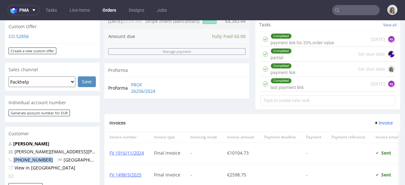
drag, startPoint x: 48, startPoint y: 147, endPoint x: 14, endPoint y: 148, distance: 34.5
click at [14, 157] on p "[PHONE_NUMBER] [GEOGRAPHIC_DATA]" at bounding box center [52, 160] width 87 height 6
copy span "[PHONE_NUMBER]"
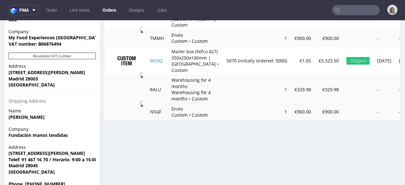
scroll to position [459, 0]
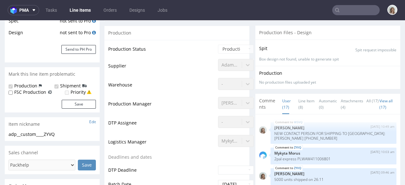
scroll to position [171, 0]
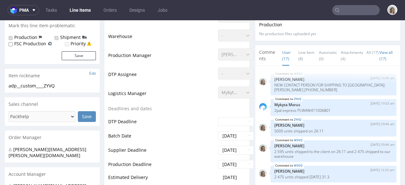
select select "in_progress"
click at [290, 49] on li "User (17)" at bounding box center [290, 55] width 16 height 13
click at [298, 50] on link "Line Item (8)" at bounding box center [306, 56] width 16 height 20
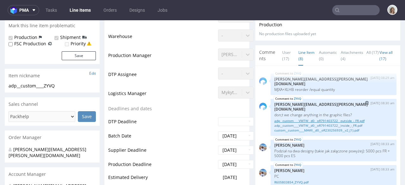
click at [312, 118] on link "adp__custom____VMTW__d0__oR791403722__outside_-_FR.pdf" at bounding box center [333, 120] width 118 height 5
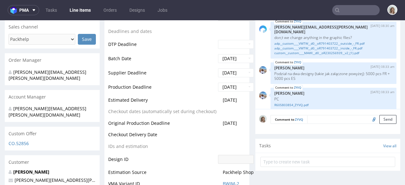
scroll to position [294, 0]
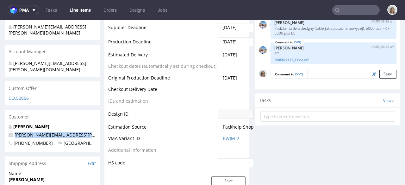
drag, startPoint x: 93, startPoint y: 121, endPoint x: 12, endPoint y: 122, distance: 80.7
click at [12, 132] on p "[PERSON_NAME][EMAIL_ADDRESS][PERSON_NAME][DOMAIN_NAME]" at bounding box center [52, 135] width 87 height 6
copy span "[PERSON_NAME][EMAIL_ADDRESS][PERSON_NAME][DOMAIN_NAME]"
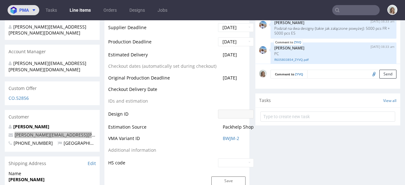
click at [27, 10] on span "pma" at bounding box center [23, 10] width 9 height 4
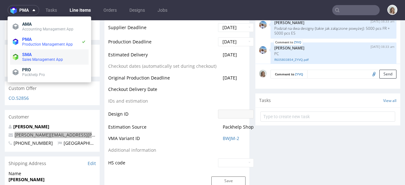
click at [26, 63] on li "SMA Sales Management App" at bounding box center [49, 56] width 78 height 15
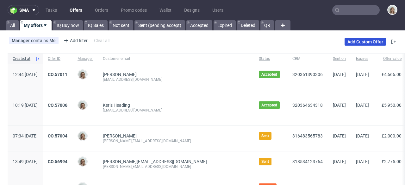
click at [353, 40] on link "Add Custom Offer" at bounding box center [364, 42] width 41 height 8
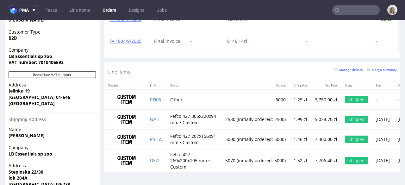
scroll to position [433, 0]
click at [358, 10] on input "text" at bounding box center [355, 10] width 47 height 10
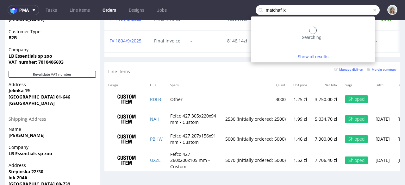
type input "matchaflix"
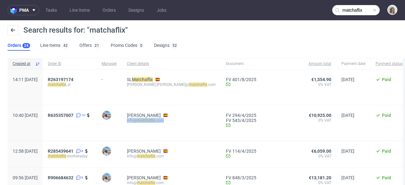
drag, startPoint x: 191, startPoint y: 120, endPoint x: 147, endPoint y: 121, distance: 44.0
click at [147, 121] on div "ANA VAZQUEZ info@ matchaflix .com" at bounding box center [171, 122] width 99 height 35
copy div "info@ matchaflix .com"
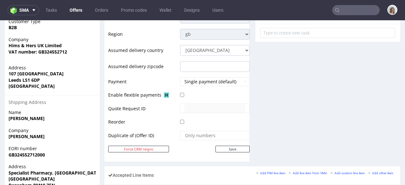
scroll to position [263, 0]
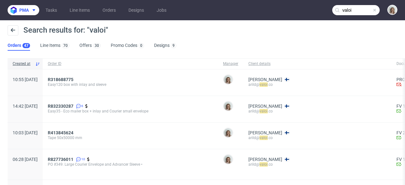
click at [29, 5] on button "pma" at bounding box center [24, 10] width 32 height 10
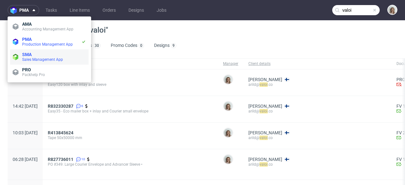
click at [36, 57] on span "Sales Management App" at bounding box center [42, 59] width 41 height 4
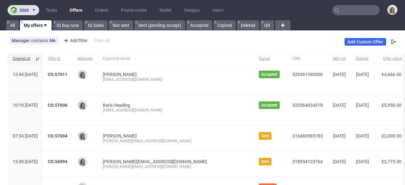
click at [29, 10] on span at bounding box center [33, 10] width 8 height 5
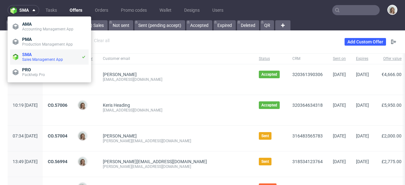
click at [35, 55] on span "SMA" at bounding box center [51, 54] width 59 height 5
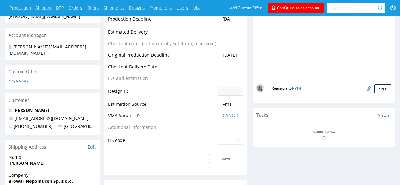
scroll to position [298, 0]
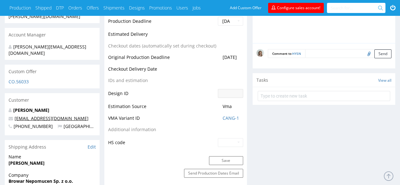
drag, startPoint x: 92, startPoint y: 105, endPoint x: 19, endPoint y: 106, distance: 72.4
click at [12, 115] on p "[EMAIL_ADDRESS][DOMAIN_NAME]" at bounding box center [52, 118] width 87 height 6
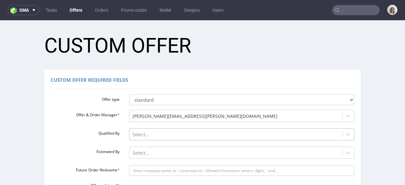
click at [134, 131] on div "Select..." at bounding box center [242, 132] width 226 height 9
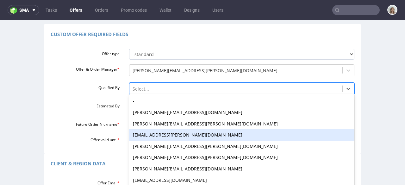
scroll to position [52, 0]
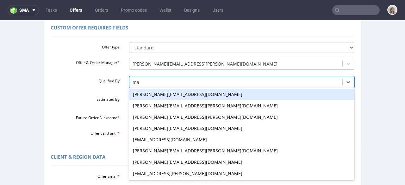
type input "m"
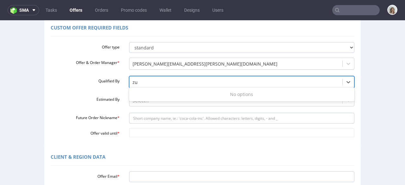
type input "z"
type input "j"
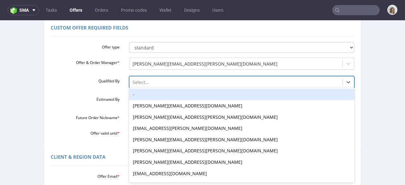
click at [148, 94] on div "-" at bounding box center [242, 94] width 226 height 11
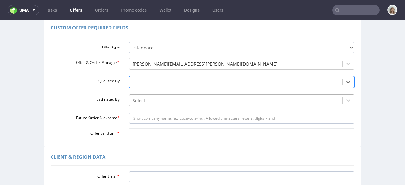
click at [151, 99] on div "Select..." at bounding box center [242, 98] width 226 height 9
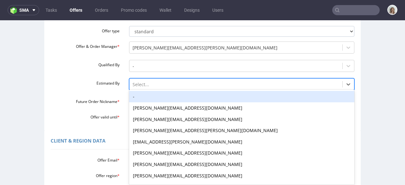
scroll to position [71, 0]
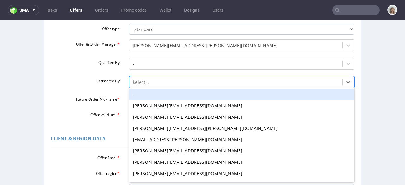
type input "kl"
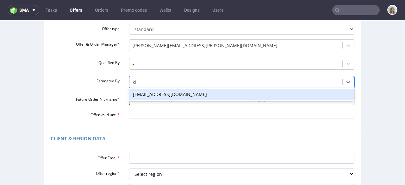
drag, startPoint x: 150, startPoint y: 93, endPoint x: 149, endPoint y: 98, distance: 5.1
click at [150, 93] on div "[EMAIL_ADDRESS][DOMAIN_NAME]" at bounding box center [242, 94] width 226 height 11
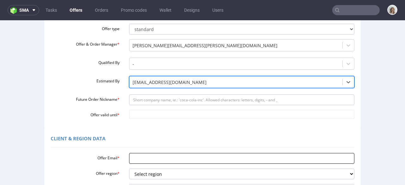
click at [143, 158] on input "Offer Email *" at bounding box center [242, 158] width 226 height 11
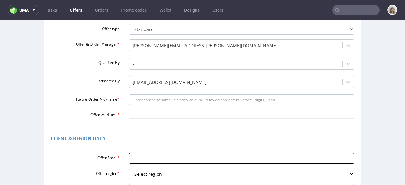
paste input "[EMAIL_ADDRESS][DOMAIN_NAME]"
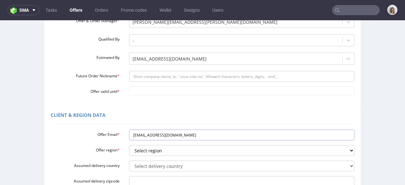
scroll to position [110, 0]
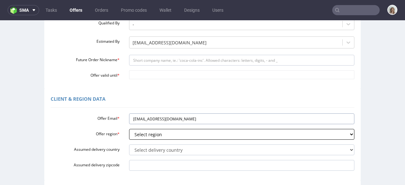
type input "[EMAIL_ADDRESS][DOMAIN_NAME]"
click at [143, 132] on select "Select region eu gb de pl fr it es" at bounding box center [242, 134] width 226 height 11
select select "pl"
click at [129, 129] on select "Select region eu gb de pl fr it es" at bounding box center [242, 134] width 226 height 11
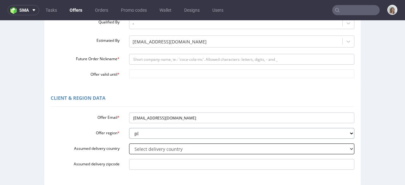
scroll to position [111, 0]
click at [138, 145] on select "Select delivery country [GEOGRAPHIC_DATA] [GEOGRAPHIC_DATA] [GEOGRAPHIC_DATA] […" at bounding box center [242, 148] width 226 height 11
select select "179"
click at [129, 143] on select "Select delivery country [GEOGRAPHIC_DATA] [GEOGRAPHIC_DATA] [GEOGRAPHIC_DATA] […" at bounding box center [242, 148] width 226 height 11
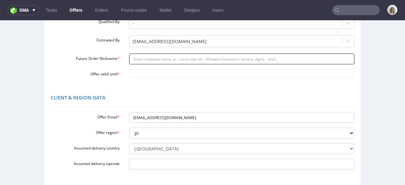
click at [133, 59] on input "Future Order Nickname *" at bounding box center [242, 58] width 226 height 11
paste input "httpsapp-eu1hubspotcomcontacts25600958record0-3320359993589"
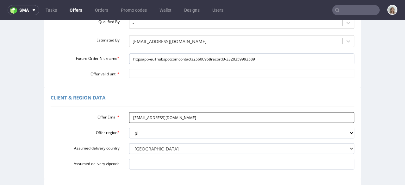
type input "httpsapp-eu1hubspotcomcontacts25600958record0-3320359993589"
click at [137, 119] on input "[EMAIL_ADDRESS][DOMAIN_NAME]" at bounding box center [242, 117] width 226 height 11
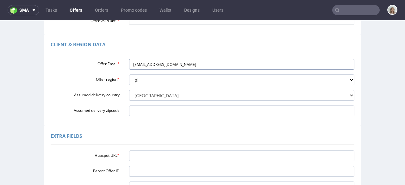
scroll to position [165, 0]
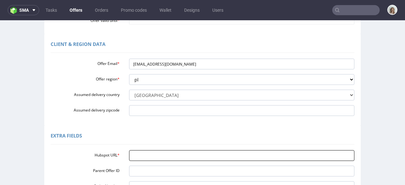
click at [138, 159] on input "Hubspot URL *" at bounding box center [242, 155] width 226 height 11
paste input "[URL][DOMAIN_NAME]"
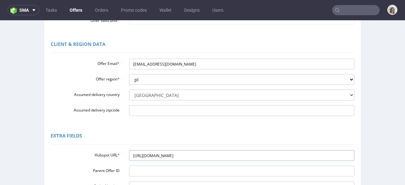
type input "[URL][DOMAIN_NAME]"
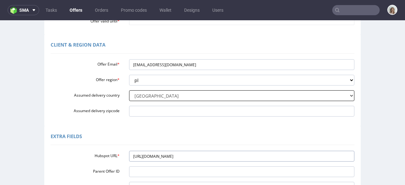
scroll to position [112, 0]
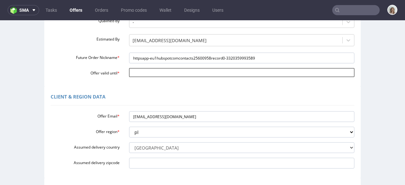
click at [153, 74] on input "Offer valid until *" at bounding box center [242, 72] width 226 height 9
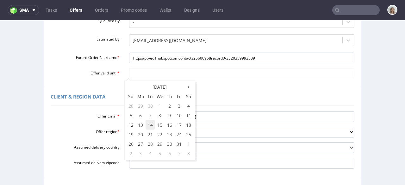
click at [153, 126] on td "14" at bounding box center [149, 124] width 9 height 9
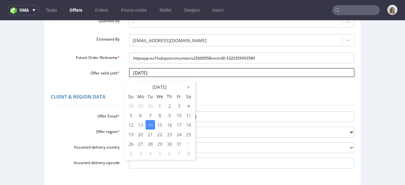
click at [161, 73] on input "[DATE]" at bounding box center [242, 72] width 226 height 9
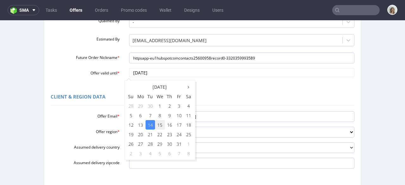
click at [158, 123] on td "15" at bounding box center [160, 124] width 10 height 9
type input "[DATE]"
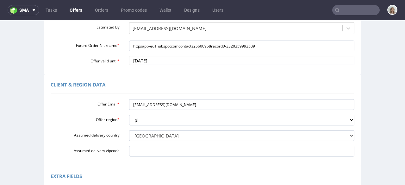
scroll to position [79, 0]
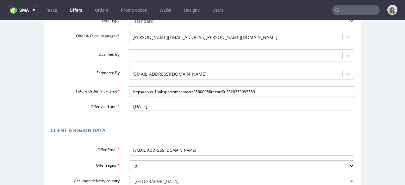
drag, startPoint x: 262, startPoint y: 92, endPoint x: 105, endPoint y: 91, distance: 156.9
click at [105, 91] on div "Future Order Nickname * httpsapp-eu1hubspotcomcontacts25600958record0-332035999…" at bounding box center [202, 91] width 313 height 11
paste input "nepobrewingpl_-_New_Deal"
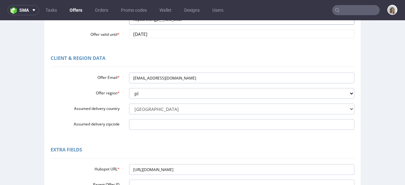
scroll to position [237, 0]
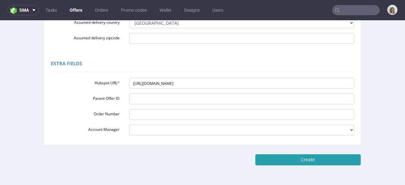
type input "nepobrewingpl_-_New_Deal"
click at [306, 157] on input "Create" at bounding box center [307, 159] width 105 height 11
type input "Please wait..."
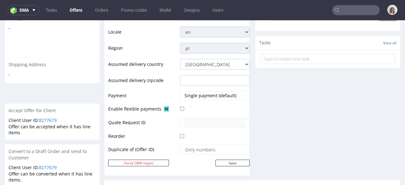
scroll to position [349, 0]
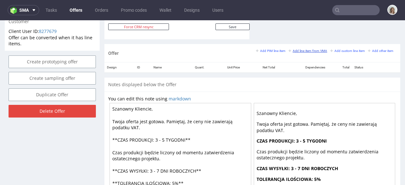
click at [306, 51] on small "Add line item from VMA" at bounding box center [307, 50] width 39 height 3
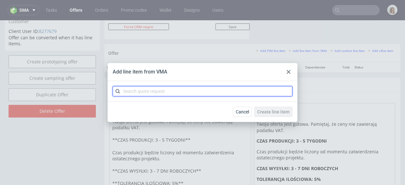
click at [183, 91] on input "text" at bounding box center [203, 91] width 180 height 10
paste input "CBPY-1"
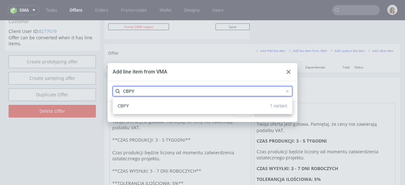
type input "CBPY"
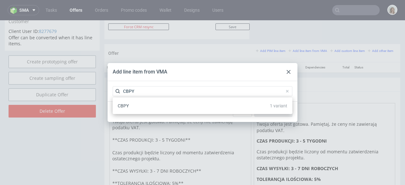
click at [183, 104] on div "CBPY 1 variant" at bounding box center [202, 105] width 175 height 11
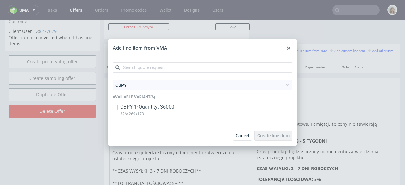
click at [168, 107] on p "CBPY-1 • Quantity: 36000" at bounding box center [147, 106] width 54 height 7
checkbox input "true"
click at [278, 133] on span "Create line item" at bounding box center [273, 135] width 32 height 4
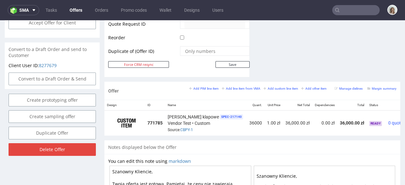
scroll to position [0, 15]
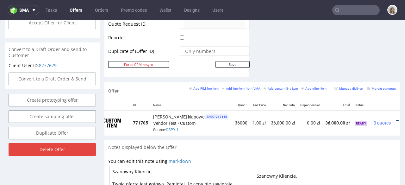
click at [396, 118] on icon at bounding box center [397, 120] width 3 height 4
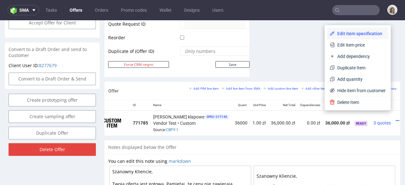
click at [347, 33] on span "Edit item specification" at bounding box center [360, 33] width 51 height 6
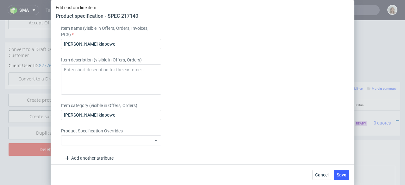
scroll to position [1017, 0]
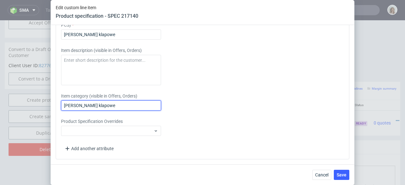
drag, startPoint x: 112, startPoint y: 104, endPoint x: 41, endPoint y: 100, distance: 71.0
click at [41, 100] on div "Edit custom line item Product specification - SPEC 217140 Supplier Custom Custo…" at bounding box center [202, 92] width 405 height 185
paste input "NEPOMUCEN | Puszka 500ml - nadruk 1 kolor"
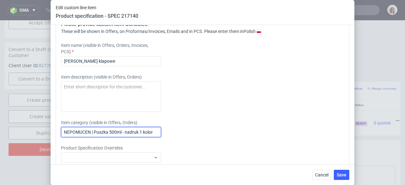
scroll to position [976, 0]
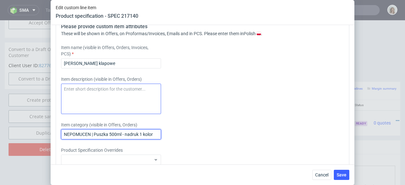
type input "NEPOMUCEN | Puszka 500ml - nadruk 1 kolor"
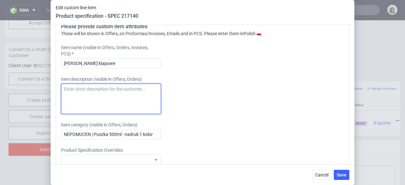
click at [70, 102] on textarea at bounding box center [111, 99] width 100 height 30
paste textarea "NEPOMUCEN | Puszka 500ml - nadruk 1 kolor"
type textarea "NEPOMUCEN | Puszka 500ml - nadruk 1 kolor"
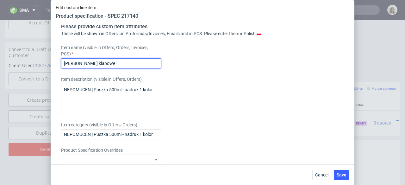
drag, startPoint x: 129, startPoint y: 74, endPoint x: 49, endPoint y: 75, distance: 79.7
click at [49, 75] on div "Edit custom line item Product specification - SPEC 217140 Supplier Custom Custo…" at bounding box center [202, 92] width 405 height 185
paste input "NEPOMUCEN | Puszka 500ml - nadruk 1 kolor"
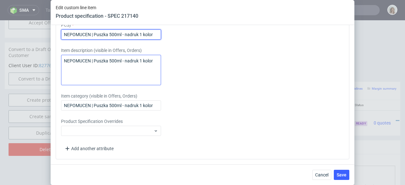
scroll to position [892, 0]
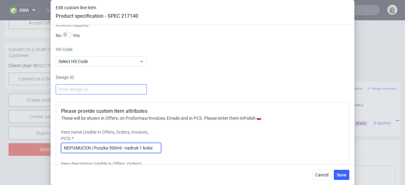
type input "NEPOMUCEN | Puszka 500ml - nadruk 1 kolor"
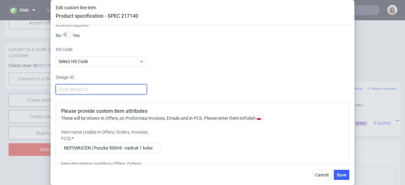
click at [74, 94] on input "number" at bounding box center [101, 89] width 91 height 10
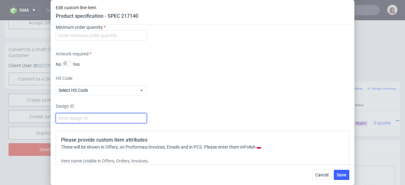
scroll to position [846, 0]
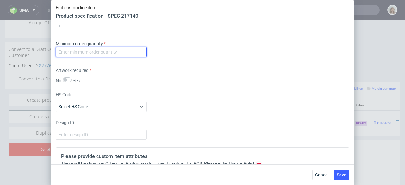
click at [69, 57] on input "number" at bounding box center [101, 52] width 91 height 10
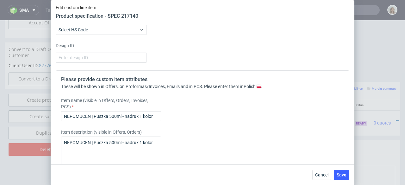
scroll to position [923, 0]
type input "1"
click at [73, 33] on label "Select HS Code" at bounding box center [73, 30] width 29 height 5
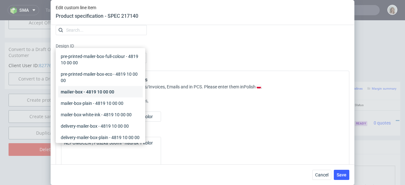
click at [76, 89] on div "mailer-box - 4819 10 00 00" at bounding box center [100, 91] width 84 height 11
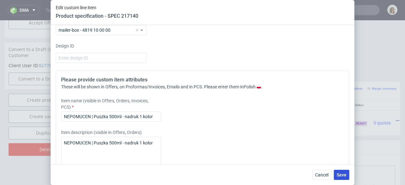
click at [341, 174] on span "Save" at bounding box center [342, 174] width 10 height 4
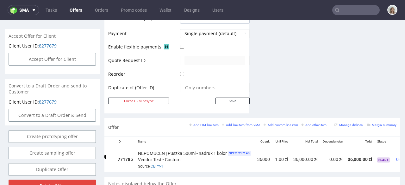
scroll to position [0, 71]
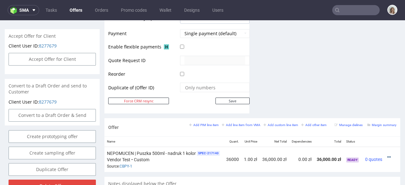
click at [387, 155] on icon at bounding box center [388, 157] width 3 height 4
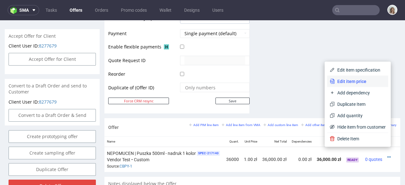
click at [364, 84] on span "Edit item price" at bounding box center [360, 81] width 51 height 6
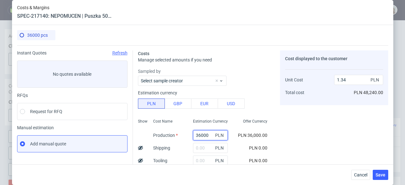
drag, startPoint x: 204, startPoint y: 133, endPoint x: 179, endPoint y: 133, distance: 24.7
click at [179, 133] on div "Show Cost Name Production Shipping Tooling Per unit Total cost Estimation Curre…" at bounding box center [205, 158] width 134 height 84
paste input "4380"
type input "34380"
type input "1.28"
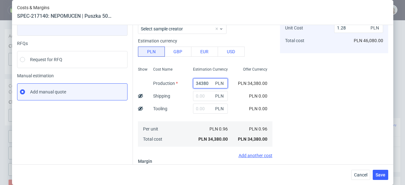
scroll to position [53, 0]
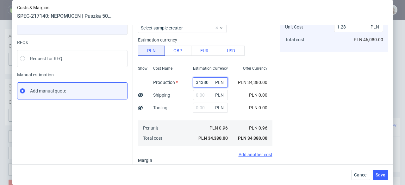
type input "34380"
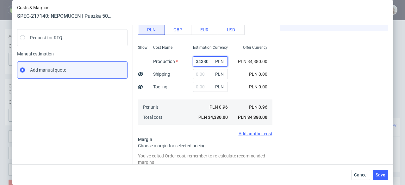
scroll to position [140, 0]
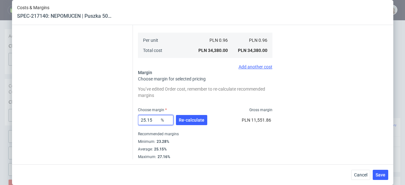
drag, startPoint x: 153, startPoint y: 121, endPoint x: 134, endPoint y: 121, distance: 19.3
click at [134, 121] on div "Costs Manage selected amounts if you need Sampled by Select sample creator Esti…" at bounding box center [260, 32] width 255 height 254
type input "17"
type input "1.15"
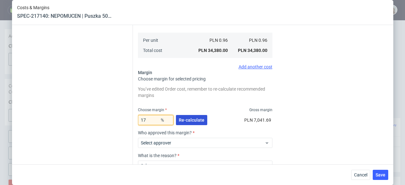
type input "17"
click at [189, 121] on span "Re-calculate" at bounding box center [192, 120] width 26 height 4
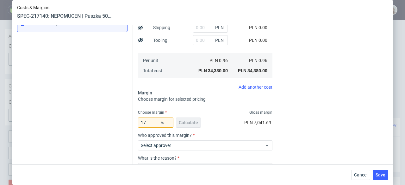
scroll to position [85, 0]
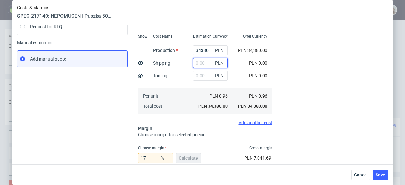
click at [193, 63] on input "text" at bounding box center [210, 63] width 35 height 10
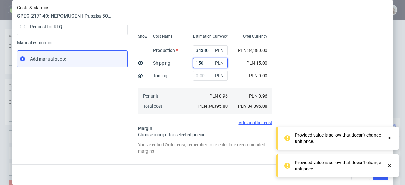
type input "1500"
type input "1.2"
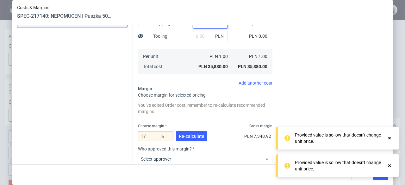
scroll to position [140, 0]
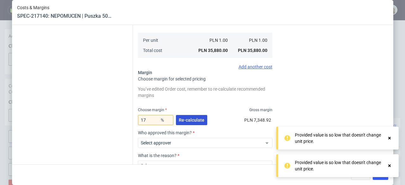
type input "1500"
click at [189, 119] on span "Re-calculate" at bounding box center [192, 120] width 26 height 4
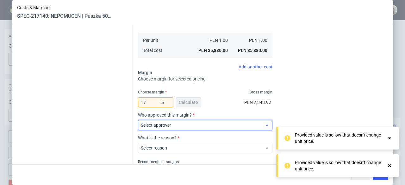
click at [195, 127] on span "Select approver" at bounding box center [203, 125] width 124 height 6
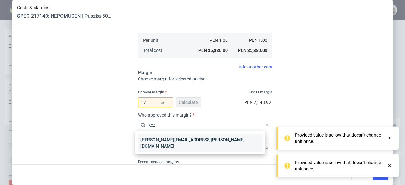
type input "koz"
click at [196, 139] on div "[PERSON_NAME][EMAIL_ADDRESS][PERSON_NAME][DOMAIN_NAME]" at bounding box center [200, 143] width 125 height 18
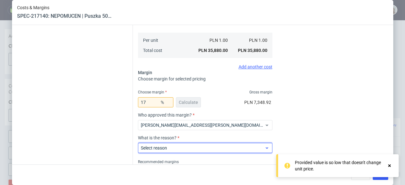
click at [199, 151] on span "Select reason" at bounding box center [203, 148] width 124 height 6
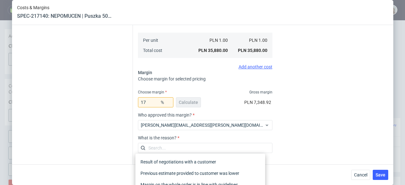
scroll to position [149, 0]
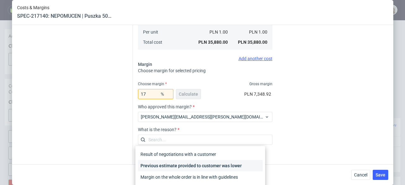
click at [201, 160] on div "Previous estimate provided to customer was lower" at bounding box center [200, 165] width 125 height 11
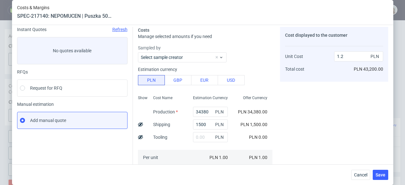
scroll to position [54, 0]
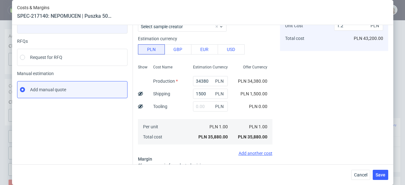
click at [138, 93] on use at bounding box center [140, 93] width 5 height 4
type input "1.16"
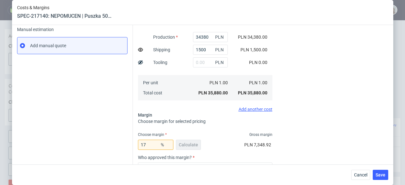
scroll to position [168, 0]
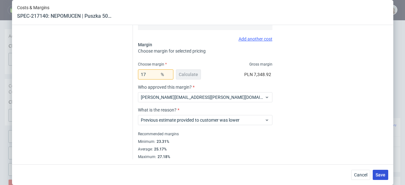
click at [387, 174] on button "Save" at bounding box center [380, 175] width 15 height 10
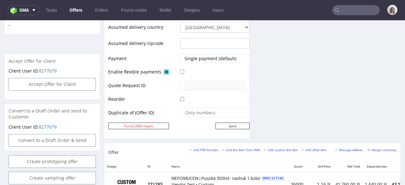
scroll to position [371, 0]
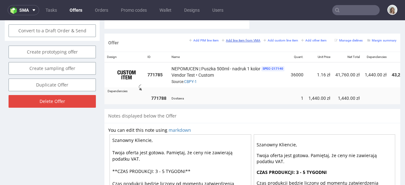
click at [247, 39] on small "Add line item from VMA" at bounding box center [241, 40] width 39 height 3
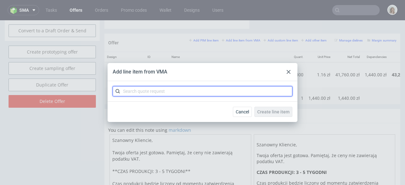
click at [222, 89] on input "text" at bounding box center [203, 91] width 180 height 10
paste input "CBPZ"
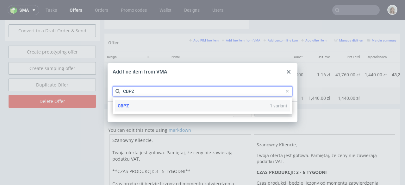
type input "CBPZ"
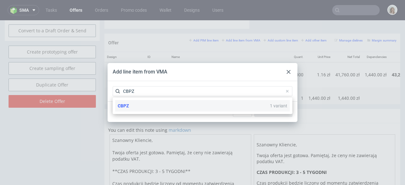
click at [210, 101] on div "CBPZ 1 variant" at bounding box center [202, 105] width 175 height 11
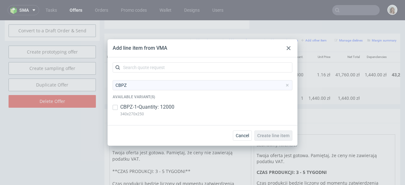
click at [158, 108] on p "CBPZ-1 • Quantity: 12000" at bounding box center [147, 106] width 54 height 7
checkbox input "true"
click at [270, 134] on span "Create line item" at bounding box center [273, 135] width 32 height 4
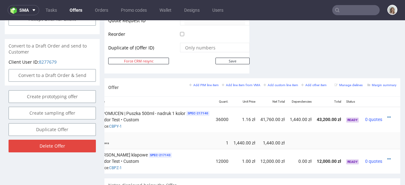
scroll to position [0, 84]
click at [387, 157] on icon at bounding box center [388, 159] width 3 height 4
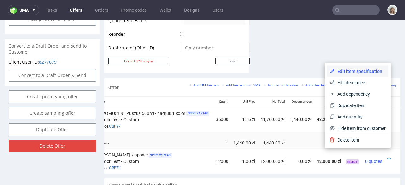
click at [340, 68] on span "Edit item specification" at bounding box center [360, 71] width 51 height 6
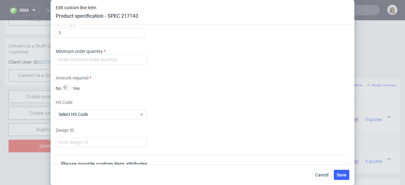
scroll to position [1017, 0]
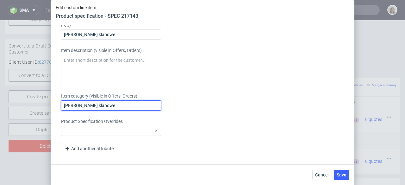
drag, startPoint x: 120, startPoint y: 106, endPoint x: 52, endPoint y: 104, distance: 68.0
click at [52, 104] on div "Supplier Custom Custom supplier Vendor Test Technical specification Instant pri…" at bounding box center [203, 94] width 304 height 139
paste input "text"
type input "Pudełko klapowe"
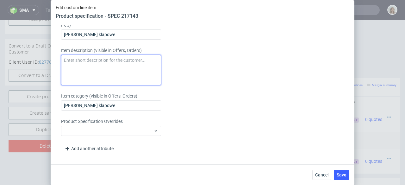
click at [99, 67] on textarea at bounding box center [111, 70] width 100 height 30
paste textarea "Pudełko klapowe"
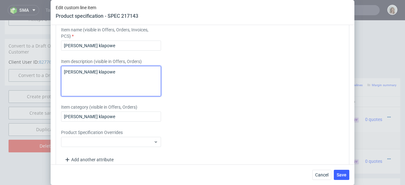
scroll to position [968, 0]
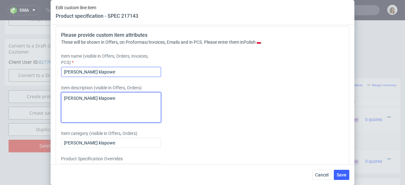
type textarea "Pudełko klapowe"
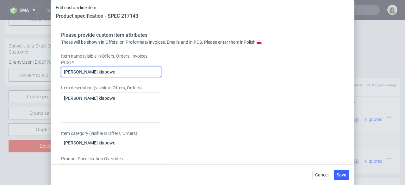
drag, startPoint x: 80, startPoint y: 83, endPoint x: 44, endPoint y: 84, distance: 35.4
click at [44, 84] on div "Edit custom line item Product specification - SPEC 217143 Supplier Custom Custo…" at bounding box center [202, 92] width 405 height 185
paste input "text"
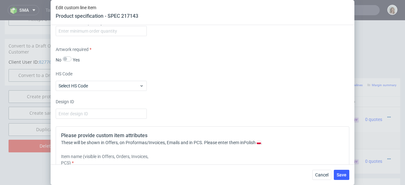
scroll to position [837, 0]
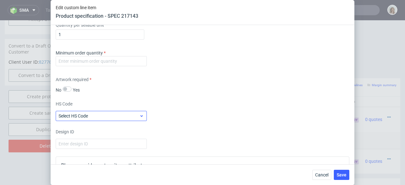
type input "Pudełko klapowe"
click at [78, 118] on label "Select HS Code" at bounding box center [73, 115] width 29 height 5
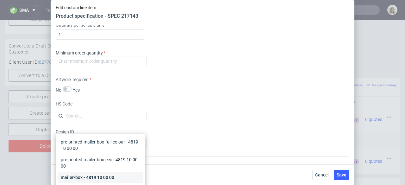
click at [83, 174] on div "mailer-box - 4819 10 00 00" at bounding box center [100, 176] width 84 height 11
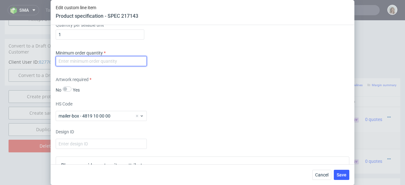
click at [74, 66] on input "number" at bounding box center [101, 61] width 91 height 10
type input "1"
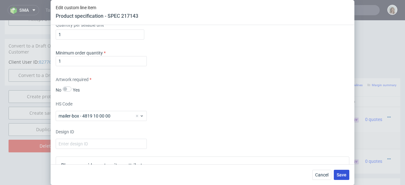
click at [341, 177] on span "Save" at bounding box center [342, 174] width 10 height 4
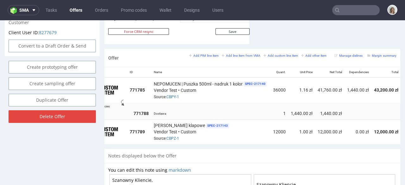
scroll to position [0, 84]
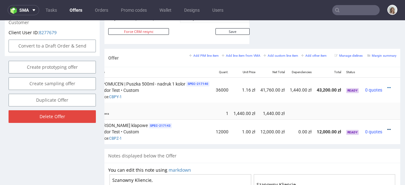
click at [387, 127] on icon at bounding box center [388, 129] width 3 height 4
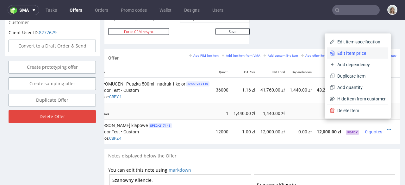
click at [344, 50] on span "Edit item price" at bounding box center [360, 53] width 51 height 6
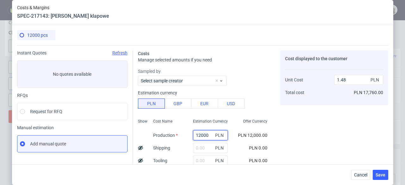
drag, startPoint x: 202, startPoint y: 134, endPoint x: 185, endPoint y: 134, distance: 17.1
click at [188, 134] on div "12000 PLN" at bounding box center [210, 135] width 45 height 13
paste input "14160"
type input "14160"
type input "1.75"
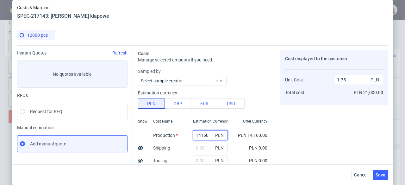
type input "14160"
click at [195, 150] on input "text" at bounding box center [210, 148] width 35 height 10
type input "1100"
type input "1.88"
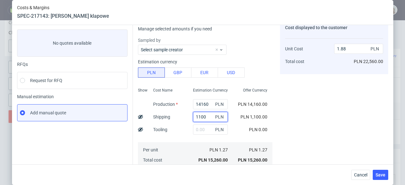
scroll to position [110, 0]
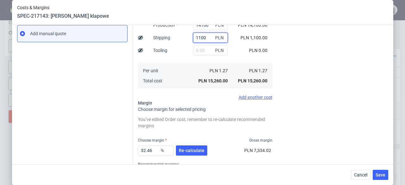
type input "1100"
click at [138, 37] on use at bounding box center [140, 37] width 5 height 4
type input "1.79"
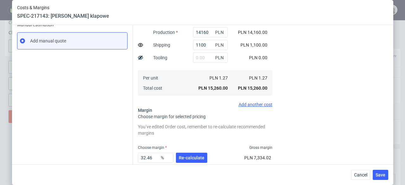
scroll to position [102, 0]
click at [185, 156] on span "Re-calculate" at bounding box center [192, 158] width 26 height 4
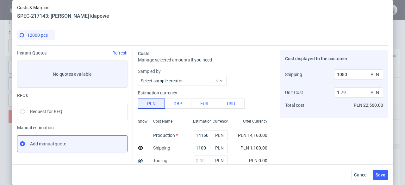
scroll to position [123, 0]
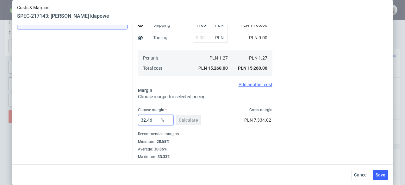
click at [152, 120] on input "32.46" at bounding box center [155, 120] width 35 height 10
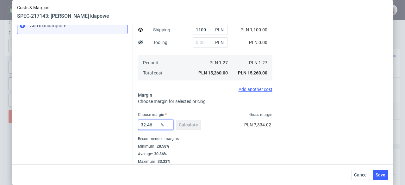
scroll to position [4, 0]
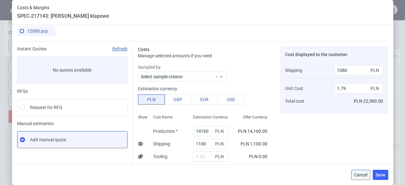
click at [367, 174] on span "Cancel" at bounding box center [360, 174] width 13 height 4
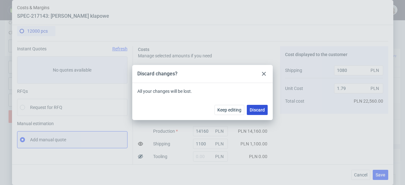
click at [262, 110] on span "Discard" at bounding box center [257, 110] width 15 height 4
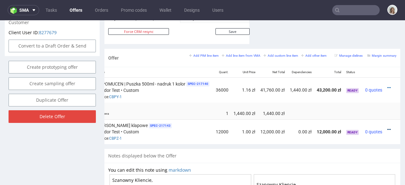
click at [387, 127] on icon at bounding box center [388, 129] width 3 height 4
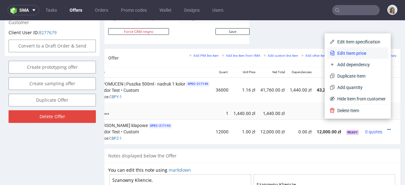
click at [353, 56] on span "Edit item price" at bounding box center [360, 53] width 51 height 6
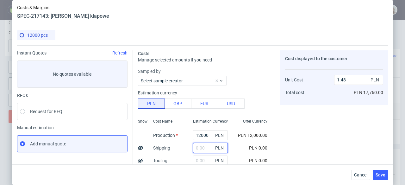
click at [201, 147] on input "text" at bounding box center [210, 148] width 35 height 10
type input "1100"
type input "1.61"
type input "1100"
drag, startPoint x: 202, startPoint y: 135, endPoint x: 185, endPoint y: 132, distance: 17.7
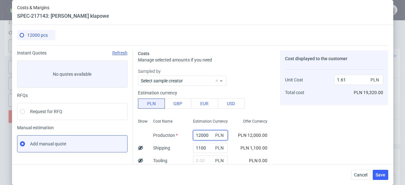
click at [188, 132] on div "12000 PLN" at bounding box center [210, 135] width 45 height 13
paste input "32.46"
type input "32.46"
type input "0.14"
type input "32.46"
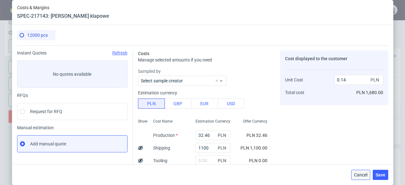
click at [357, 175] on span "Cancel" at bounding box center [360, 174] width 13 height 4
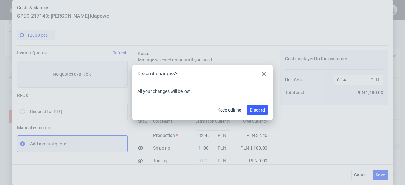
click at [263, 71] on div at bounding box center [264, 74] width 8 height 8
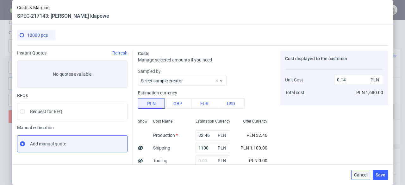
click at [361, 173] on span "Cancel" at bounding box center [360, 174] width 13 height 4
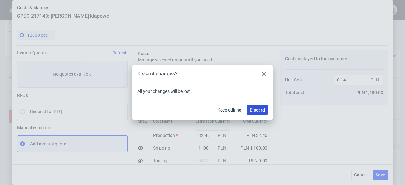
click at [251, 109] on span "Discard" at bounding box center [257, 110] width 15 height 4
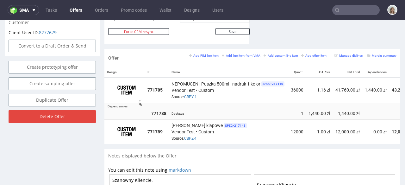
scroll to position [0, 84]
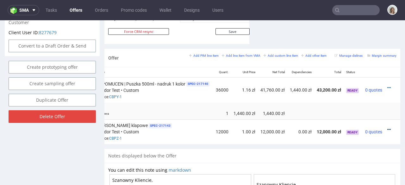
click at [387, 127] on icon at bounding box center [388, 129] width 3 height 4
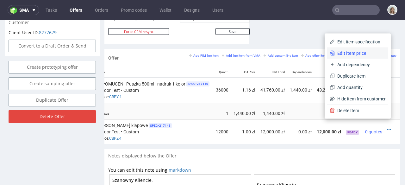
click at [344, 56] on li "Edit item price" at bounding box center [357, 52] width 61 height 11
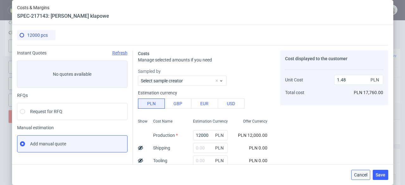
click at [360, 174] on span "Cancel" at bounding box center [360, 174] width 13 height 4
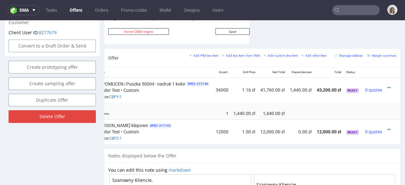
click at [387, 126] on div at bounding box center [390, 129] width 7 height 6
click at [387, 127] on icon at bounding box center [388, 129] width 3 height 4
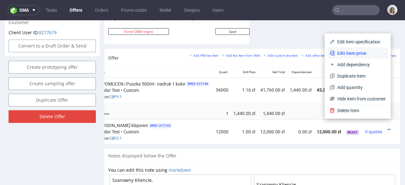
click at [347, 55] on span "Edit item price" at bounding box center [360, 53] width 51 height 6
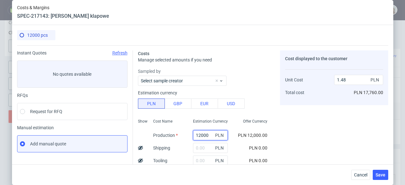
drag, startPoint x: 202, startPoint y: 135, endPoint x: 187, endPoint y: 136, distance: 15.5
click at [193, 136] on input "12000" at bounding box center [210, 135] width 35 height 10
paste input "416"
type input "14160"
type input "1.75"
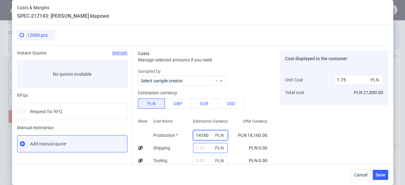
type input "14160"
click at [200, 146] on input "text" at bounding box center [210, 148] width 35 height 10
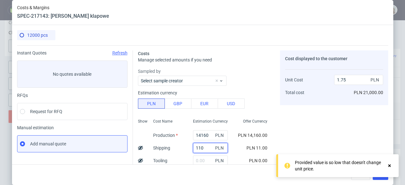
type input "1100"
type input "1.88"
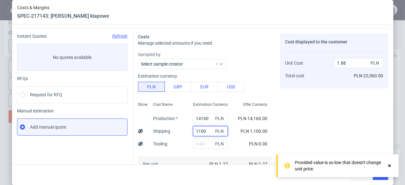
scroll to position [54, 0]
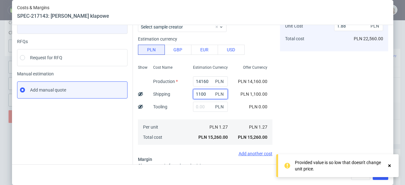
type input "1100"
click at [391, 165] on icon at bounding box center [390, 165] width 6 height 5
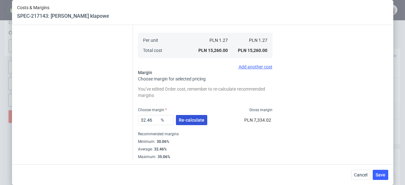
click at [186, 120] on span "Re-calculate" at bounding box center [192, 120] width 26 height 4
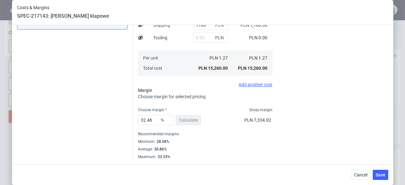
scroll to position [0, 0]
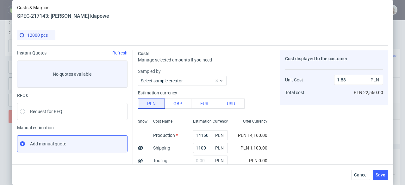
click at [140, 146] on div "Show" at bounding box center [143, 158] width 10 height 84
click at [138, 147] on use at bounding box center [140, 147] width 5 height 4
type input "1.79"
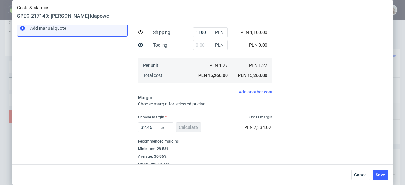
scroll to position [117, 0]
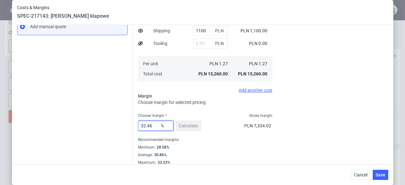
click at [143, 125] on input "32.46" at bounding box center [155, 126] width 35 height 10
type input "33.46"
type input "1.82"
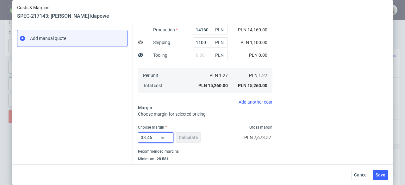
scroll to position [88, 0]
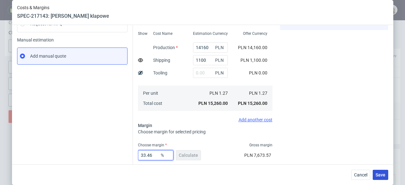
type input "33.46"
click at [382, 171] on button "Save" at bounding box center [380, 175] width 15 height 10
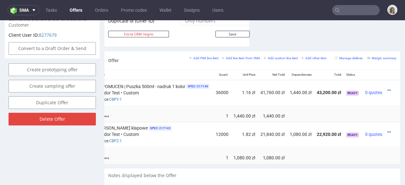
scroll to position [0, 84]
click at [387, 130] on icon at bounding box center [388, 132] width 3 height 4
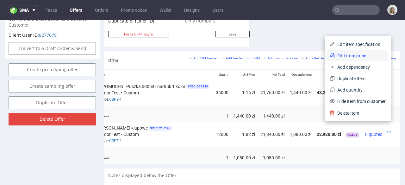
click at [347, 58] on span "Edit item price" at bounding box center [360, 56] width 51 height 6
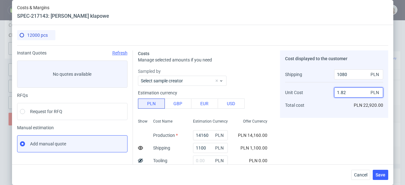
click at [349, 92] on input "1.82" at bounding box center [358, 92] width 49 height 10
type input "1.8"
type input "32.804232804232804"
type input "1.80"
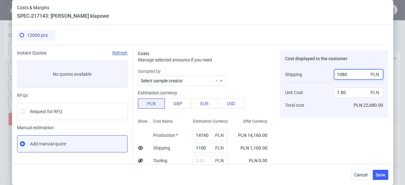
click at [348, 73] on input "1080" at bounding box center [358, 74] width 49 height 10
type input "1"
type input "1.89"
type input "1200"
type input "1.79"
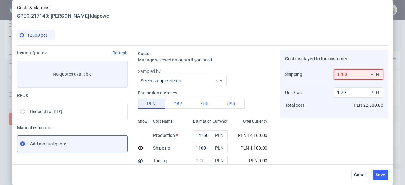
type input "1200"
click at [314, 123] on div "Cost displayed to the customer Shipping Unit Cost Total cost 1200 PLN 1.79 PLN …" at bounding box center [334, 174] width 108 height 249
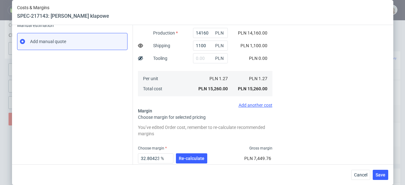
scroll to position [3, 0]
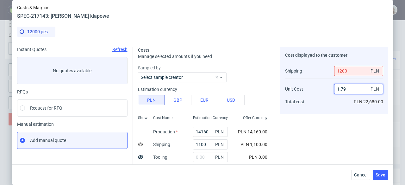
click at [346, 88] on input "1.79" at bounding box center [358, 89] width 49 height 10
type input "1."
type input "-15.454545454545453"
type input "180"
type input "99.29483620210993"
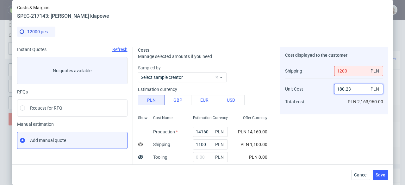
click at [337, 89] on input "180.23" at bounding box center [358, 89] width 49 height 10
type input "1.80.23"
type input "NaN"
click at [352, 90] on input "1.17" at bounding box center [358, 89] width 49 height 10
type input "1."
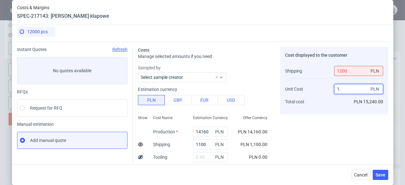
type input "-15.454545454545453"
type input "180"
type input "99.29483620210993"
type input "18"
type input "92.98342541436465"
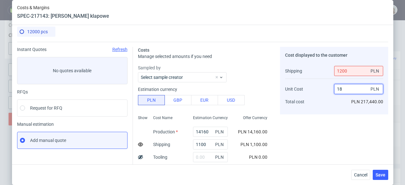
type input "1"
type input "-15.454545454545453"
type input "1,"
type input "NaN"
type input "1.1780"
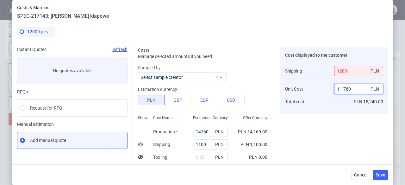
type input "0.6259780907668232"
type input "1."
type input "-15.454545454545453"
type input "180"
type input "99.29483620210993"
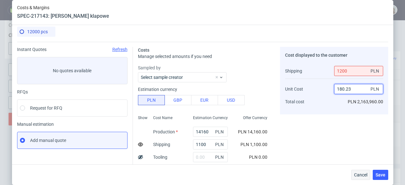
type input "180.23"
click at [362, 176] on span "Cancel" at bounding box center [360, 174] width 13 height 4
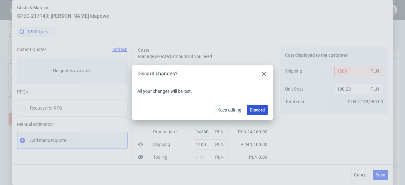
click at [261, 111] on span "Discard" at bounding box center [257, 110] width 15 height 4
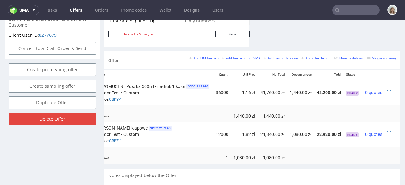
drag, startPoint x: 280, startPoint y: 156, endPoint x: 289, endPoint y: 156, distance: 8.5
click at [289, 156] on td at bounding box center [300, 158] width 27 height 12
click at [385, 125] on td at bounding box center [392, 134] width 15 height 25
click at [387, 130] on icon at bounding box center [388, 132] width 3 height 4
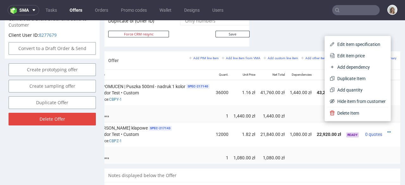
drag, startPoint x: 346, startPoint y: 56, endPoint x: 323, endPoint y: 59, distance: 22.7
click at [346, 56] on span "Edit item price" at bounding box center [360, 56] width 51 height 6
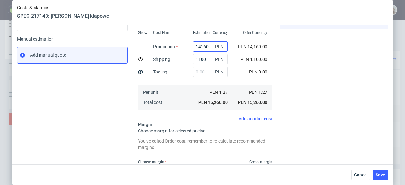
scroll to position [140, 0]
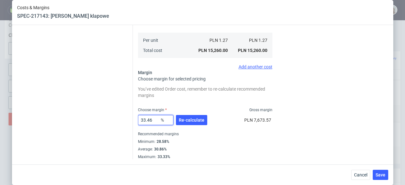
click at [143, 118] on input "33.46" at bounding box center [155, 120] width 35 height 10
type input "3.46"
type input "1.23"
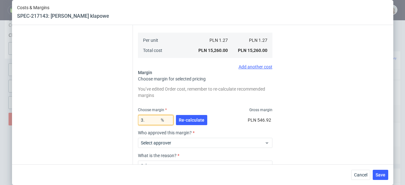
type input "3"
type input "1.22"
type input "33"
type input "1.81"
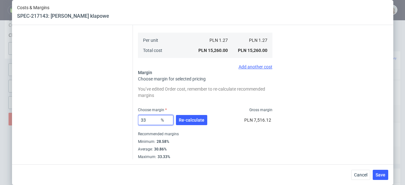
scroll to position [0, 0]
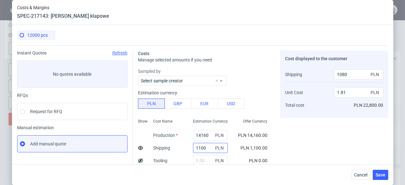
type input "33"
click at [193, 145] on input "1100" at bounding box center [210, 148] width 35 height 10
type input "1200"
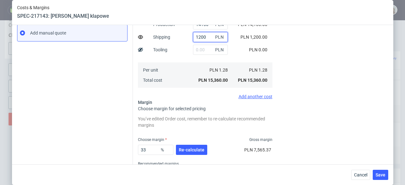
scroll to position [140, 0]
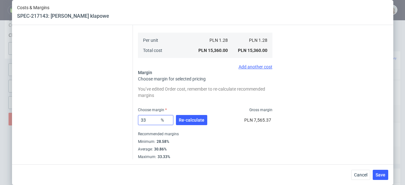
type input "1200"
click at [144, 119] on input "33" at bounding box center [155, 120] width 35 height 10
type input "32"
type input "1.78"
type input "32.7"
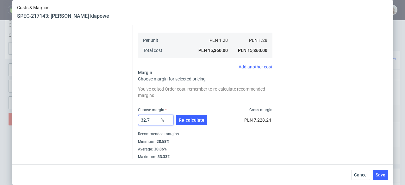
type input "1.8"
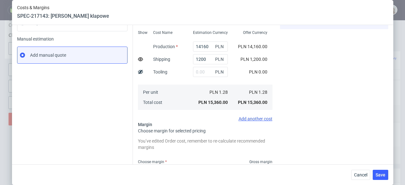
scroll to position [103, 0]
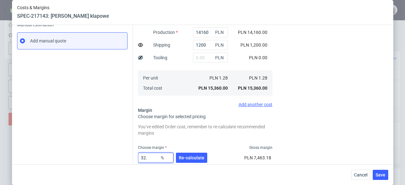
type input "32"
type input "1.78"
type input "329"
type input "-0.66"
type input "32"
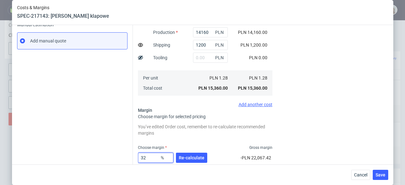
type input "1.78"
type input "32.9"
type input "1.81"
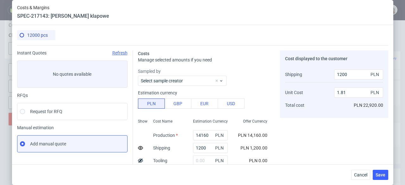
scroll to position [123, 0]
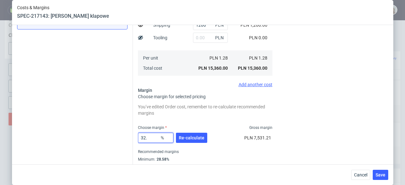
type input "32"
type input "1.78"
type input "328"
type input "-0.66"
type input "32"
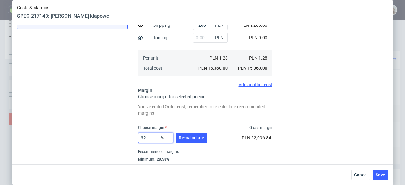
type input "1.78"
type input "32.8"
type input "1.8"
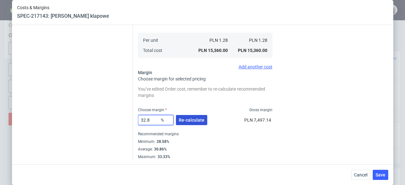
type input "32.8"
click at [189, 121] on span "Re-calculate" at bounding box center [192, 120] width 26 height 4
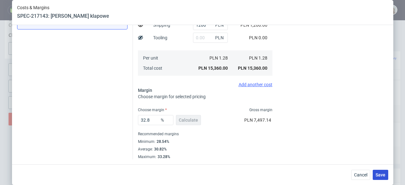
click at [387, 173] on button "Save" at bounding box center [380, 175] width 15 height 10
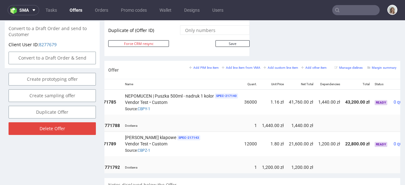
scroll to position [0, 84]
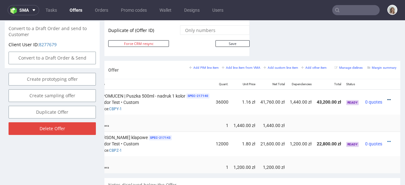
click at [387, 97] on icon at bounding box center [388, 99] width 3 height 4
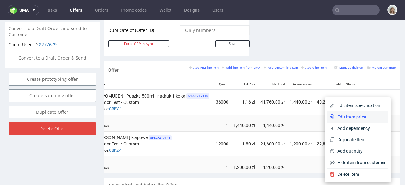
click at [356, 115] on span "Edit item price" at bounding box center [360, 117] width 51 height 6
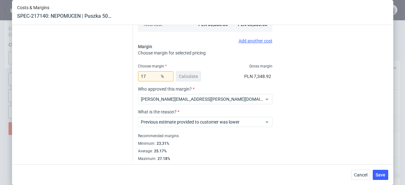
scroll to position [168, 0]
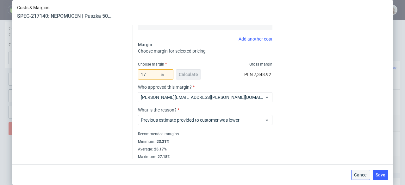
click at [362, 173] on span "Cancel" at bounding box center [360, 174] width 13 height 4
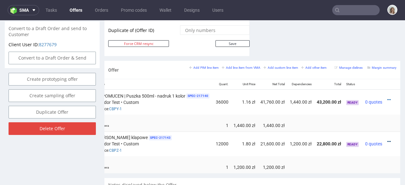
click at [387, 139] on icon at bounding box center [388, 141] width 3 height 4
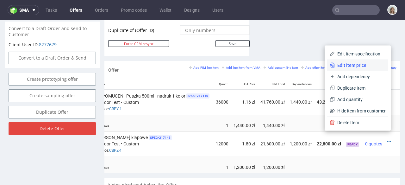
click at [350, 60] on li "Edit item price" at bounding box center [357, 64] width 61 height 11
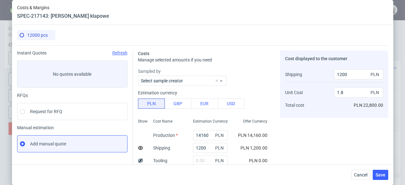
scroll to position [123, 0]
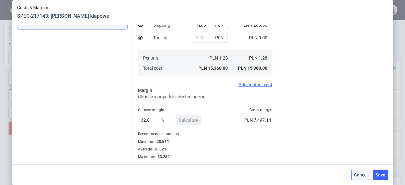
click at [370, 176] on button "Cancel" at bounding box center [360, 175] width 19 height 10
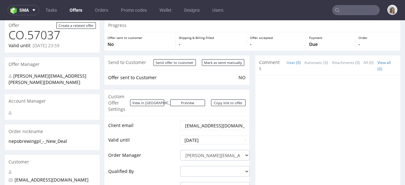
scroll to position [0, 0]
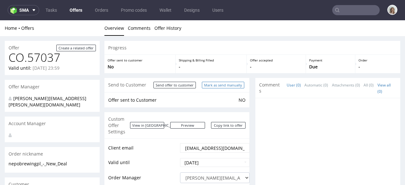
click at [220, 87] on input "Mark as send manually" at bounding box center [223, 85] width 42 height 7
type input "In progress..."
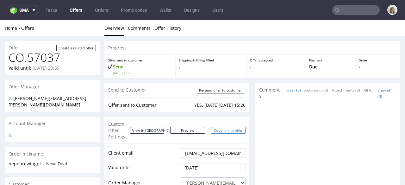
click at [220, 127] on link "Copy link to offer" at bounding box center [228, 130] width 35 height 7
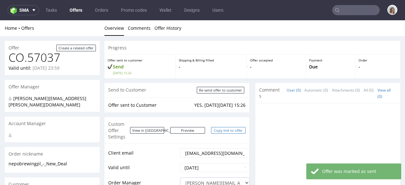
click at [214, 127] on link "Copy link to offer" at bounding box center [228, 130] width 35 height 7
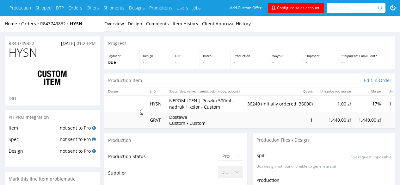
type input "36240"
drag, startPoint x: 169, startPoint y: 99, endPoint x: 198, endPoint y: 108, distance: 30.6
click at [198, 108] on td "NEPOMUCEN | Puszka 500ml - nadruk 1 kolor • Custom" at bounding box center [204, 103] width 78 height 16
copy p "NEPOMUCEN | Puszka 500ml - nadruk 1 kolor"
click at [42, 23] on link "R843749832" at bounding box center [55, 24] width 30 height 6
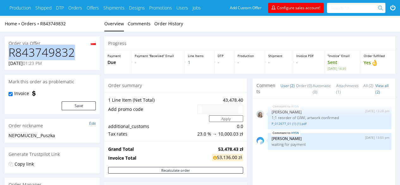
drag, startPoint x: 80, startPoint y: 53, endPoint x: 1, endPoint y: 51, distance: 78.8
copy h1 "R843749832"
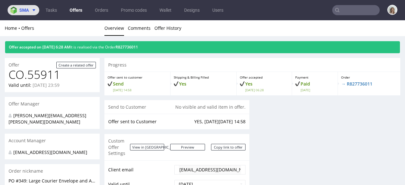
click at [34, 10] on use at bounding box center [34, 10] width 3 height 2
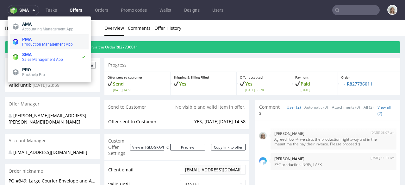
click at [42, 37] on span "PMA" at bounding box center [54, 39] width 64 height 5
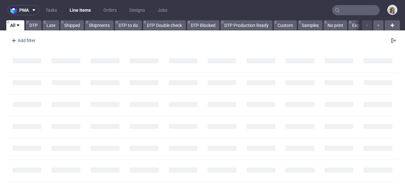
click at [360, 12] on input "text" at bounding box center [355, 10] width 47 height 10
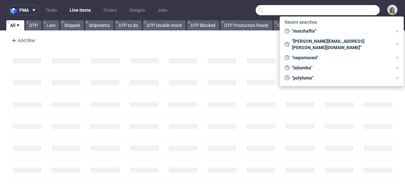
paste input "R843749832"
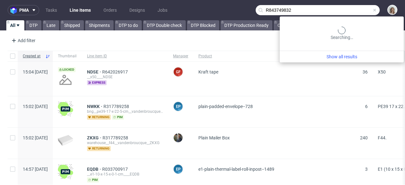
type input "R843749832"
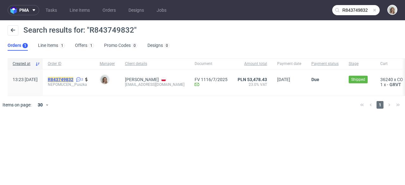
click at [70, 81] on mark "R843749832" at bounding box center [61, 79] width 26 height 5
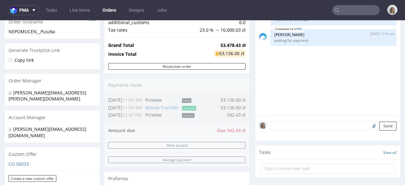
scroll to position [125, 0]
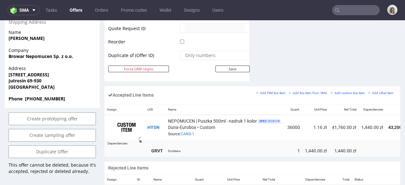
scroll to position [0, 86]
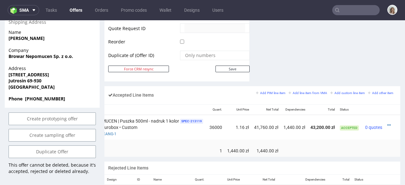
click at [387, 122] on div at bounding box center [390, 125] width 7 height 6
click at [387, 123] on icon at bounding box center [388, 125] width 3 height 4
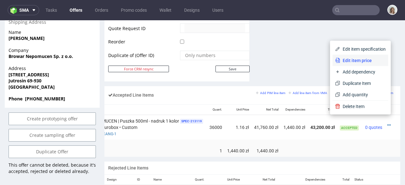
click at [353, 61] on span "Edit item price" at bounding box center [363, 60] width 46 height 6
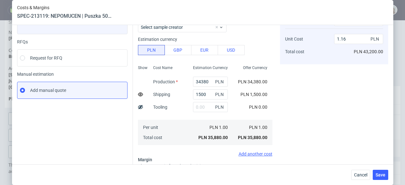
scroll to position [0, 0]
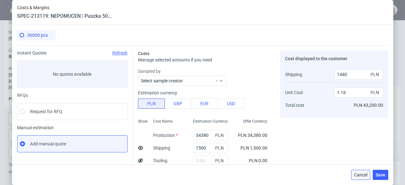
drag, startPoint x: 365, startPoint y: 149, endPoint x: 364, endPoint y: 173, distance: 24.7
click at [364, 173] on span "Cancel" at bounding box center [360, 174] width 13 height 4
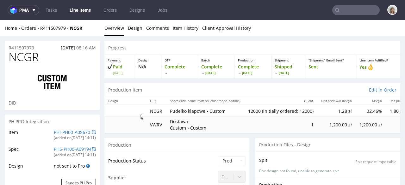
select select "in_progress"
drag, startPoint x: 172, startPoint y: 109, endPoint x: 207, endPoint y: 110, distance: 35.4
click at [207, 110] on p "Pudełko klapowe • Custom" at bounding box center [205, 111] width 71 height 6
copy p "[PERSON_NAME] klapowe"
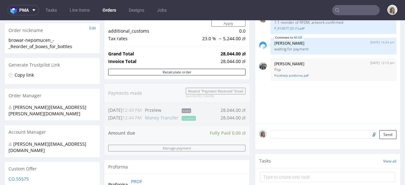
scroll to position [98, 0]
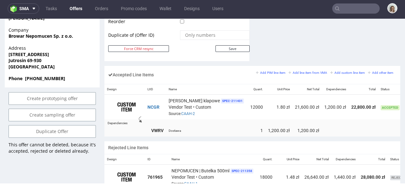
scroll to position [0, 31]
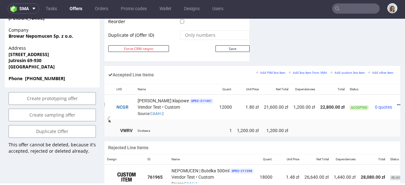
click at [397, 102] on icon at bounding box center [398, 104] width 3 height 4
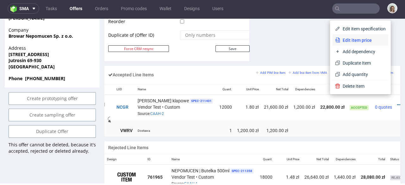
click at [359, 39] on span "Edit item price" at bounding box center [363, 40] width 46 height 6
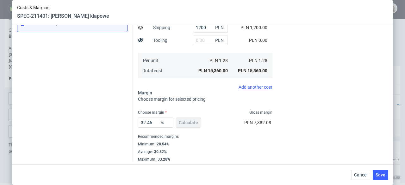
scroll to position [123, 0]
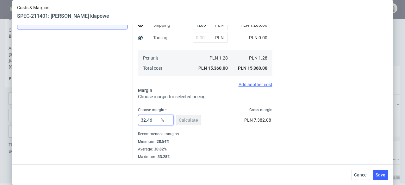
drag, startPoint x: 154, startPoint y: 120, endPoint x: 128, endPoint y: 121, distance: 25.9
click at [128, 121] on div "Instant Quotes Refresh No quotes available RFQs Request for RFQ Manual estimati…" at bounding box center [202, 41] width 371 height 237
click at [147, 119] on input "32.46" at bounding box center [155, 120] width 35 height 10
drag, startPoint x: 152, startPoint y: 120, endPoint x: 131, endPoint y: 120, distance: 21.2
click at [133, 120] on div "Costs Manage selected amounts if you need Sampled by Select sample creator Esti…" at bounding box center [260, 41] width 255 height 237
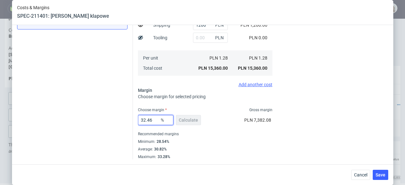
click at [147, 118] on input "32.46" at bounding box center [155, 120] width 35 height 10
click at [141, 119] on input "32.46" at bounding box center [155, 120] width 35 height 10
click at [143, 119] on input "32.46" at bounding box center [155, 120] width 35 height 10
type input "33.46"
type input "1.82"
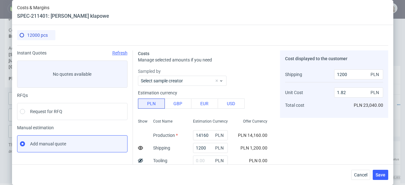
scroll to position [50, 0]
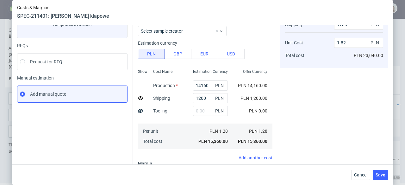
type input "33.46"
click at [364, 176] on span "Cancel" at bounding box center [360, 174] width 13 height 4
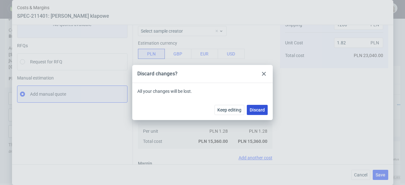
click at [266, 108] on button "Discard" at bounding box center [257, 110] width 21 height 10
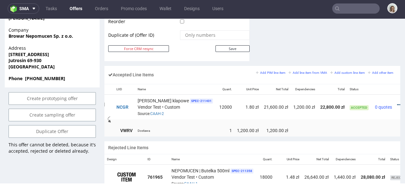
click at [397, 102] on icon at bounding box center [398, 104] width 3 height 4
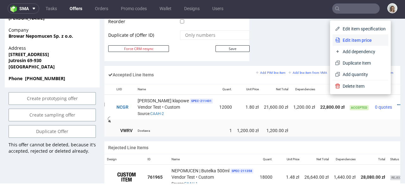
click at [356, 41] on span "Edit item price" at bounding box center [363, 40] width 46 height 6
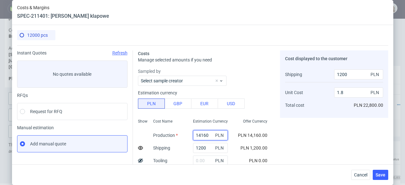
drag, startPoint x: 201, startPoint y: 134, endPoint x: 183, endPoint y: 133, distance: 18.1
click at [188, 133] on div "14160 PLN" at bounding box center [210, 135] width 45 height 13
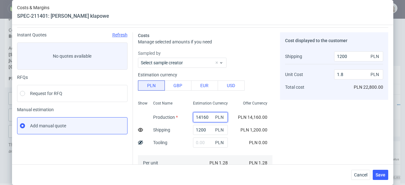
scroll to position [113, 0]
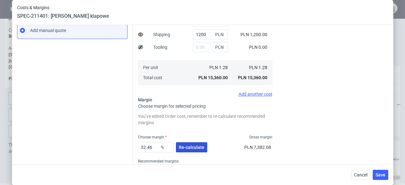
click at [195, 148] on span "Re-calculate" at bounding box center [192, 147] width 26 height 4
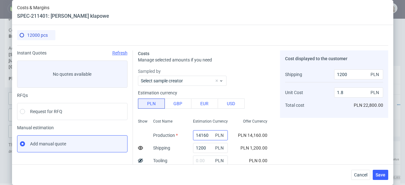
scroll to position [123, 0]
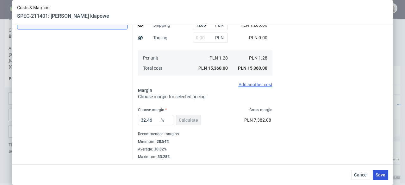
click at [377, 173] on button "Save" at bounding box center [380, 175] width 15 height 10
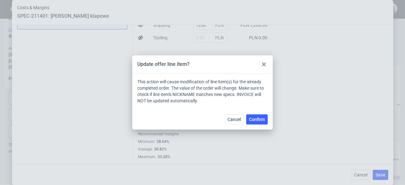
click at [265, 64] on icon at bounding box center [264, 64] width 4 height 4
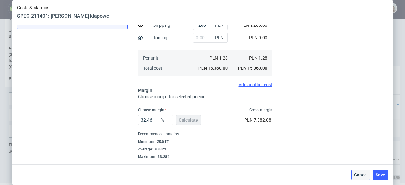
click at [360, 173] on span "Cancel" at bounding box center [360, 174] width 13 height 4
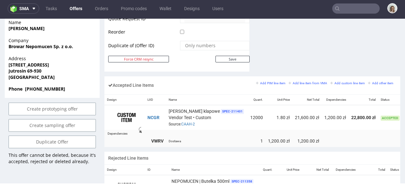
scroll to position [348, 0]
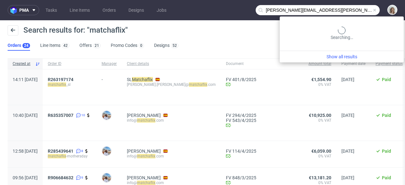
type input "[PERSON_NAME][EMAIL_ADDRESS][PERSON_NAME][DOMAIN_NAME]"
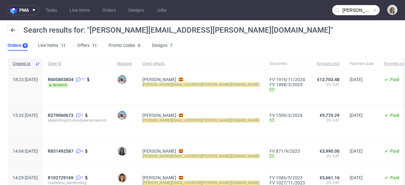
click at [372, 9] on span at bounding box center [374, 10] width 5 height 5
click at [359, 9] on input "text" at bounding box center [355, 10] width 47 height 10
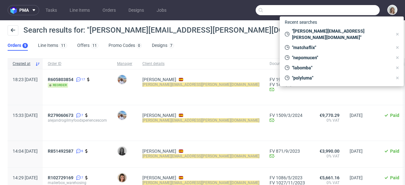
paste input "[PERSON_NAME][EMAIL_ADDRESS][PERSON_NAME][DOMAIN_NAME]"
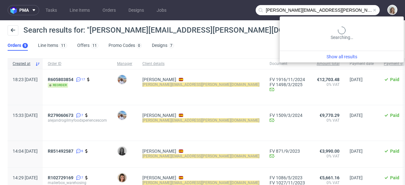
type input "[PERSON_NAME][EMAIL_ADDRESS][PERSON_NAME][DOMAIN_NAME]"
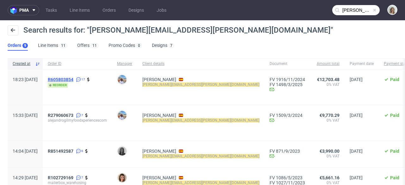
click at [73, 79] on span "R605803854" at bounding box center [61, 79] width 26 height 5
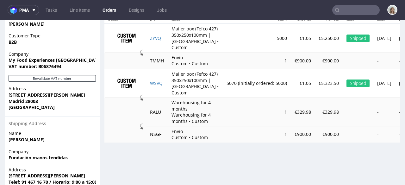
scroll to position [438, 0]
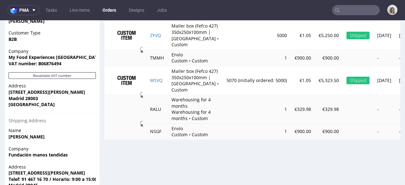
type input "[PERSON_NAME][EMAIL_ADDRESS][PERSON_NAME][DOMAIN_NAME]"
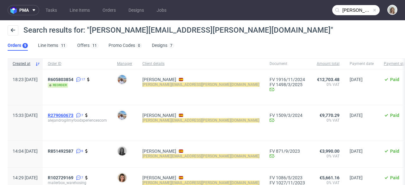
click at [73, 116] on span "R279060673" at bounding box center [61, 115] width 26 height 5
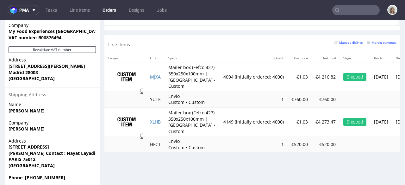
scroll to position [490, 0]
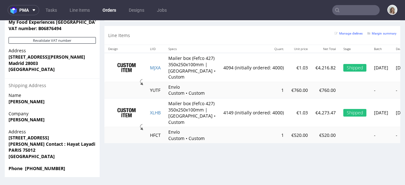
type input "[PERSON_NAME][EMAIL_ADDRESS][PERSON_NAME][DOMAIN_NAME]"
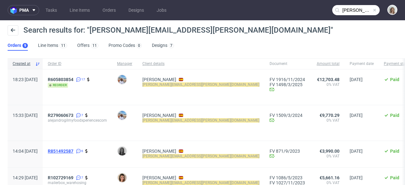
click at [73, 151] on span "R851492587" at bounding box center [61, 150] width 26 height 5
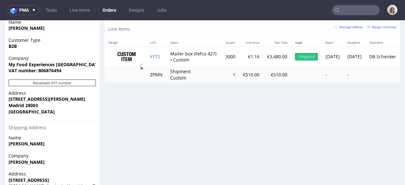
scroll to position [429, 0]
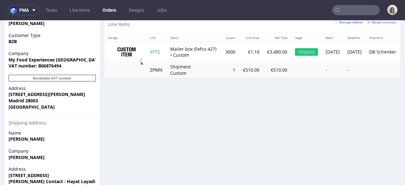
type input "[PERSON_NAME][EMAIL_ADDRESS][PERSON_NAME][DOMAIN_NAME]"
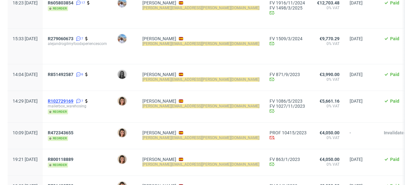
click at [73, 101] on span "R102729169" at bounding box center [61, 100] width 26 height 5
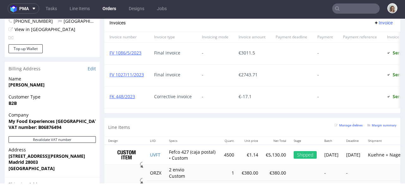
scroll to position [473, 0]
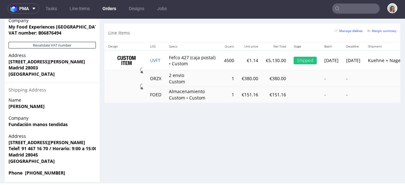
type input "[PERSON_NAME][EMAIL_ADDRESS][PERSON_NAME][DOMAIN_NAME]"
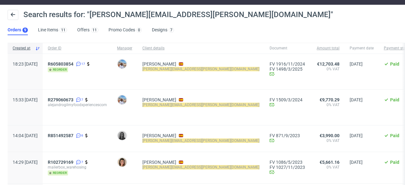
scroll to position [101, 0]
